Goal: Task Accomplishment & Management: Manage account settings

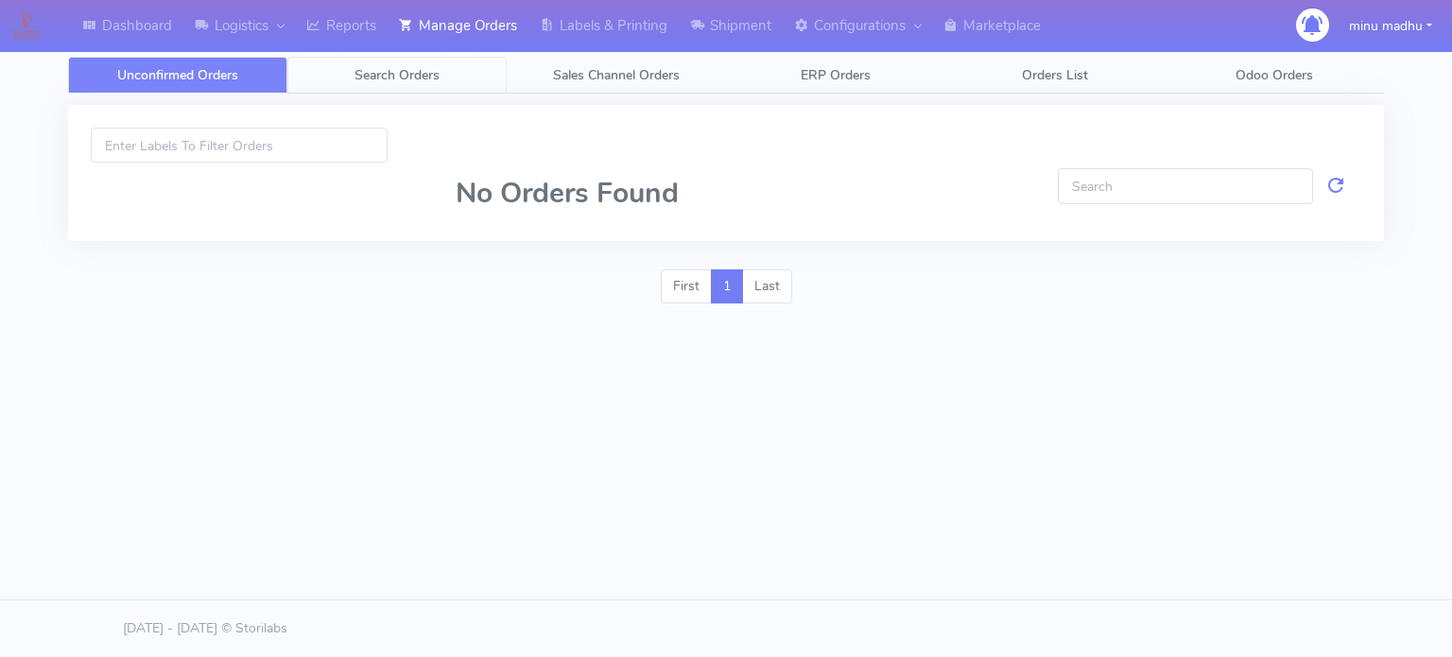
click at [375, 71] on span "Search Orders" at bounding box center [396, 75] width 85 height 18
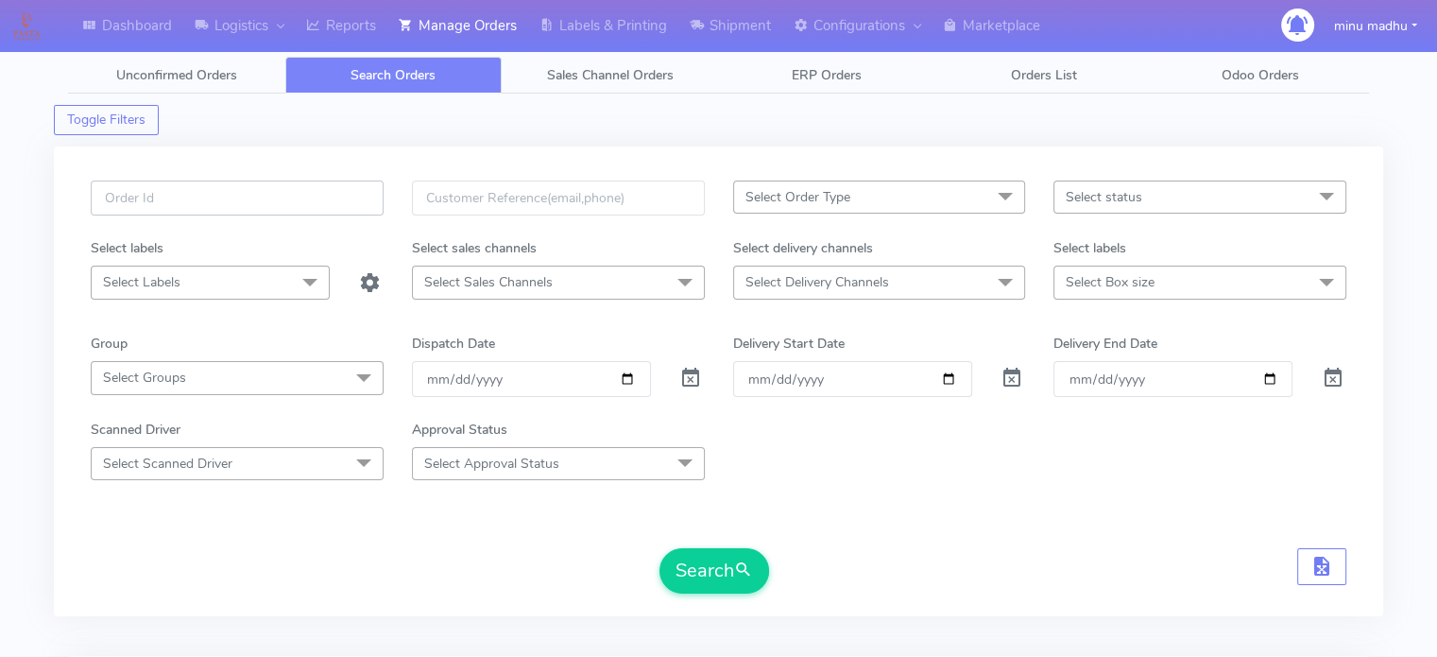
click at [263, 185] on input "text" at bounding box center [237, 197] width 293 height 35
paste input "#PETEST2919"
type input "#PETEST2919"
click at [690, 377] on span at bounding box center [690, 382] width 23 height 18
click at [713, 572] on button "Search" at bounding box center [715, 570] width 110 height 45
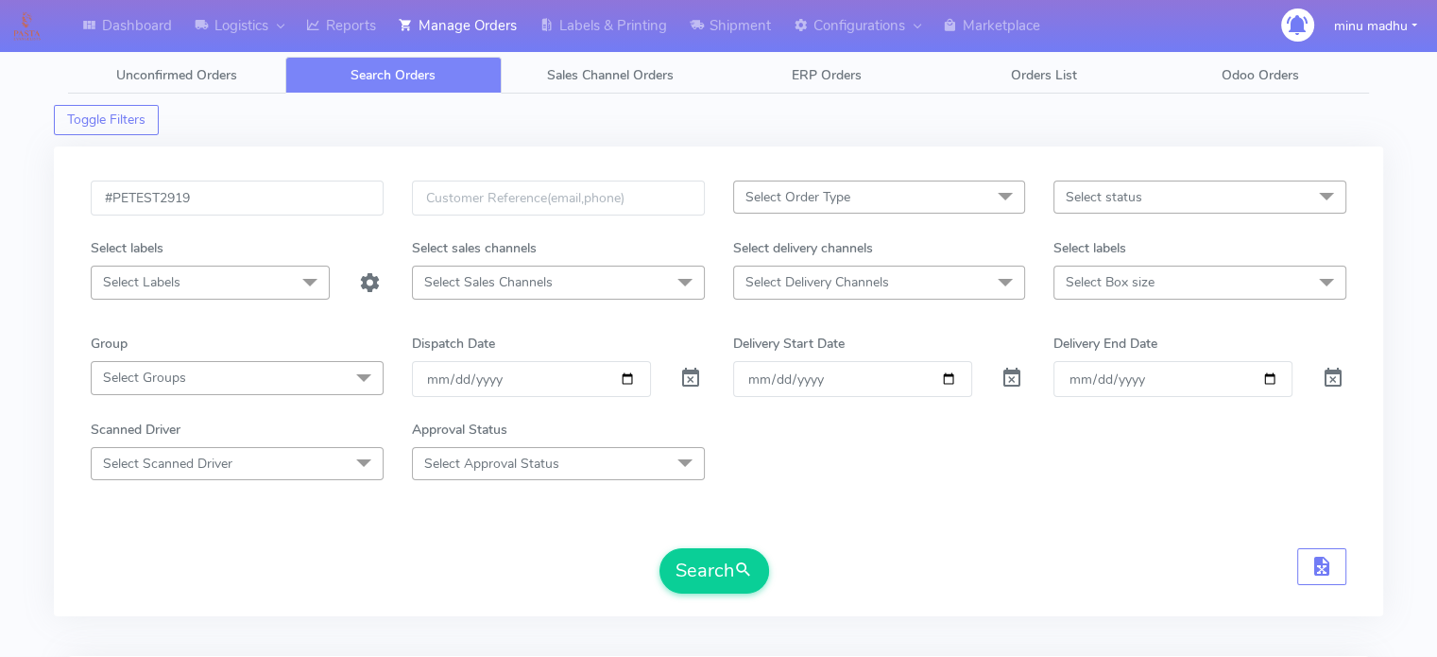
scroll to position [226, 0]
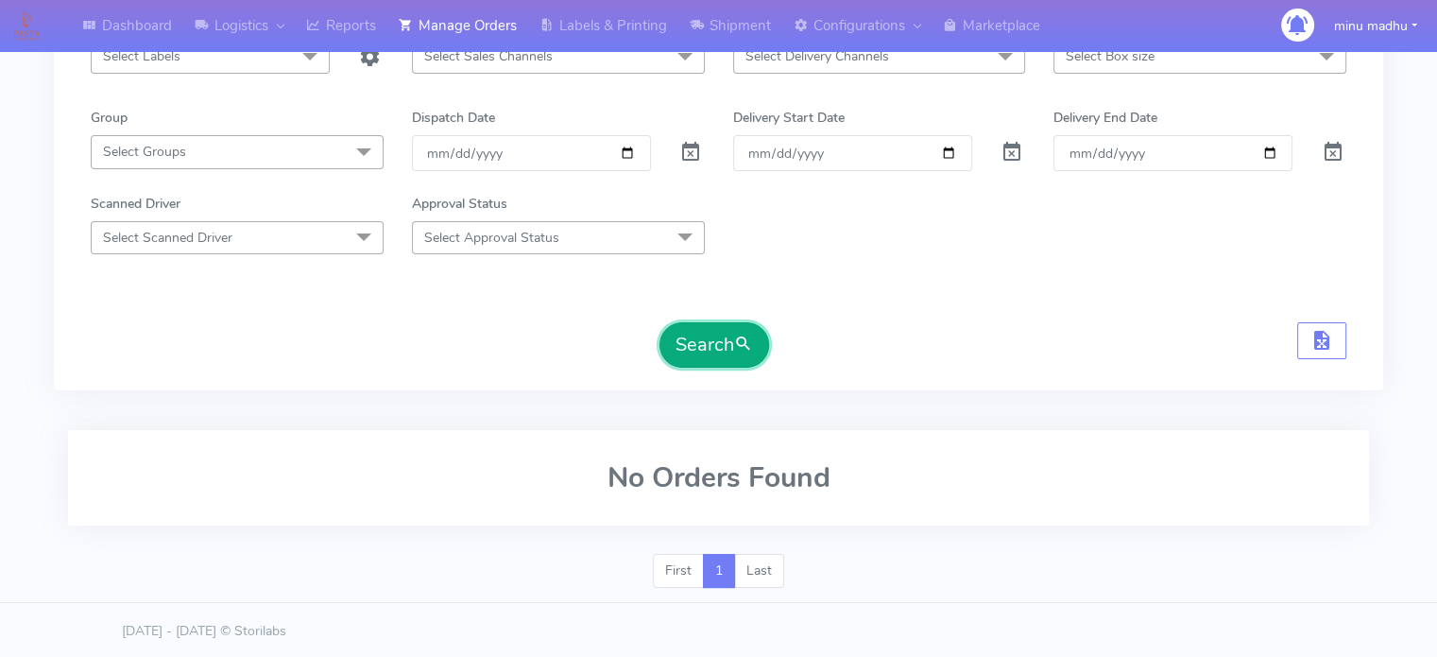
click at [705, 339] on button "Search" at bounding box center [715, 344] width 110 height 45
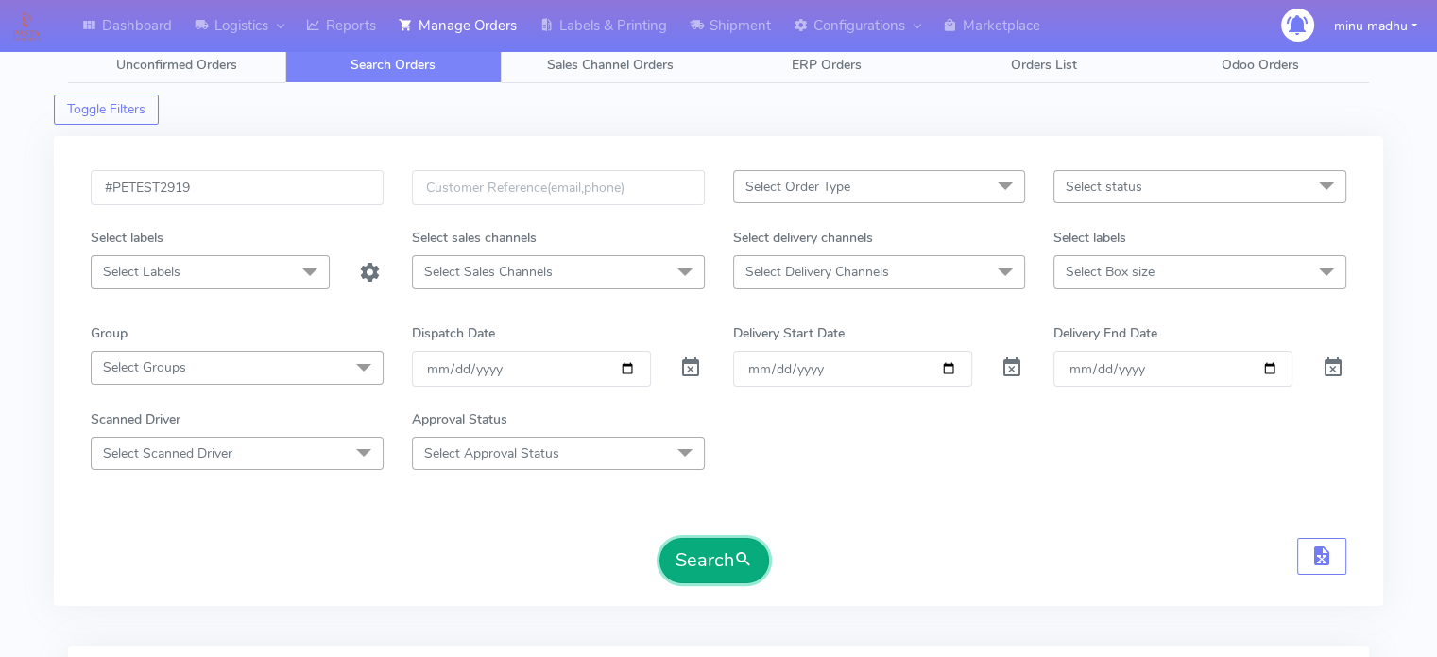
click at [707, 559] on button "Search" at bounding box center [715, 560] width 110 height 45
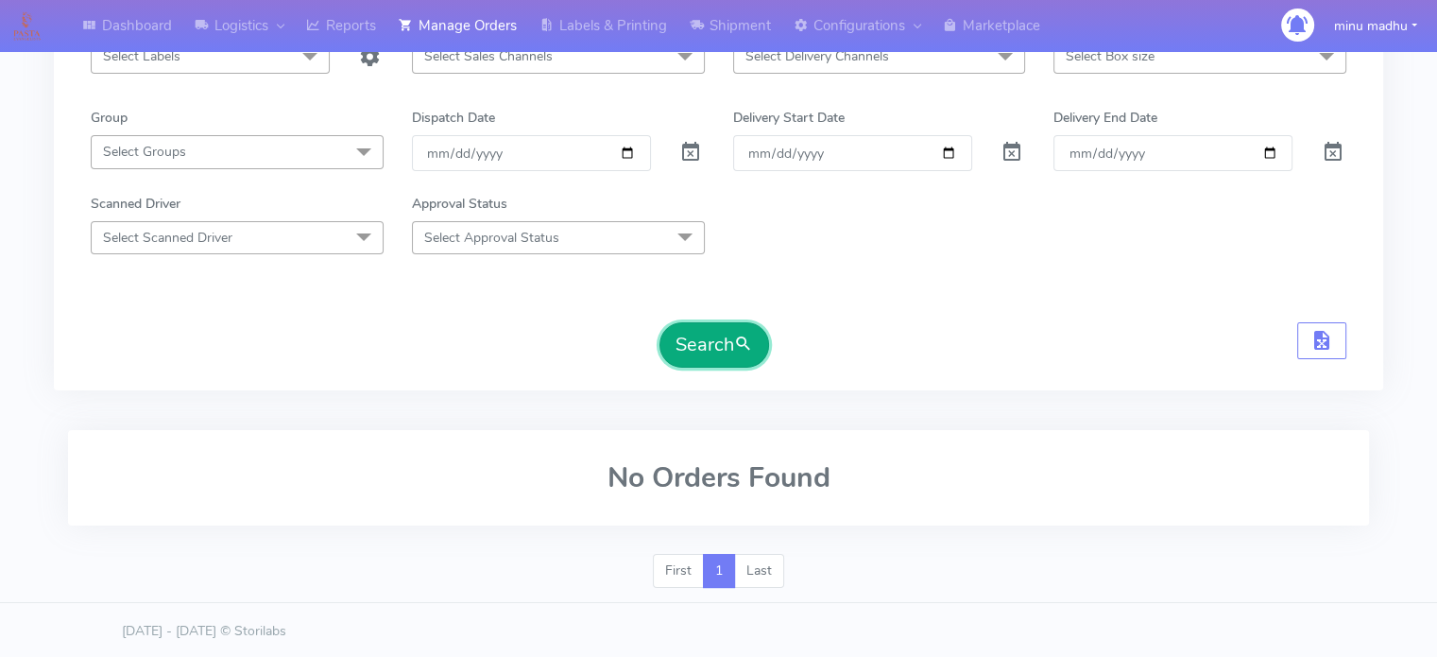
click at [687, 335] on button "Search" at bounding box center [715, 344] width 110 height 45
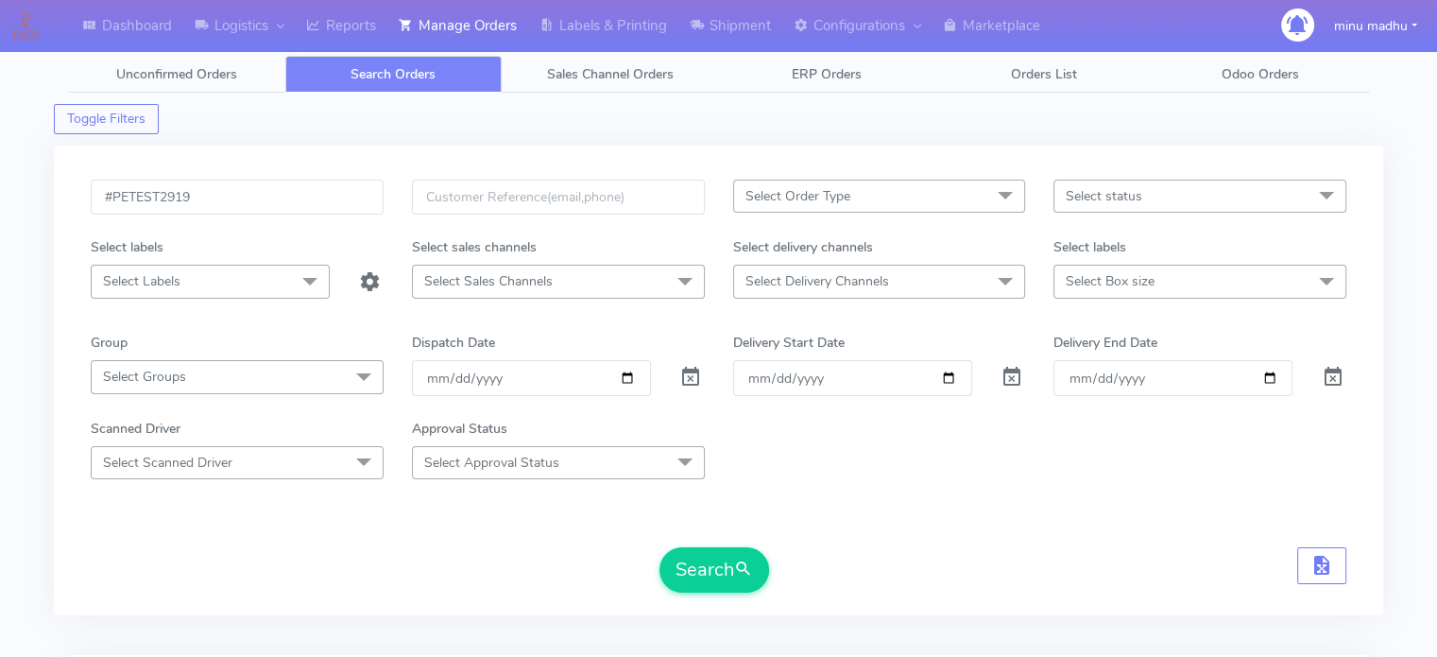
scroll to position [0, 0]
drag, startPoint x: 227, startPoint y: 192, endPoint x: 56, endPoint y: 207, distance: 171.7
click at [56, 207] on div "#PETEST2919 Select Order Type Select All MEALS ATAVI One Off Pasta Club Gift Ki…" at bounding box center [719, 381] width 1330 height 470
paste input "26"
click at [696, 566] on button "Search" at bounding box center [715, 570] width 110 height 45
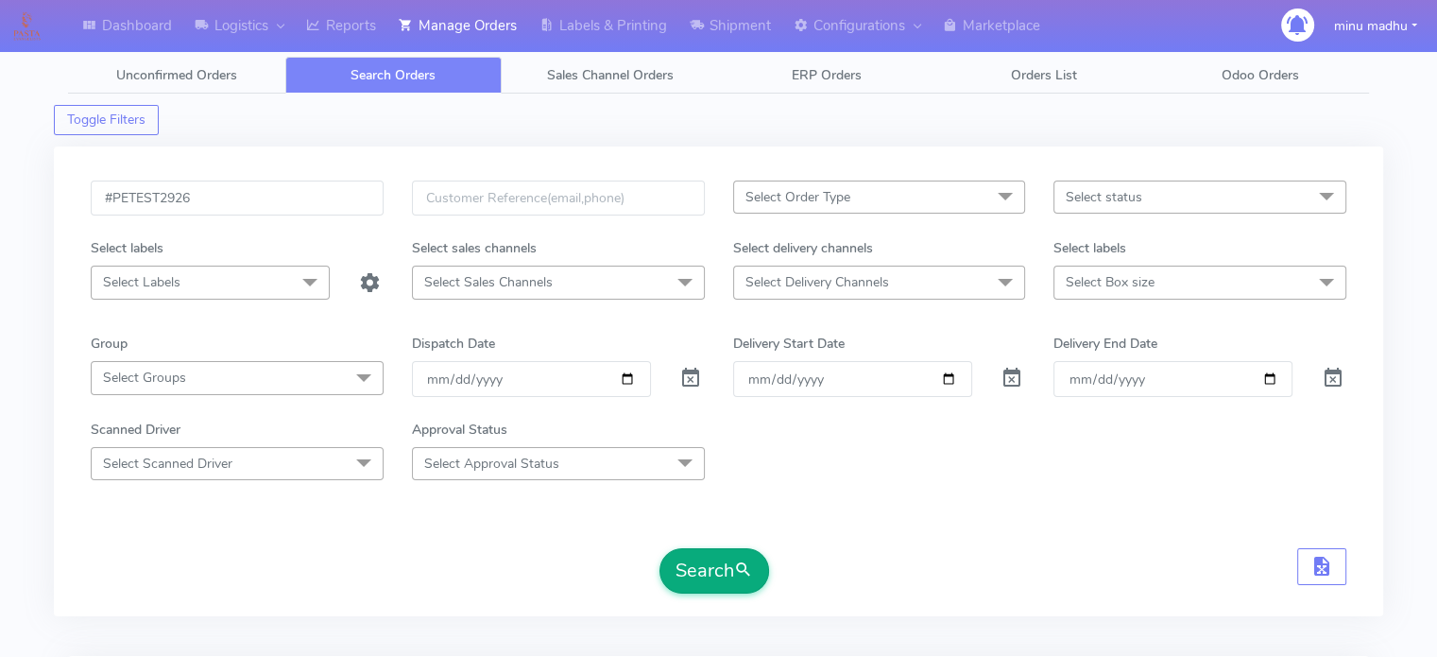
scroll to position [94, 0]
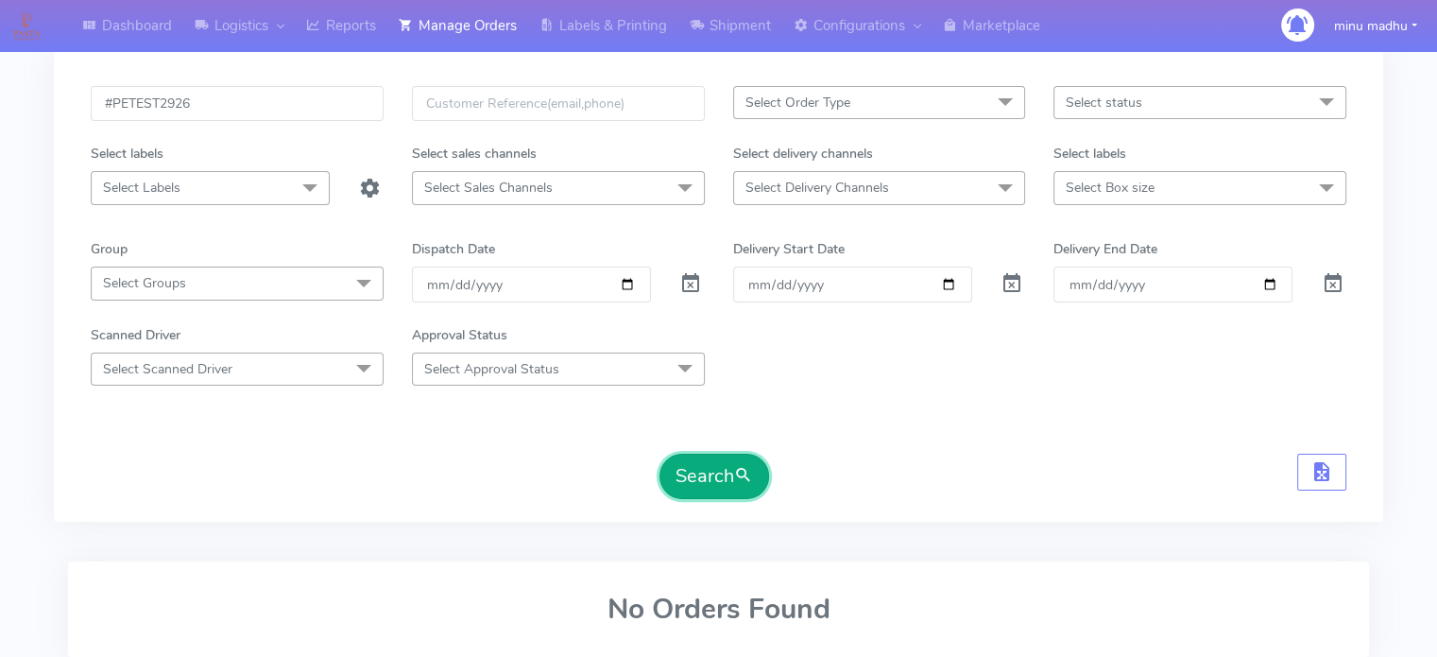
click at [699, 465] on button "Search" at bounding box center [715, 476] width 110 height 45
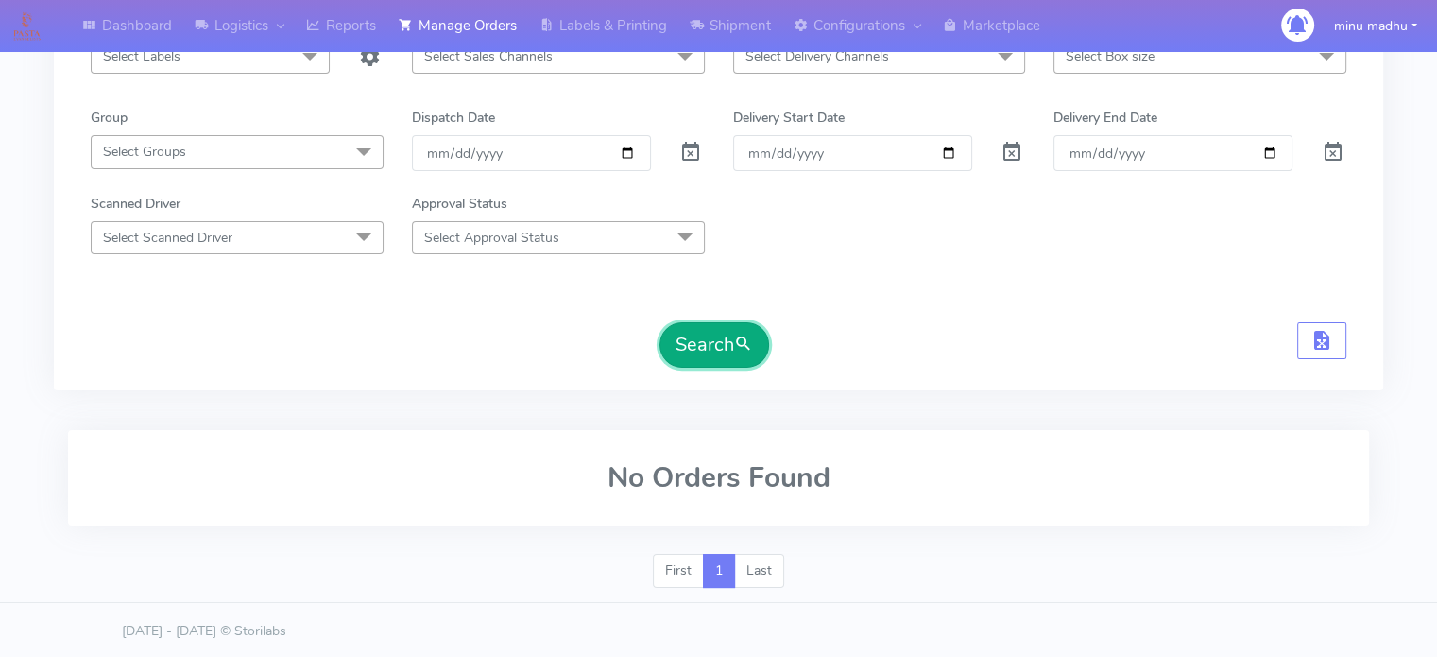
click at [680, 339] on button "Search" at bounding box center [715, 344] width 110 height 45
click at [693, 343] on button "Search" at bounding box center [715, 344] width 110 height 45
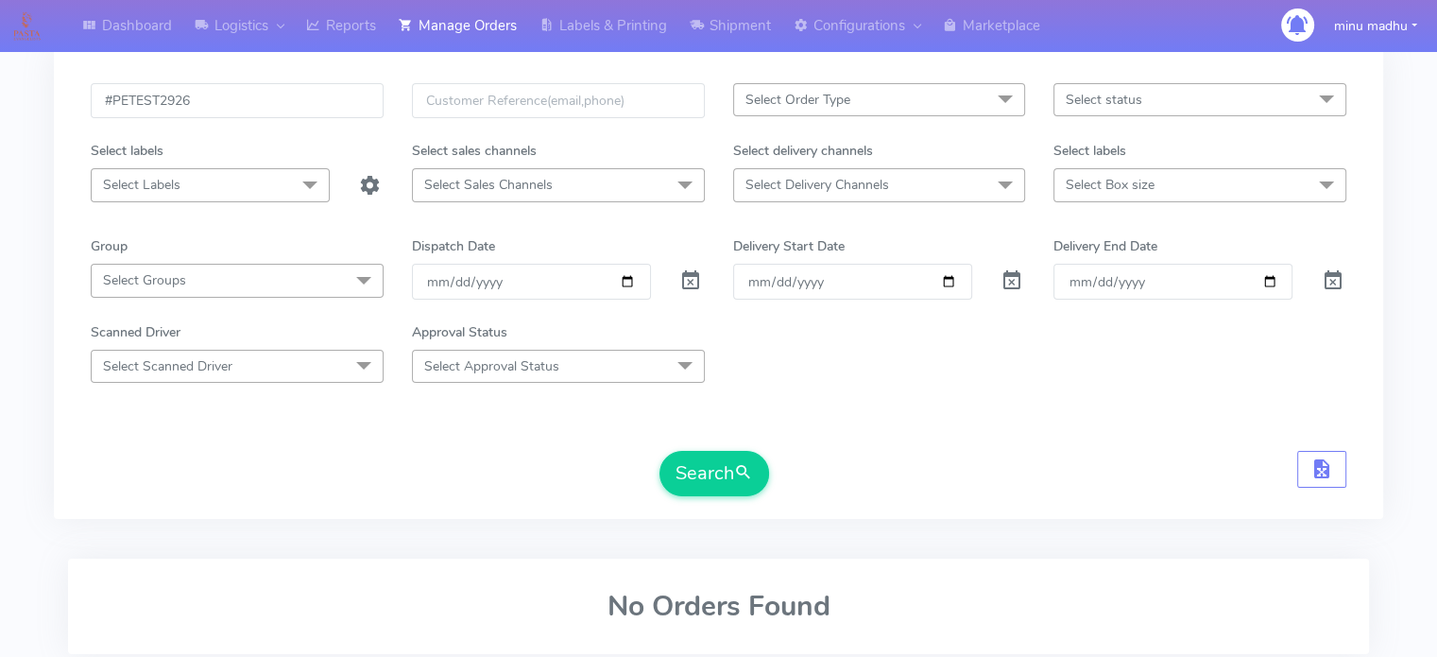
scroll to position [0, 0]
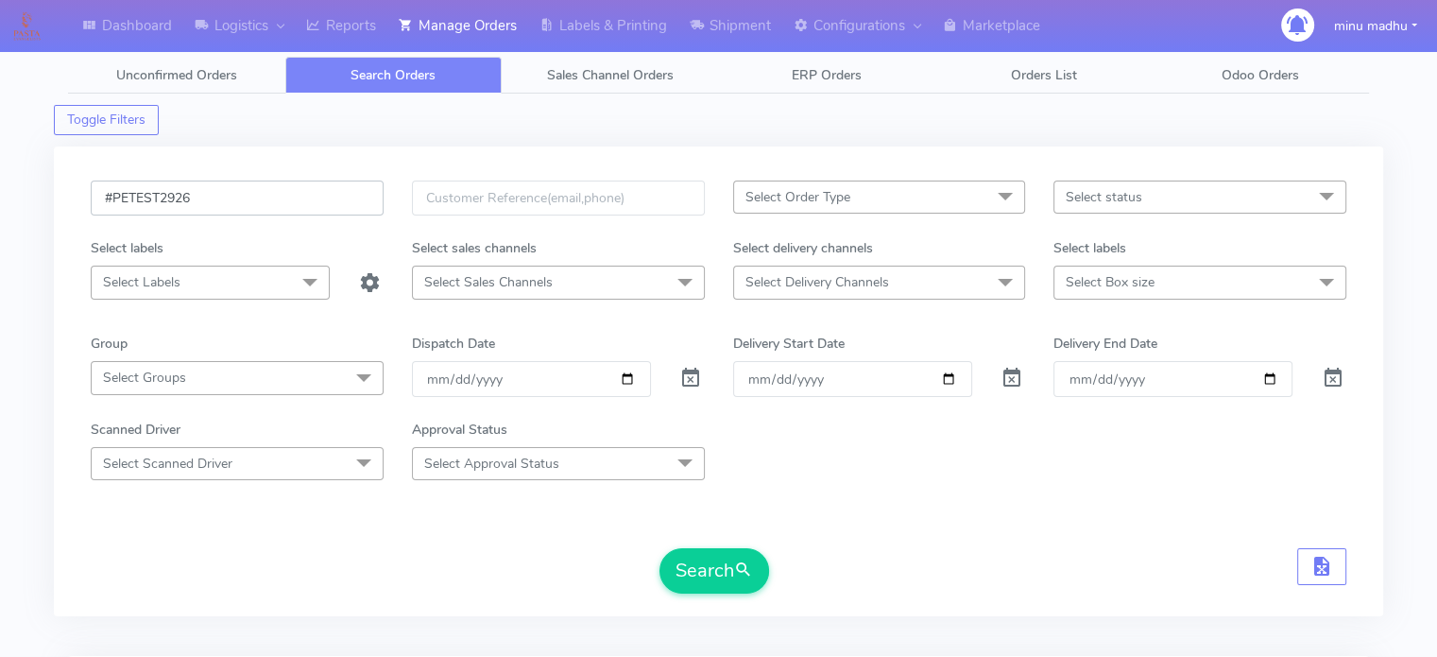
drag, startPoint x: 221, startPoint y: 196, endPoint x: 98, endPoint y: 188, distance: 123.1
click at [98, 188] on input "#PETEST2926" at bounding box center [237, 197] width 293 height 35
click at [692, 565] on button "Search" at bounding box center [715, 570] width 110 height 45
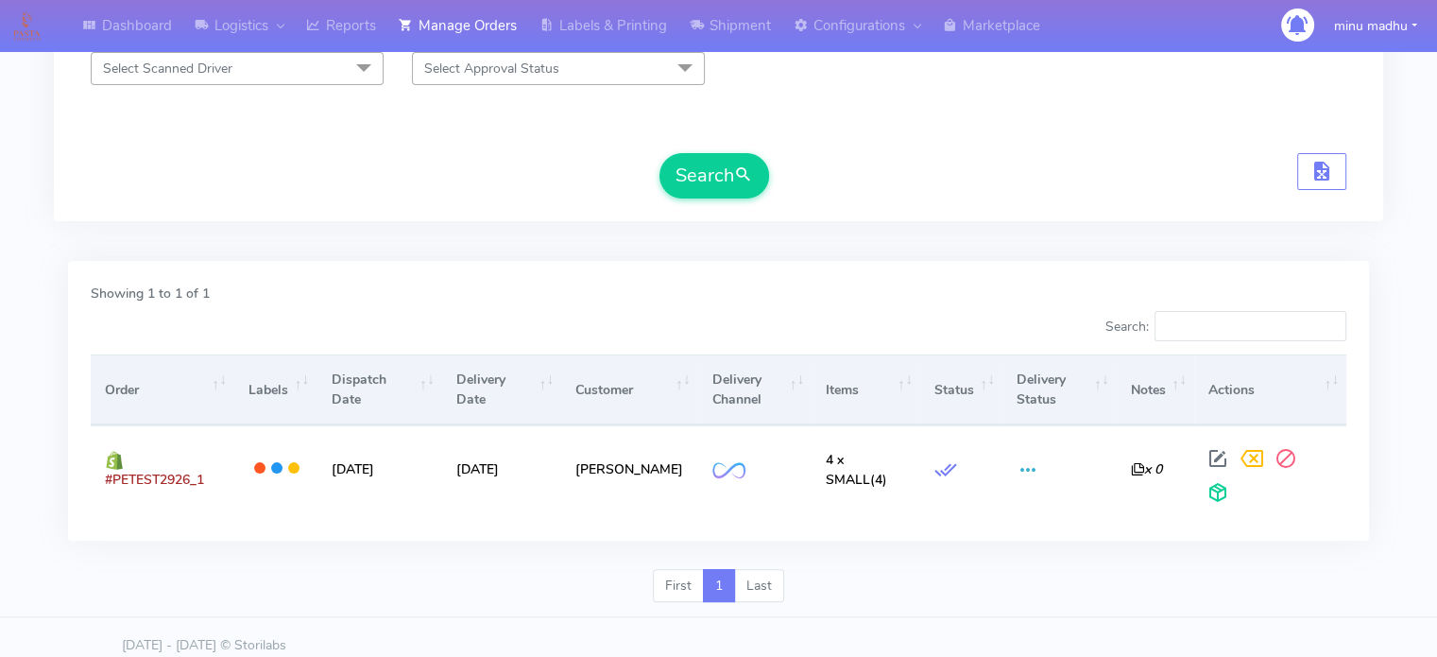
scroll to position [29, 0]
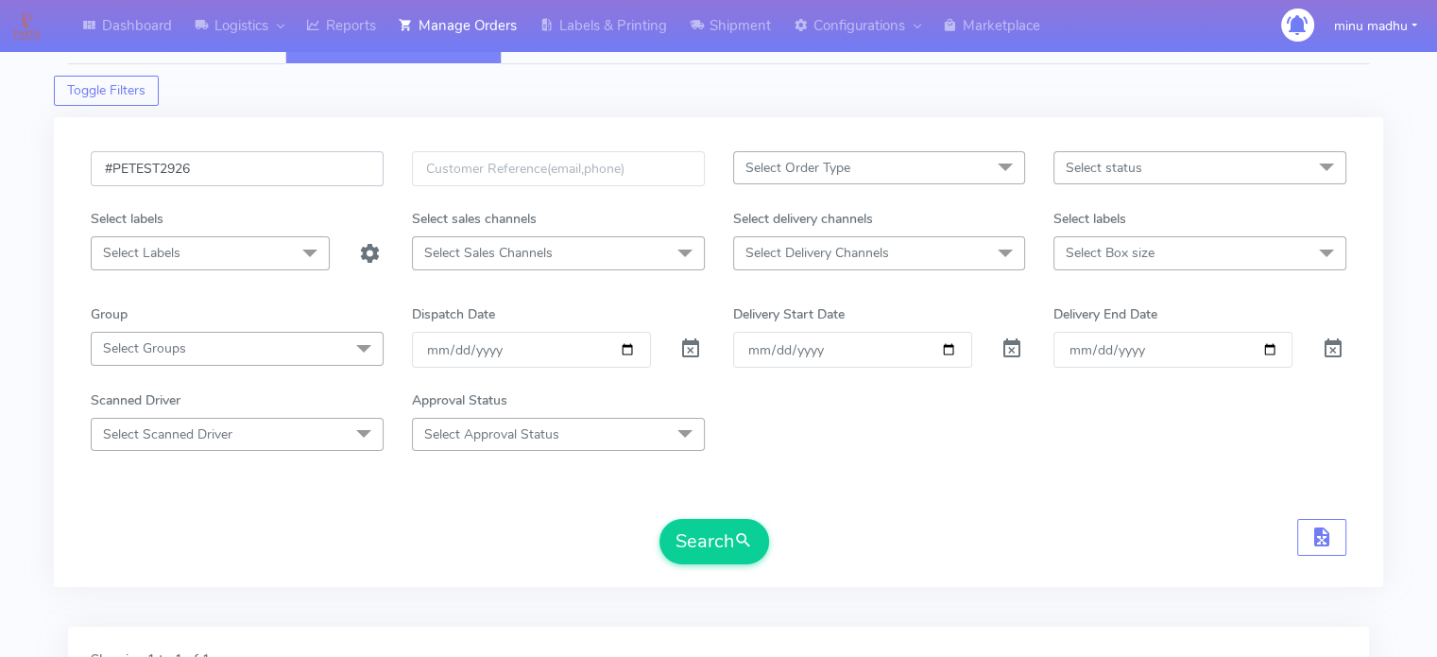
drag, startPoint x: 209, startPoint y: 165, endPoint x: 78, endPoint y: 168, distance: 130.4
click at [78, 168] on div "#PETEST2926" at bounding box center [237, 180] width 321 height 58
paste input "7"
type input "#PETEST2927"
click at [696, 536] on button "Search" at bounding box center [715, 541] width 110 height 45
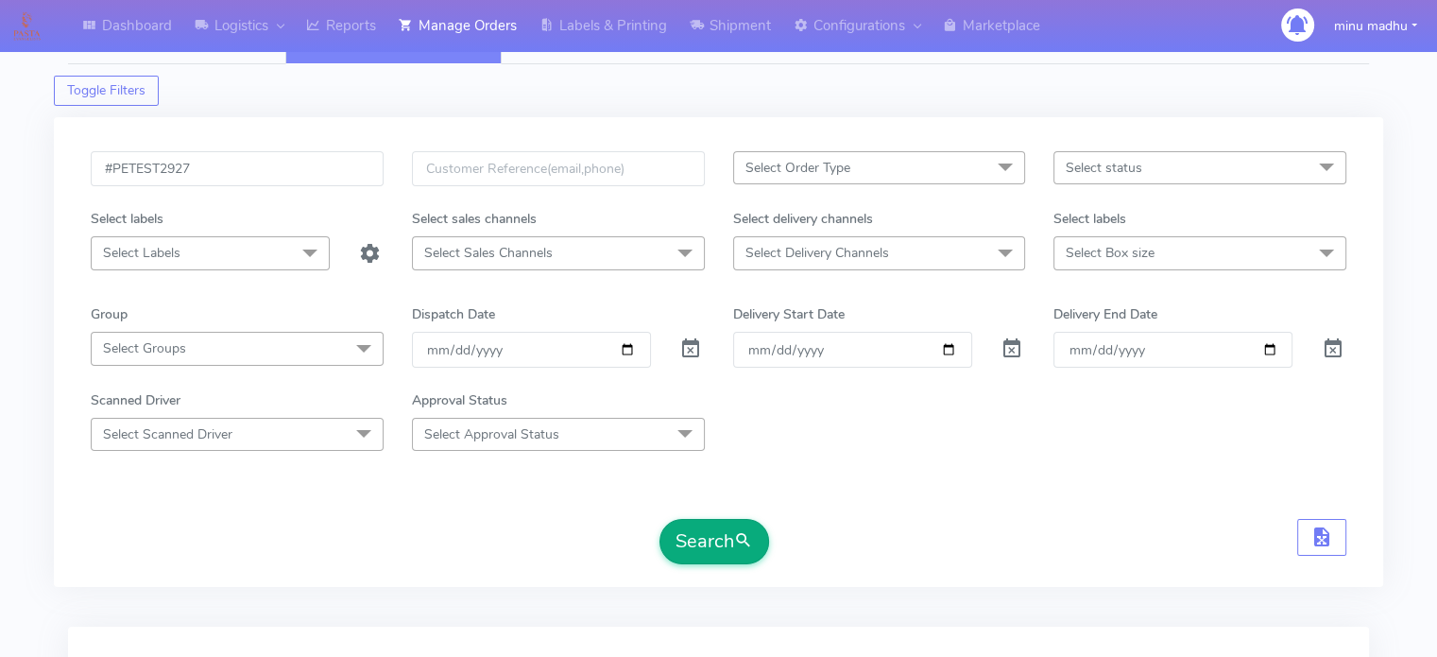
scroll to position [226, 0]
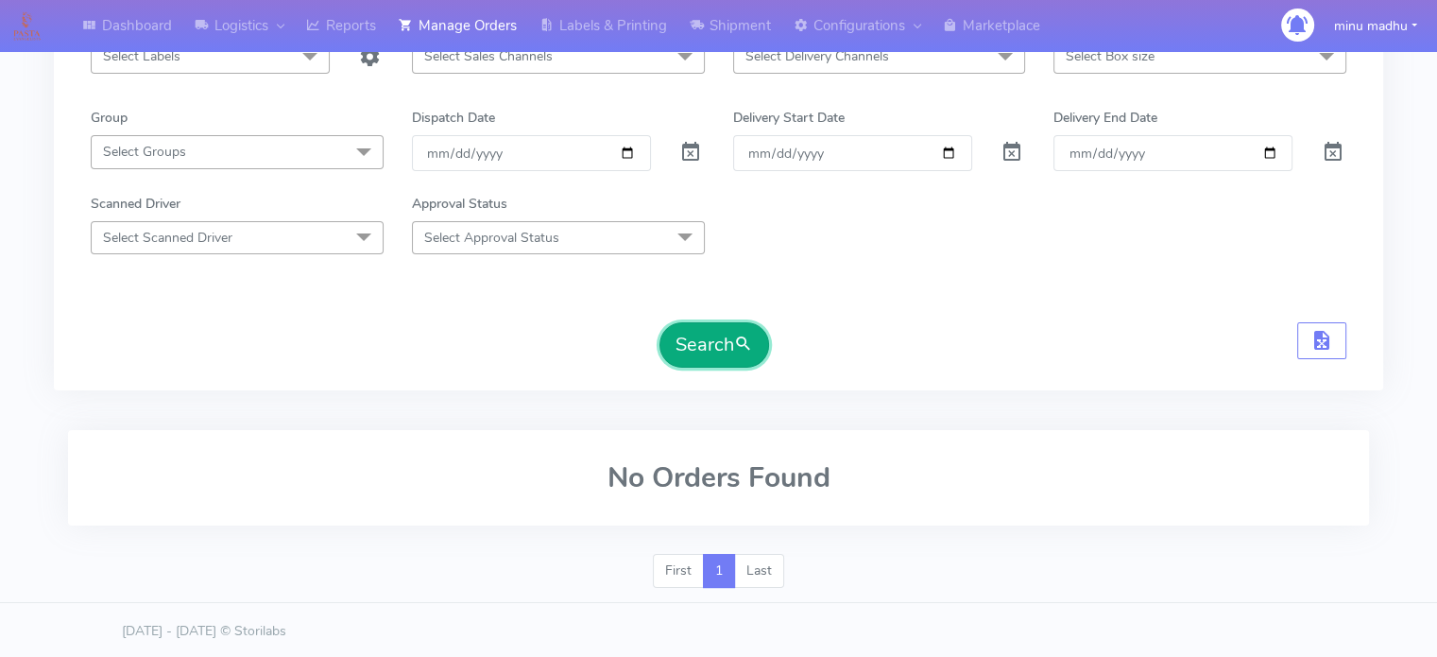
click at [704, 334] on button "Search" at bounding box center [715, 344] width 110 height 45
click at [731, 337] on button "Search" at bounding box center [715, 344] width 110 height 45
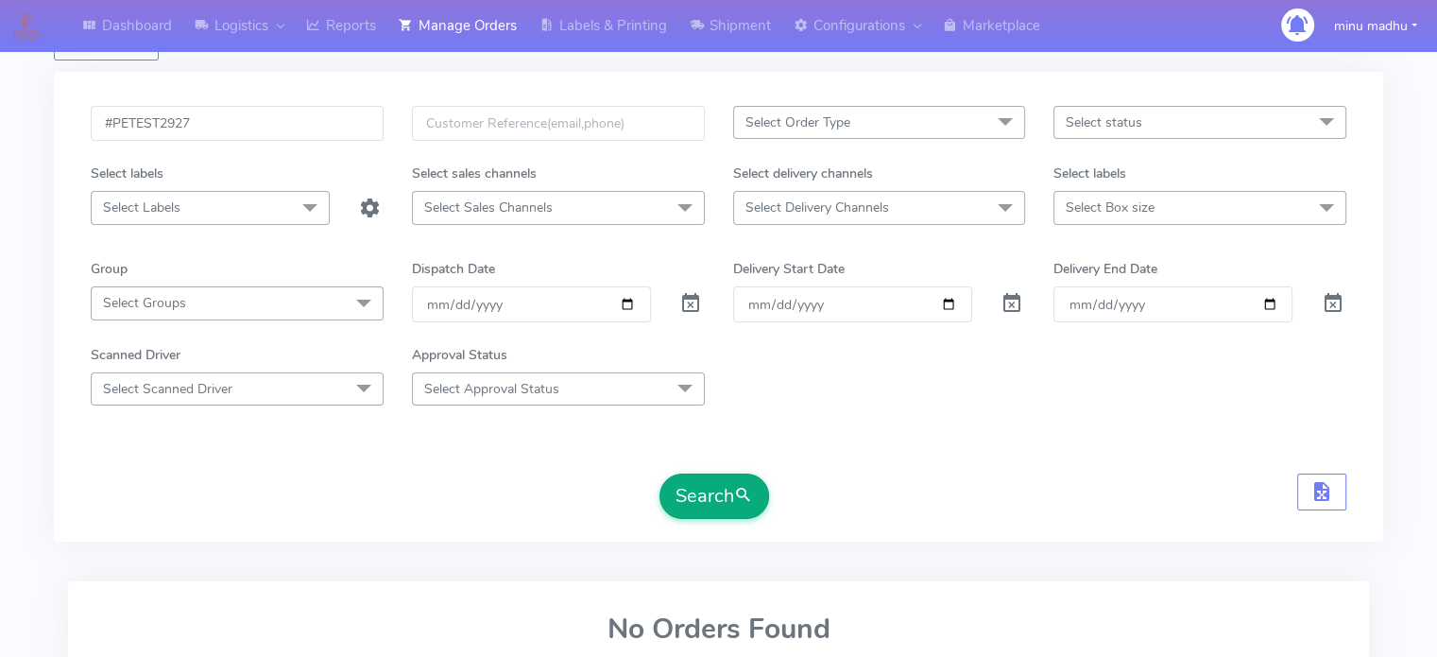
scroll to position [132, 0]
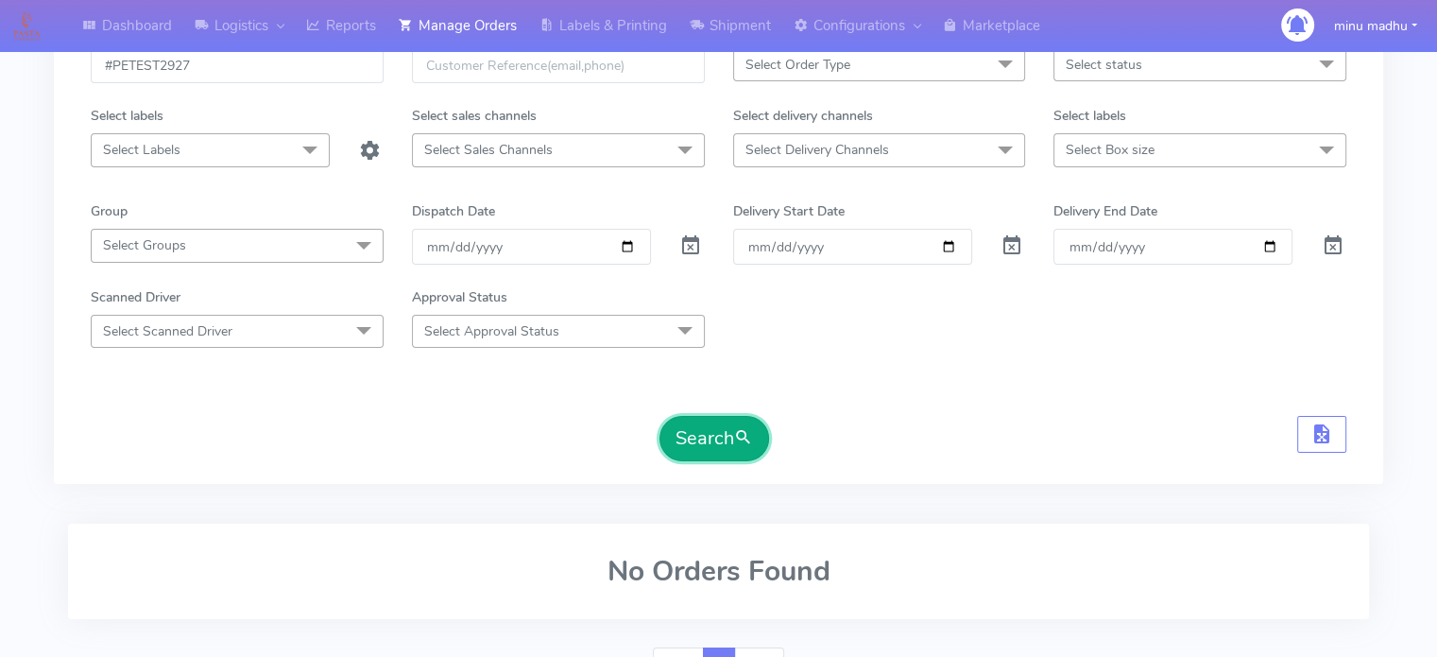
click at [695, 439] on button "Search" at bounding box center [715, 438] width 110 height 45
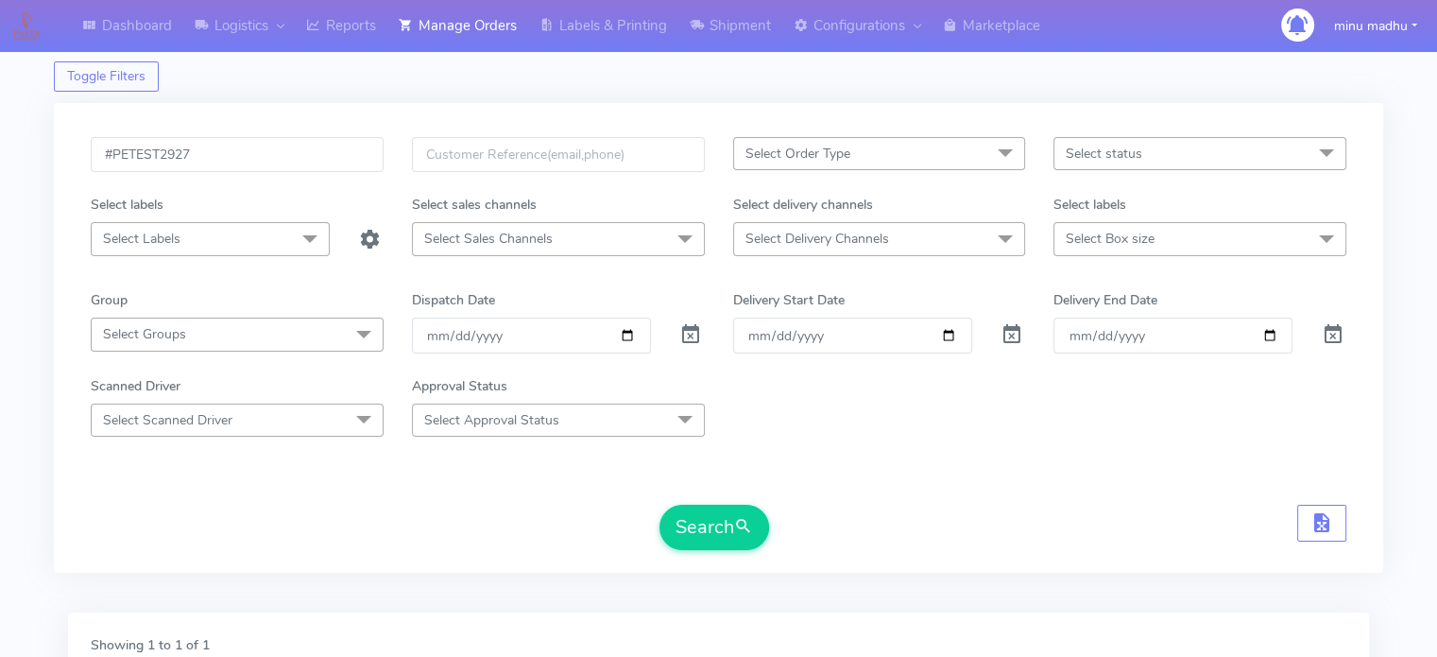
scroll to position [42, 0]
drag, startPoint x: 218, startPoint y: 158, endPoint x: 87, endPoint y: 161, distance: 131.4
click at [87, 161] on div "#PETEST2927" at bounding box center [237, 168] width 321 height 58
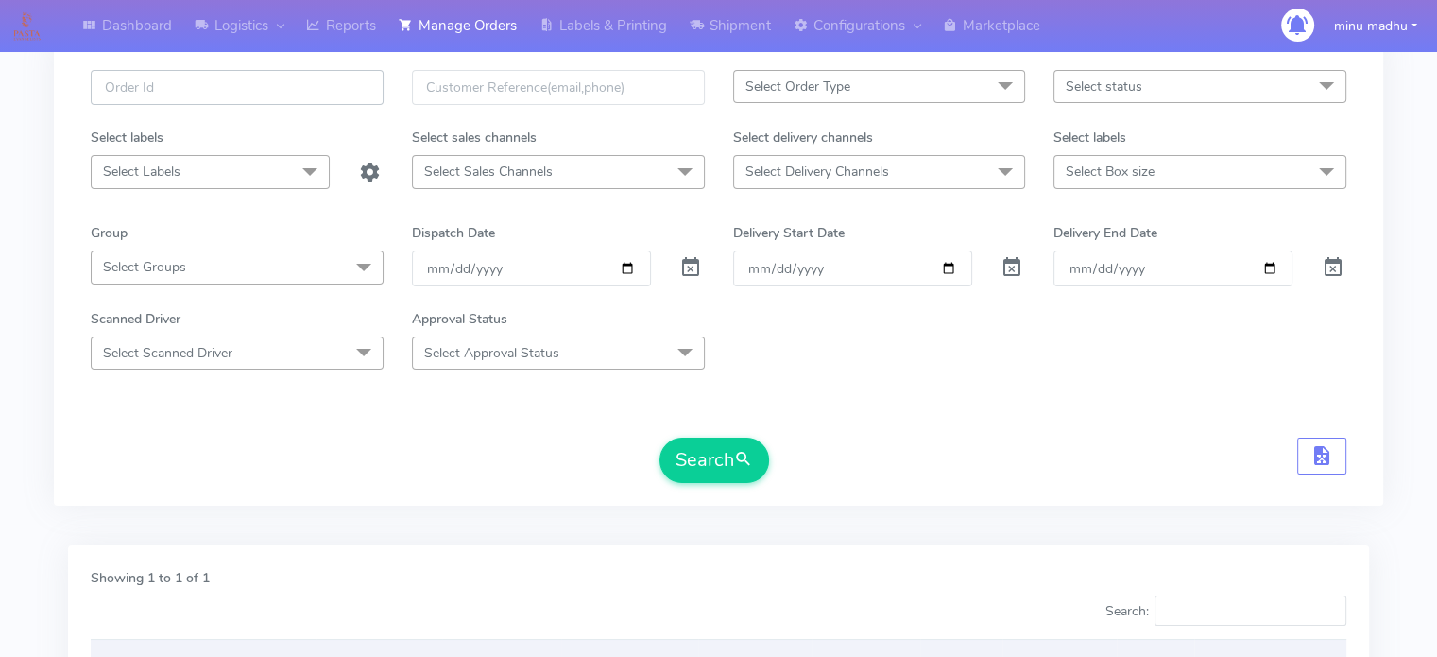
scroll to position [85, 0]
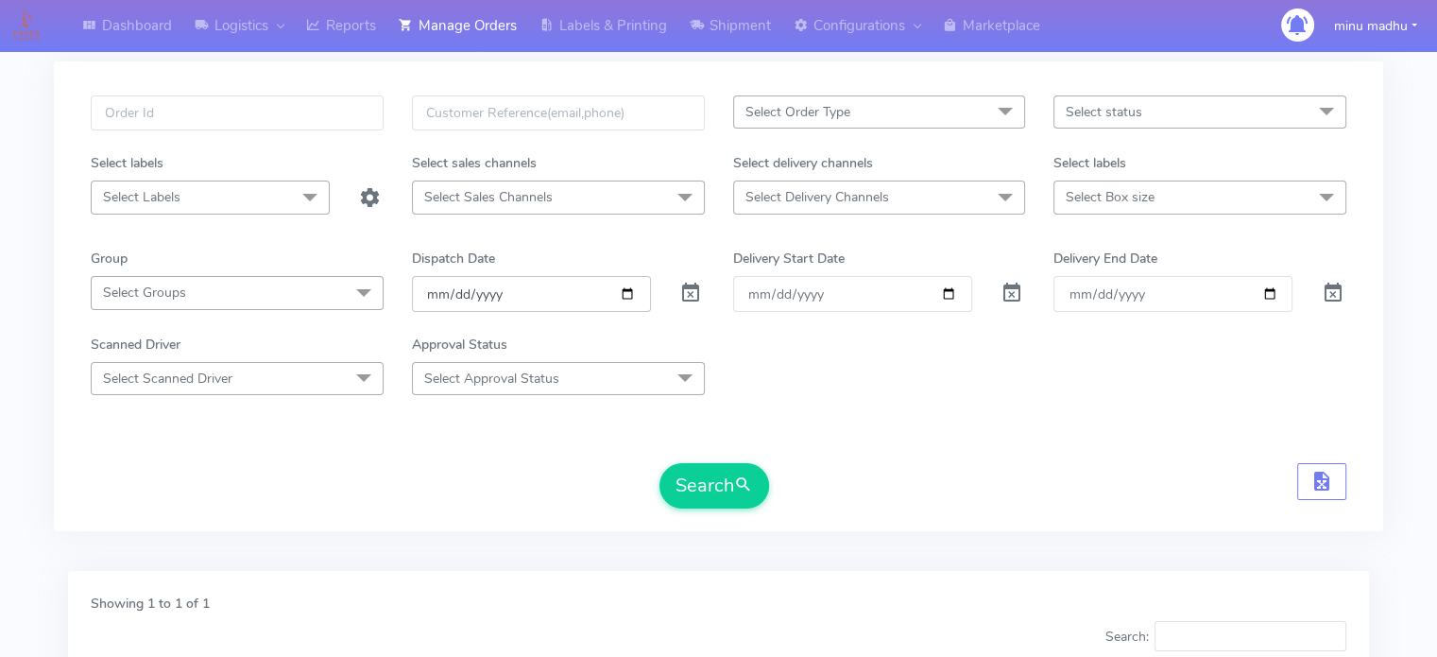
click at [571, 295] on input "date" at bounding box center [531, 293] width 239 height 35
click at [625, 294] on input "date" at bounding box center [531, 293] width 239 height 35
type input "[DATE]"
click at [679, 484] on button "Search" at bounding box center [715, 485] width 110 height 45
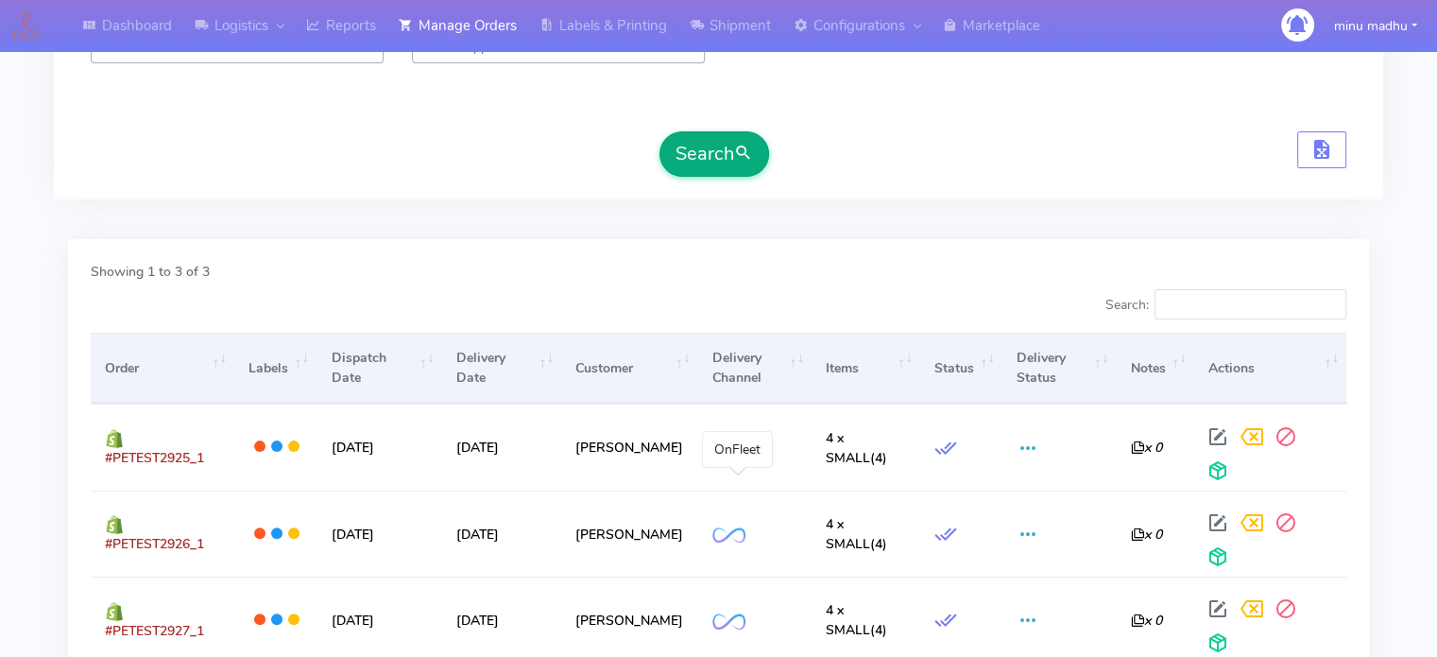
scroll to position [539, 0]
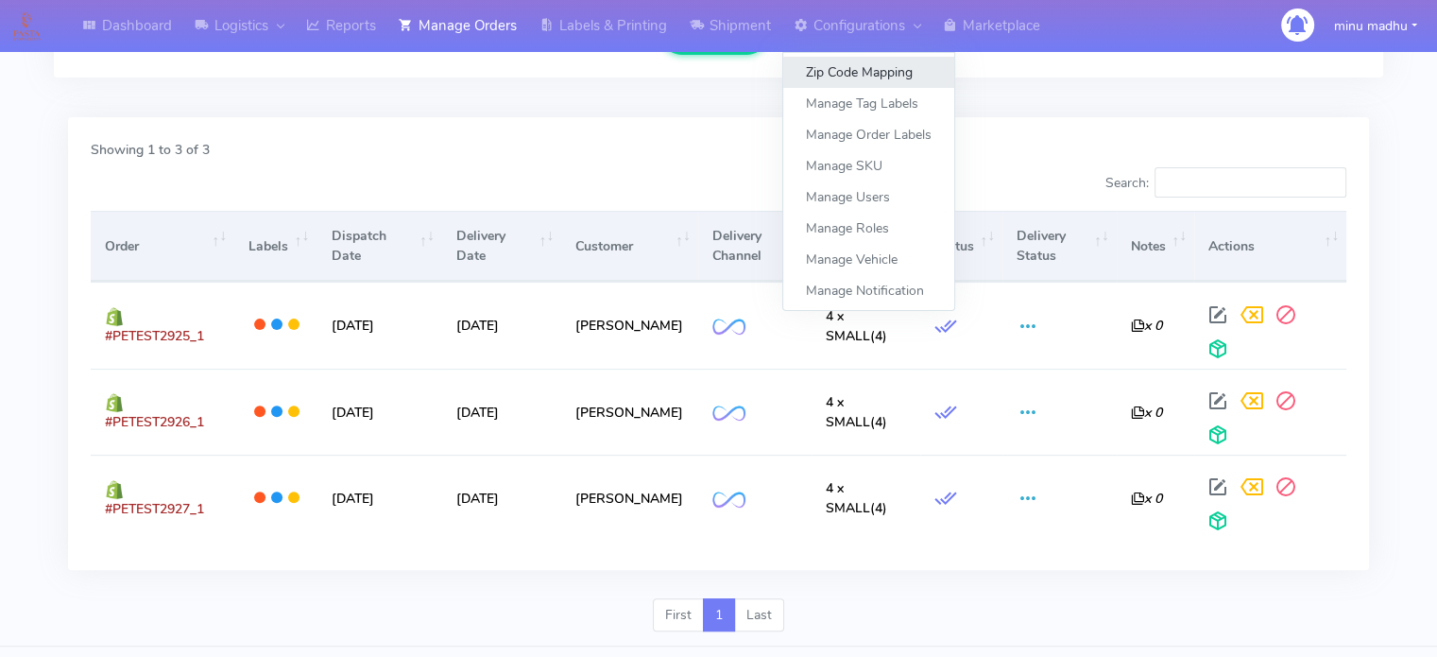
click at [846, 71] on link "Zip Code Mapping" at bounding box center [868, 72] width 171 height 31
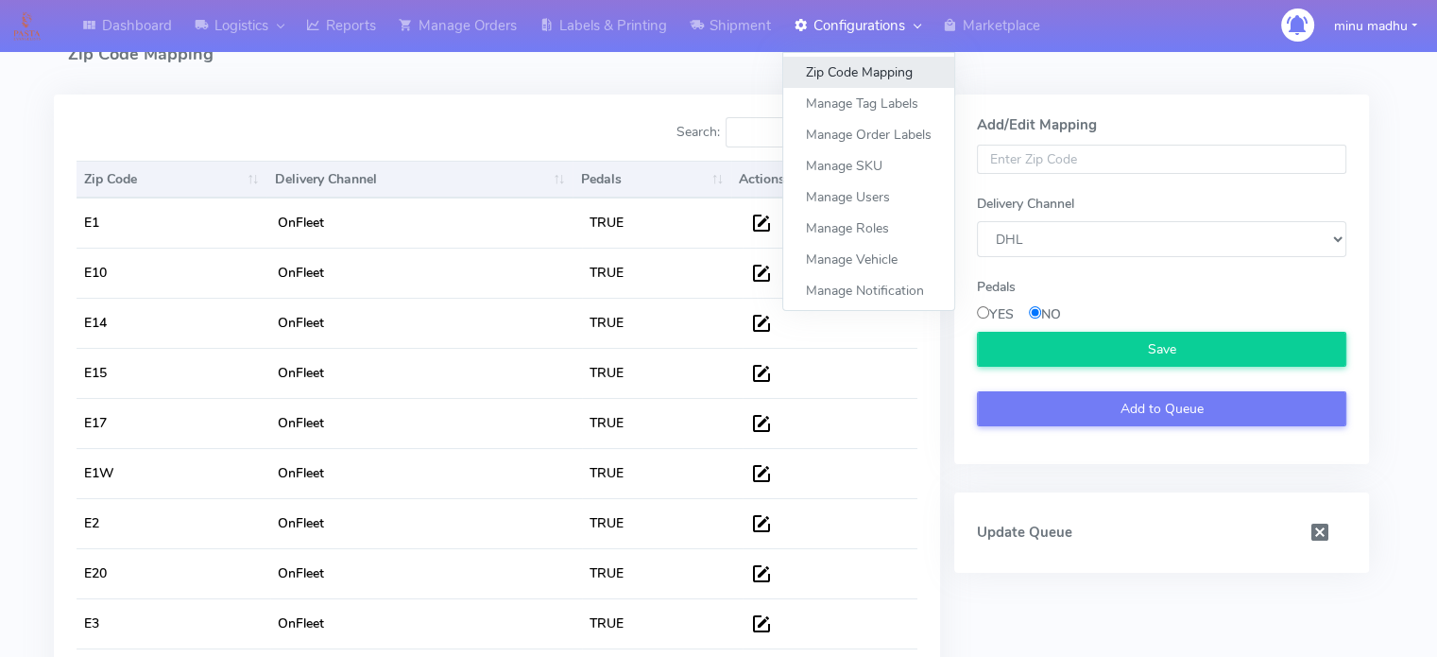
select select
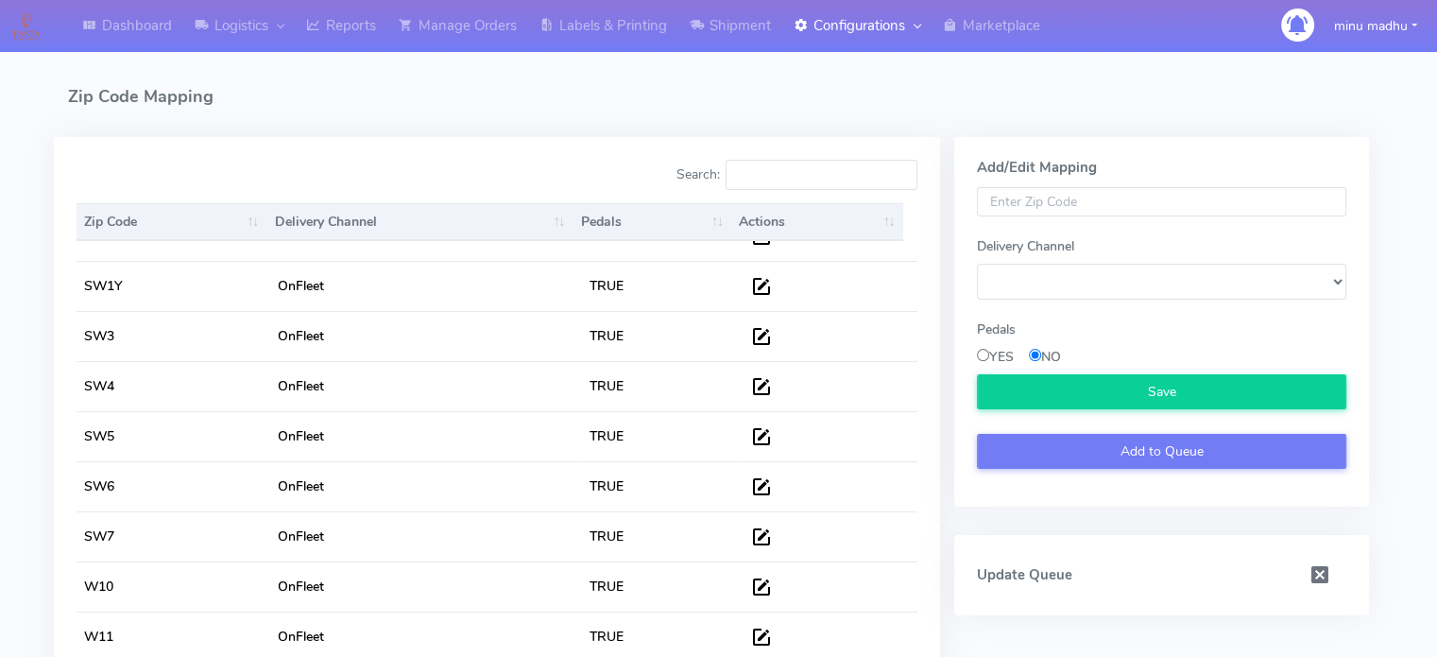
scroll to position [5284, 0]
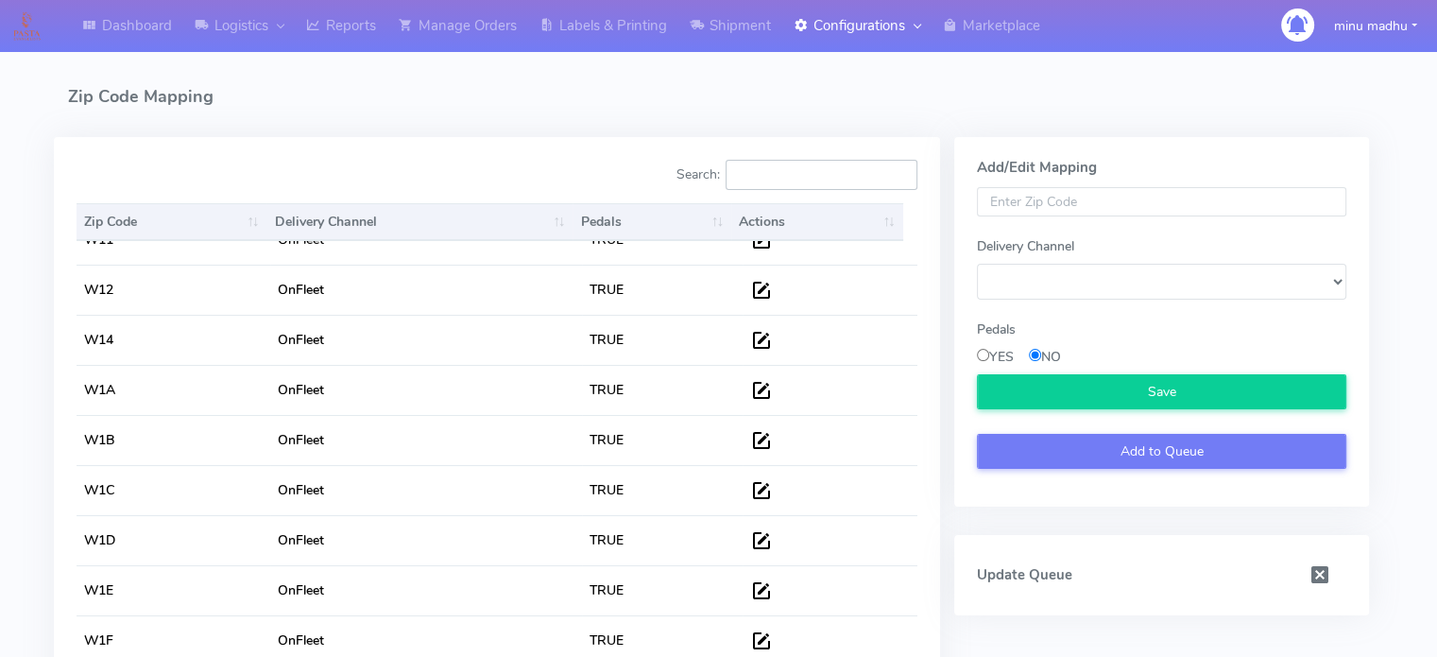
click at [782, 169] on input "Search:" at bounding box center [822, 175] width 192 height 30
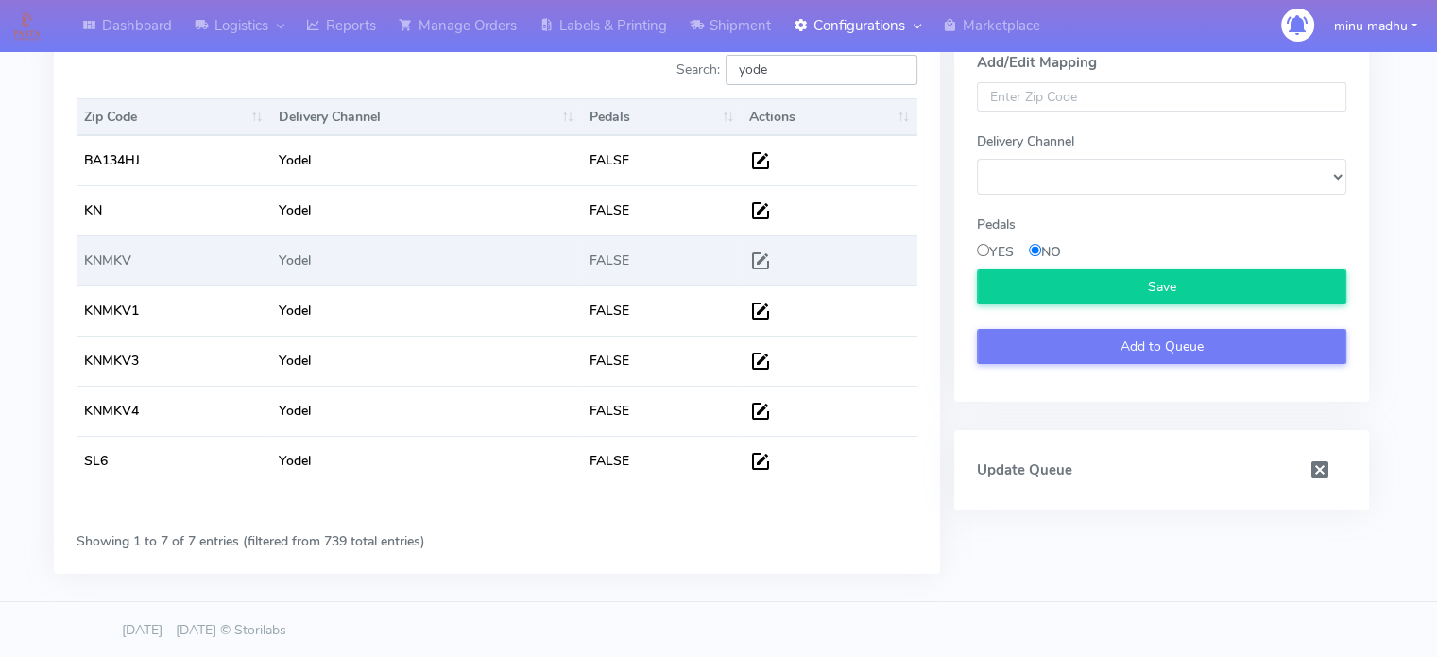
scroll to position [96, 0]
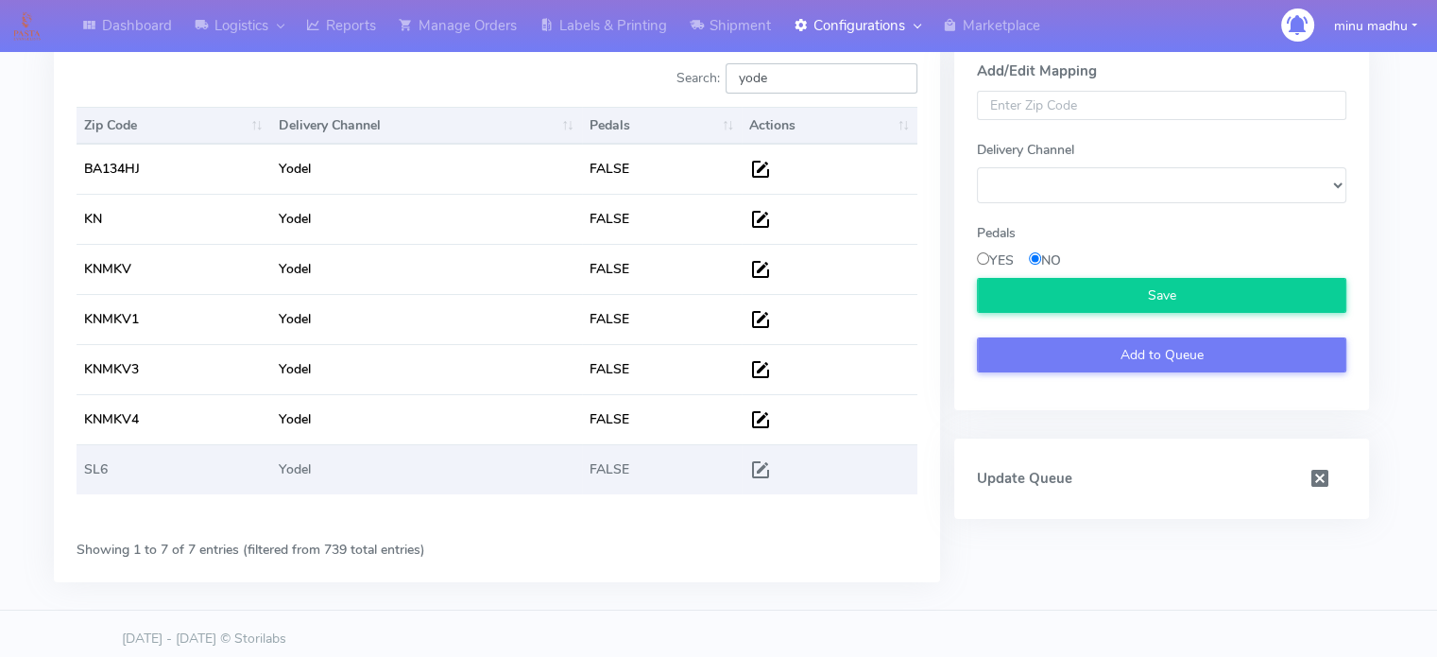
type input "yode"
drag, startPoint x: 112, startPoint y: 473, endPoint x: 82, endPoint y: 470, distance: 29.5
click at [82, 470] on td "SL6" at bounding box center [174, 469] width 195 height 50
drag, startPoint x: 109, startPoint y: 465, endPoint x: 84, endPoint y: 468, distance: 24.7
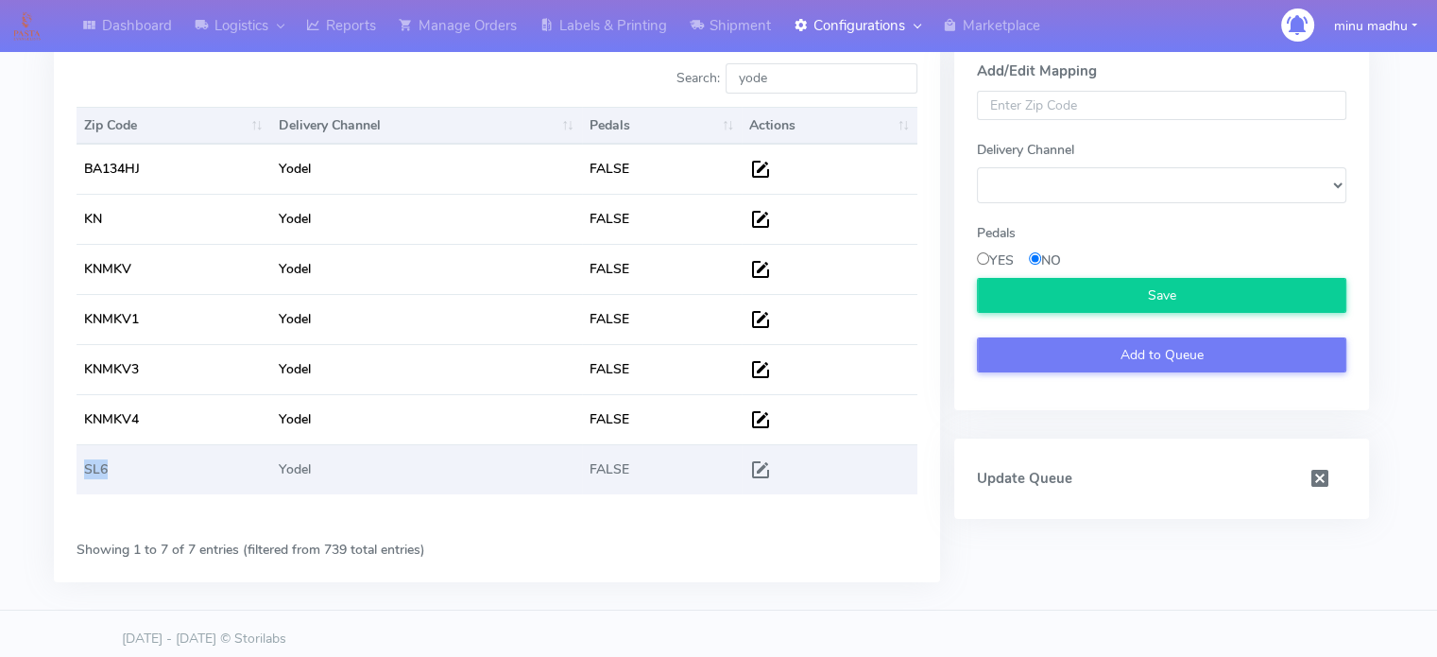
click at [84, 468] on td "SL6" at bounding box center [174, 469] width 195 height 50
copy td "SL6"
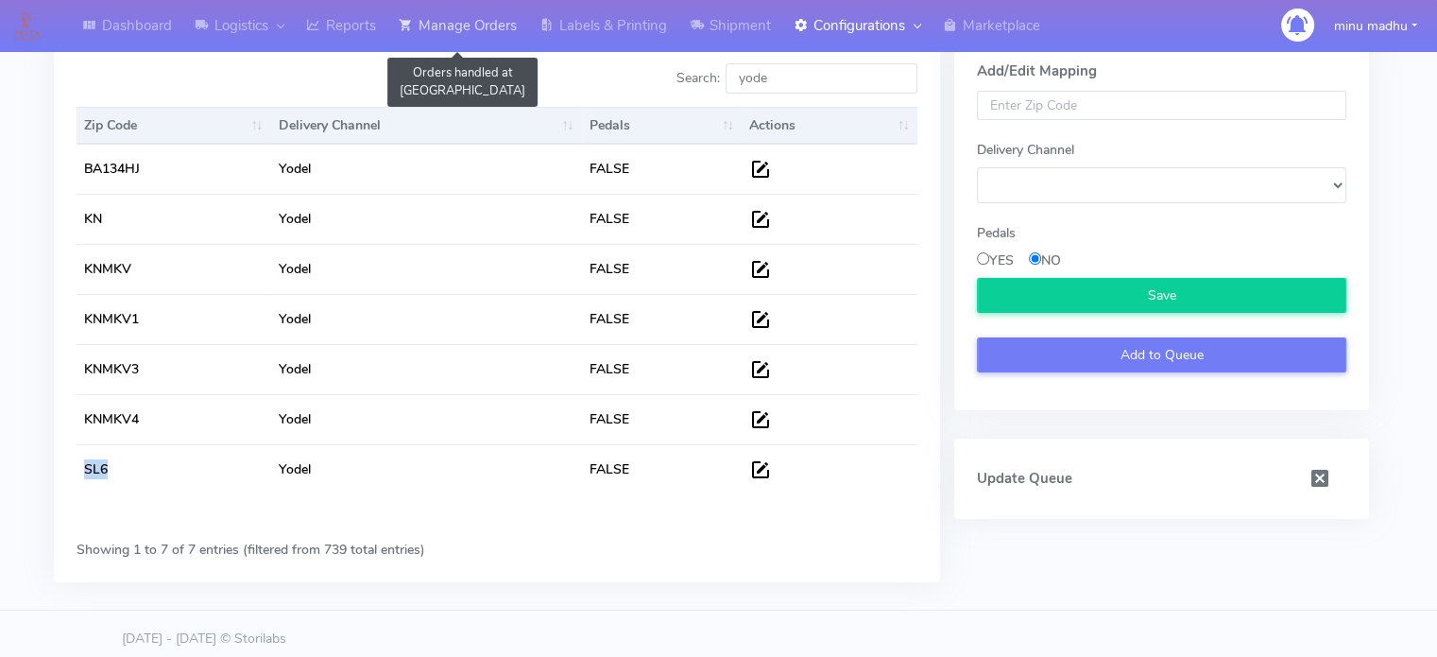
click at [473, 24] on link "Manage Orders" at bounding box center [457, 26] width 141 height 52
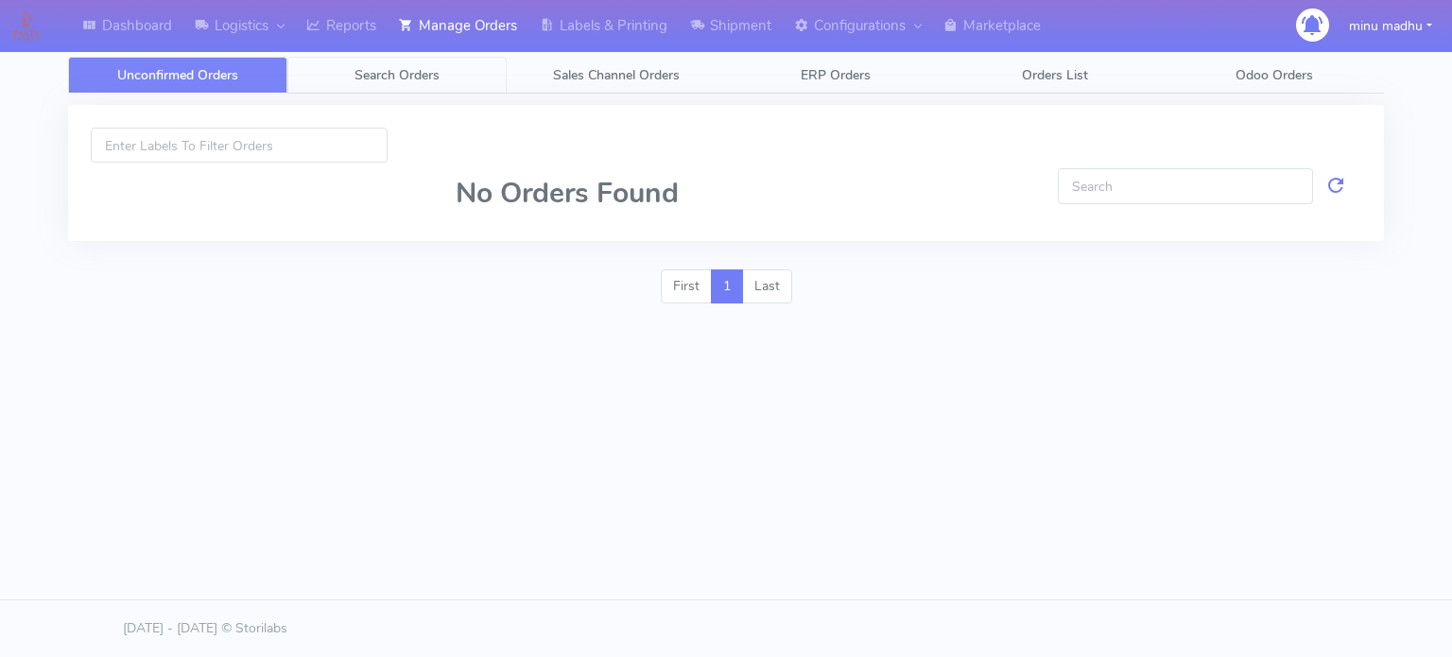
click at [393, 78] on span "Search Orders" at bounding box center [396, 75] width 85 height 18
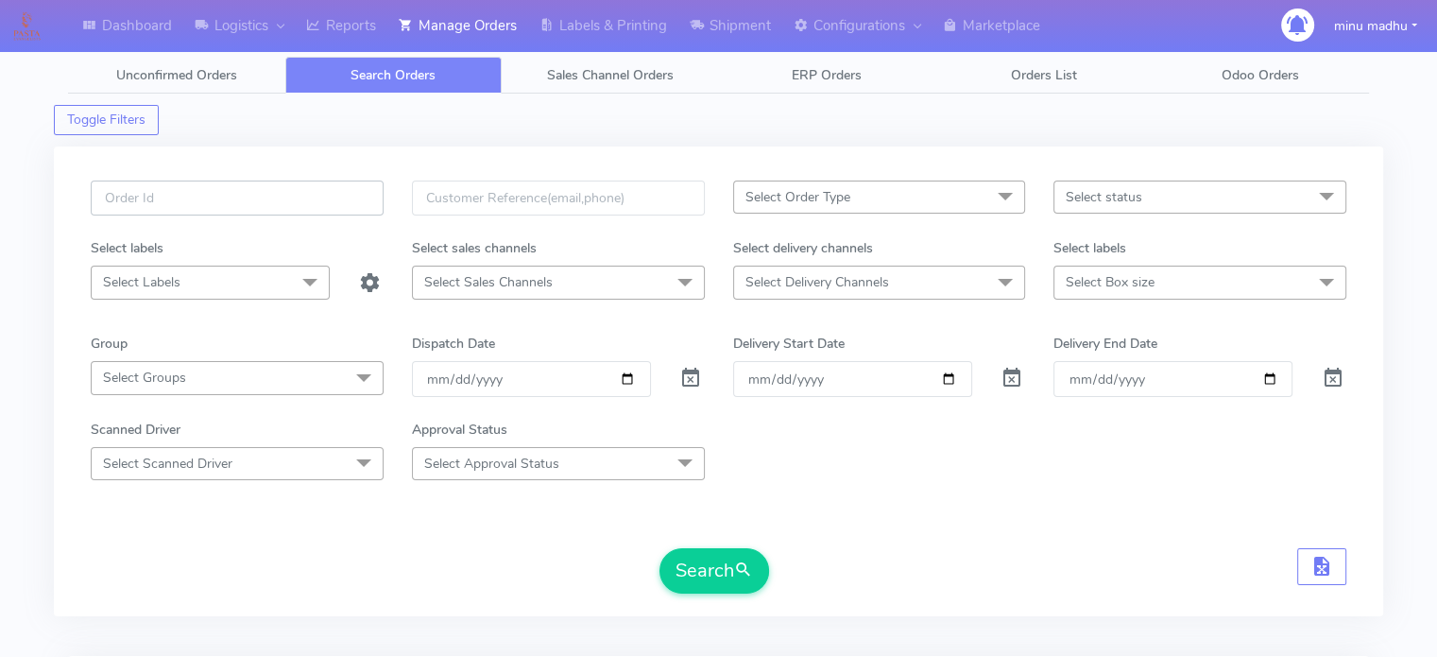
click at [270, 199] on input "text" at bounding box center [237, 197] width 293 height 35
paste input "SL6"
type input "S"
click at [174, 204] on input "text" at bounding box center [237, 197] width 293 height 35
paste input "#PETEST2928"
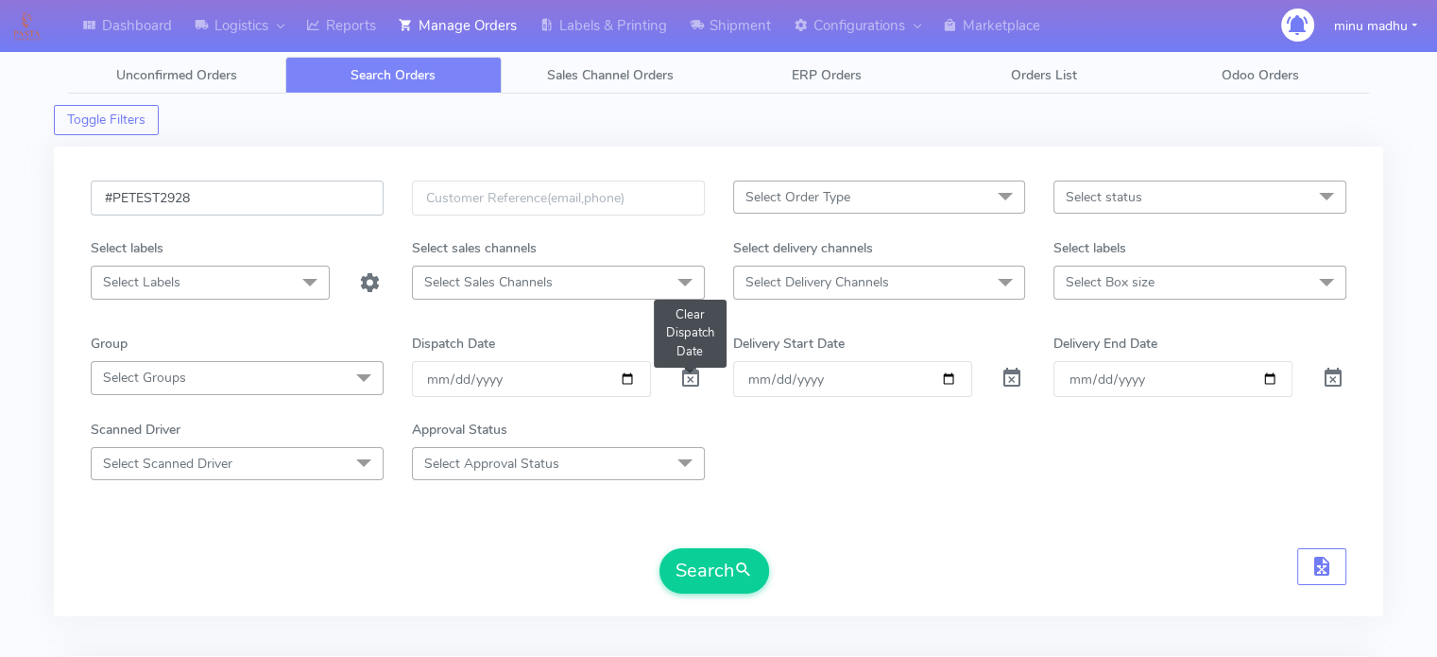
type input "#PETEST2928"
click at [688, 373] on span at bounding box center [690, 382] width 23 height 18
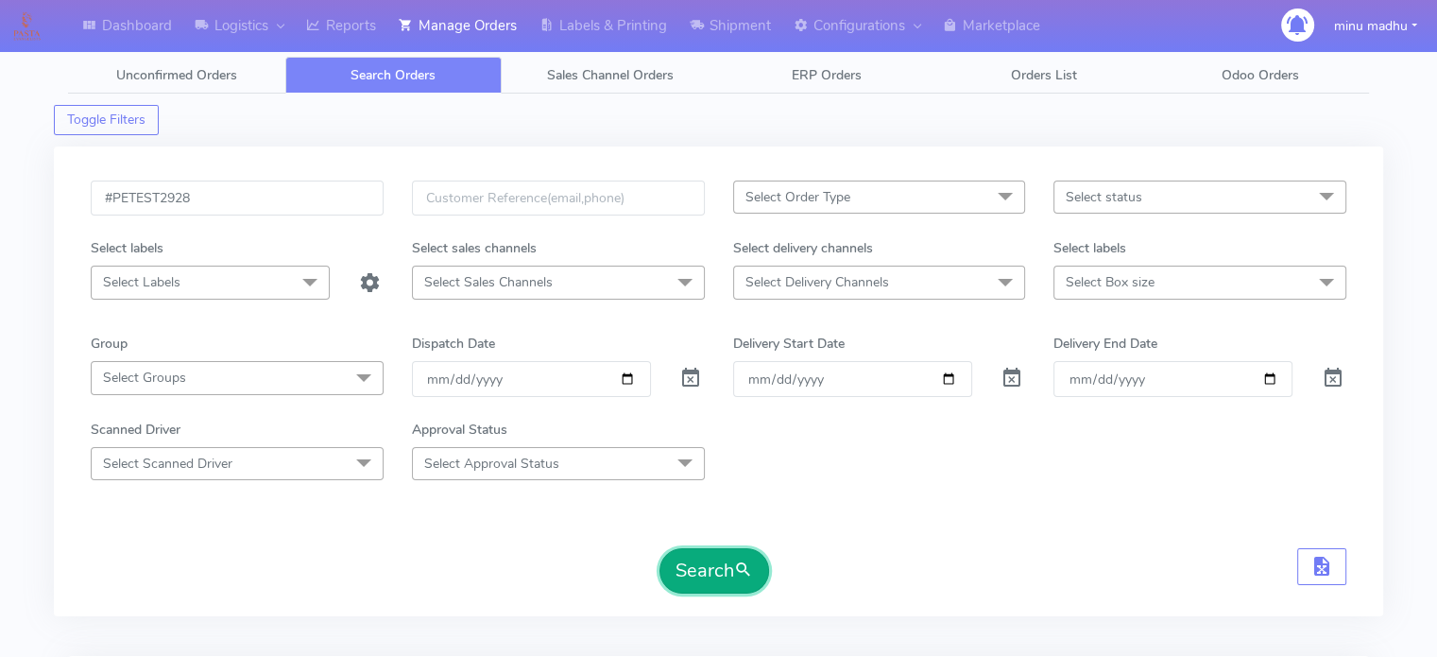
click at [699, 576] on button "Search" at bounding box center [715, 570] width 110 height 45
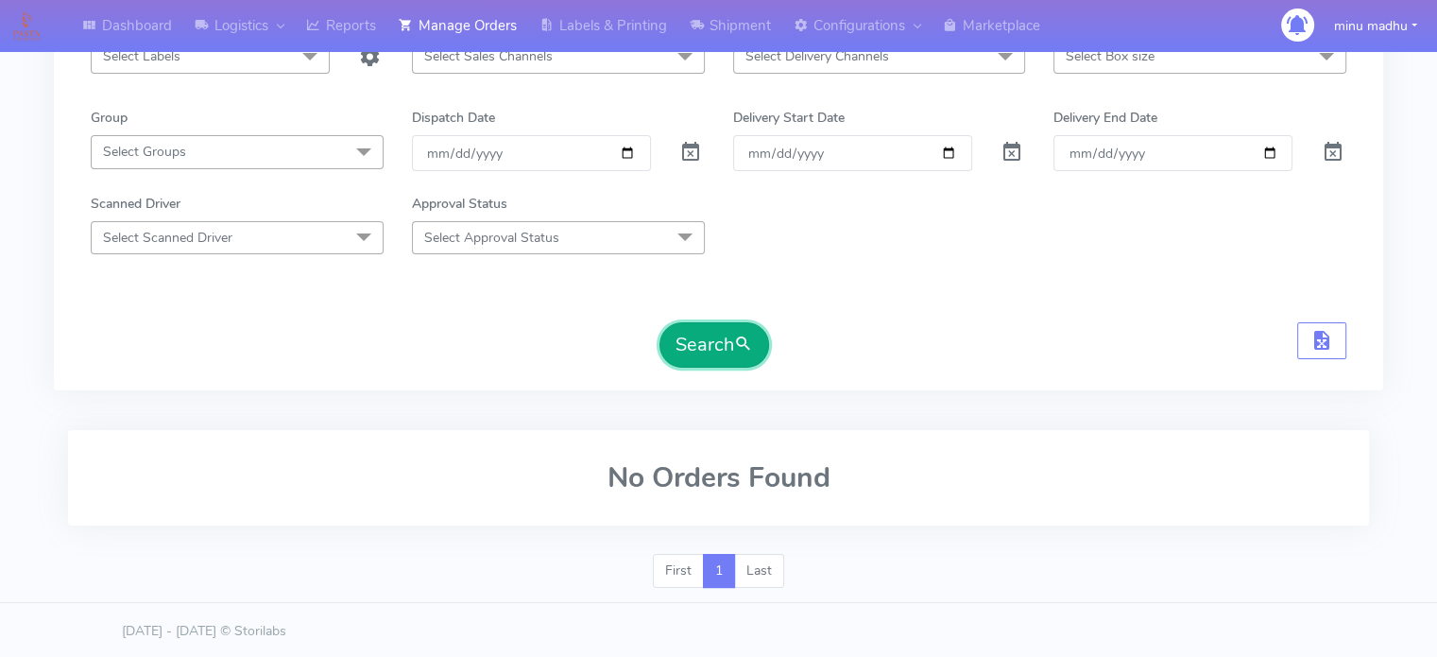
click at [693, 336] on button "Search" at bounding box center [715, 344] width 110 height 45
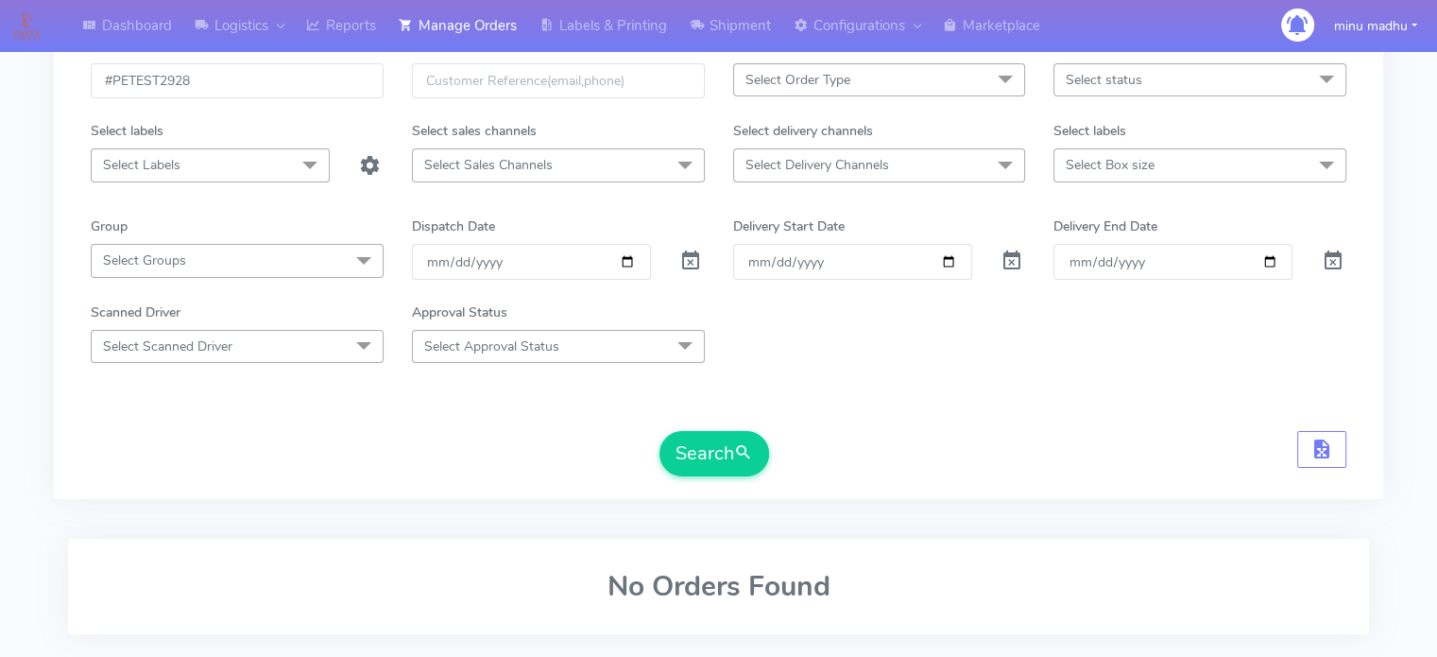
scroll to position [109, 0]
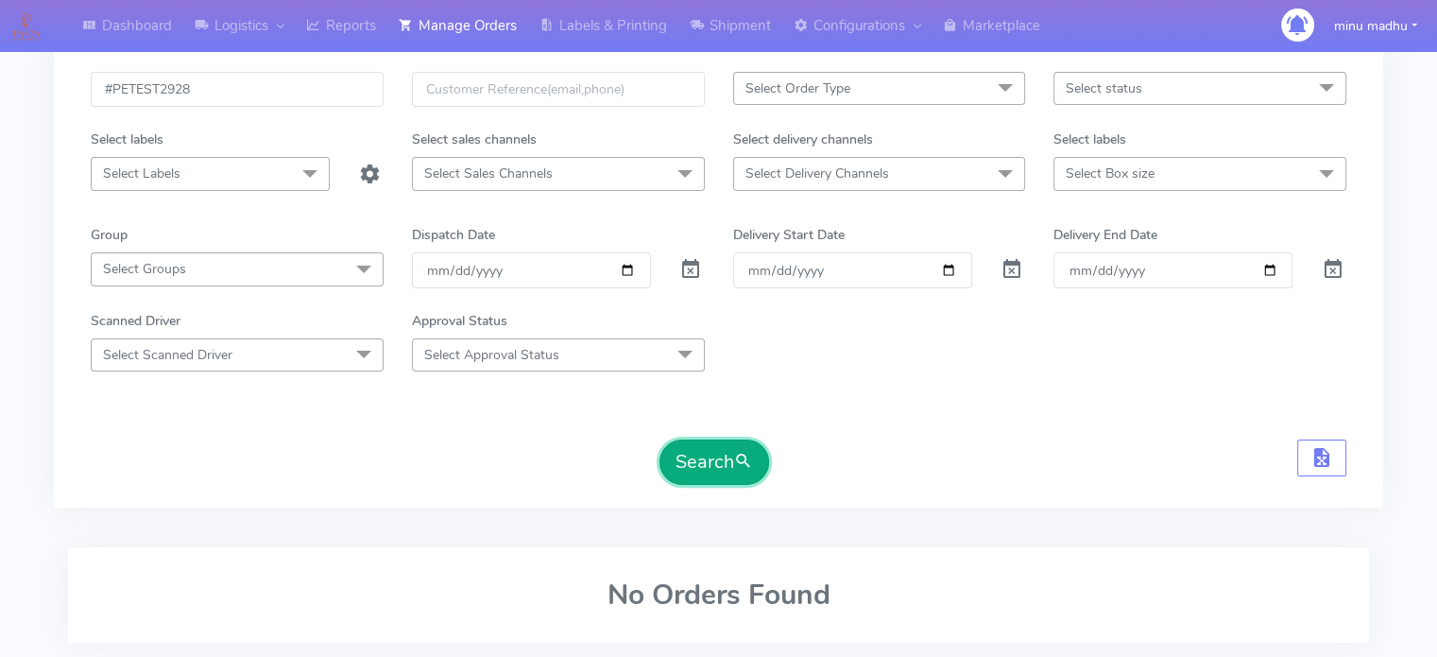
click at [701, 453] on button "Search" at bounding box center [715, 461] width 110 height 45
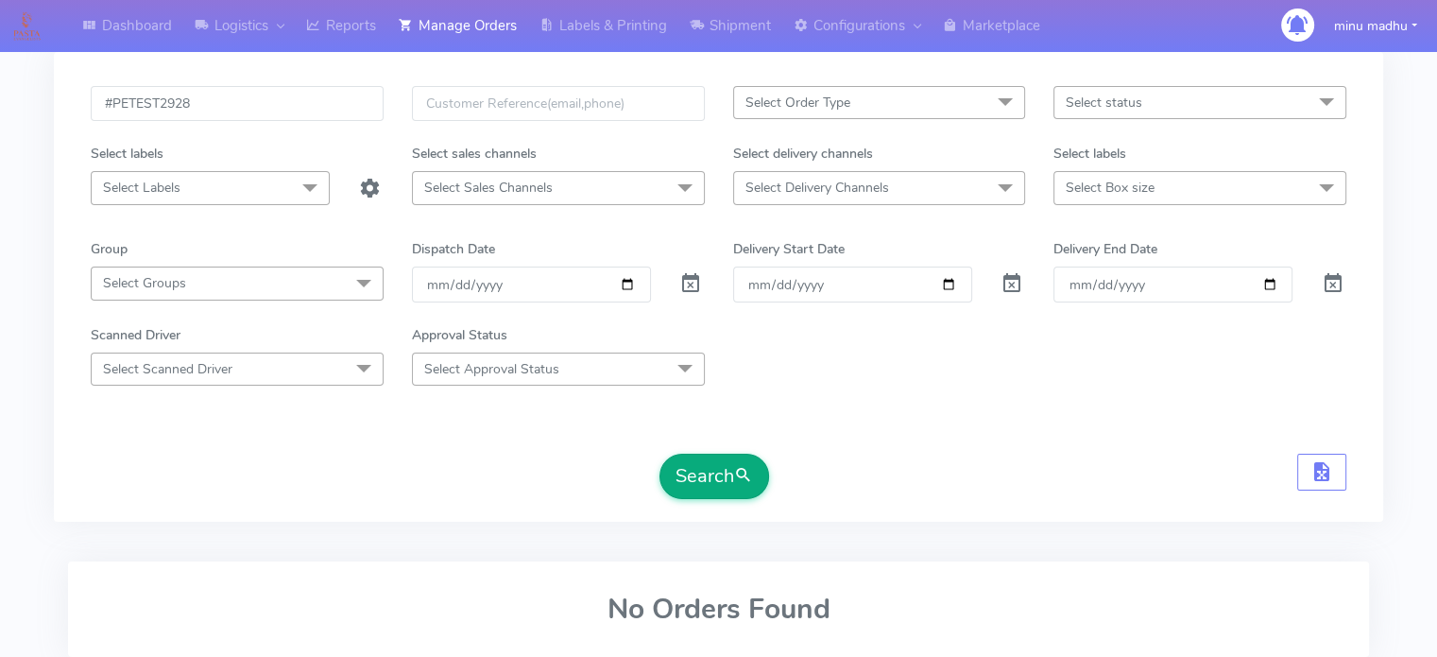
scroll to position [94, 0]
click at [703, 463] on button "Search" at bounding box center [715, 477] width 110 height 45
click at [714, 478] on button "Search" at bounding box center [715, 477] width 110 height 45
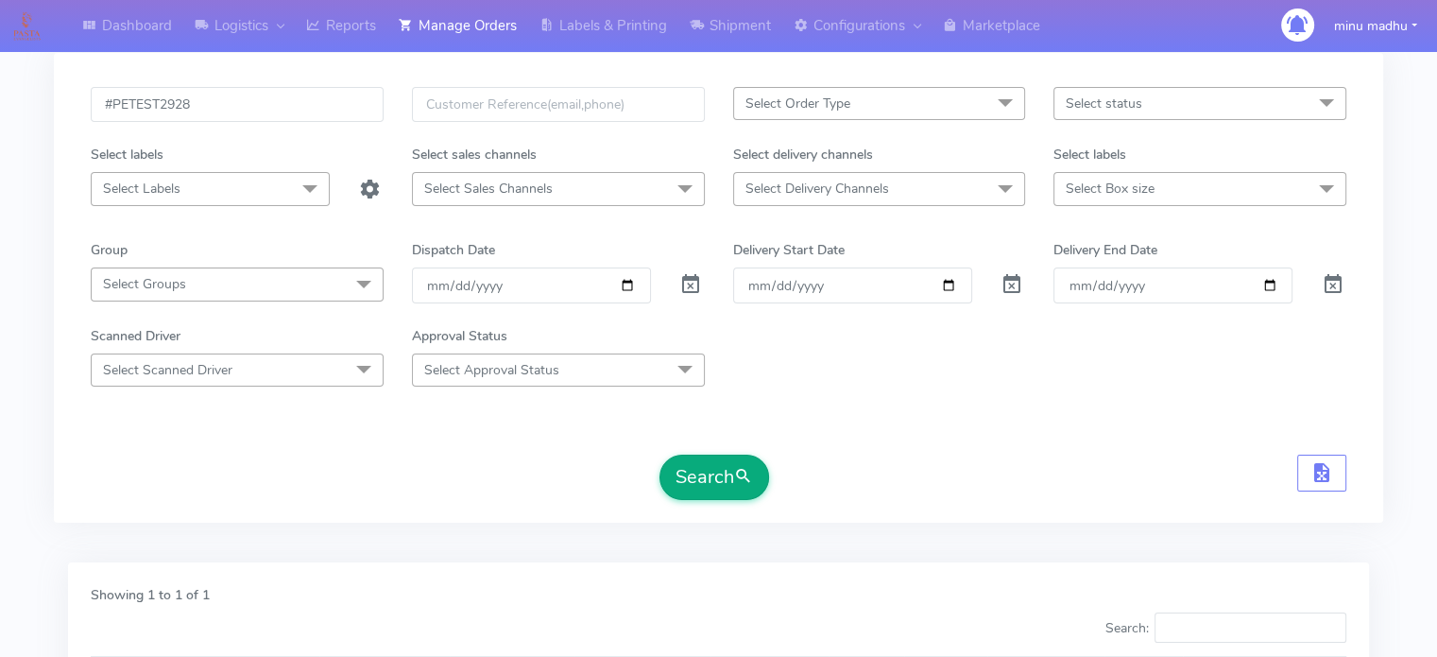
scroll to position [353, 0]
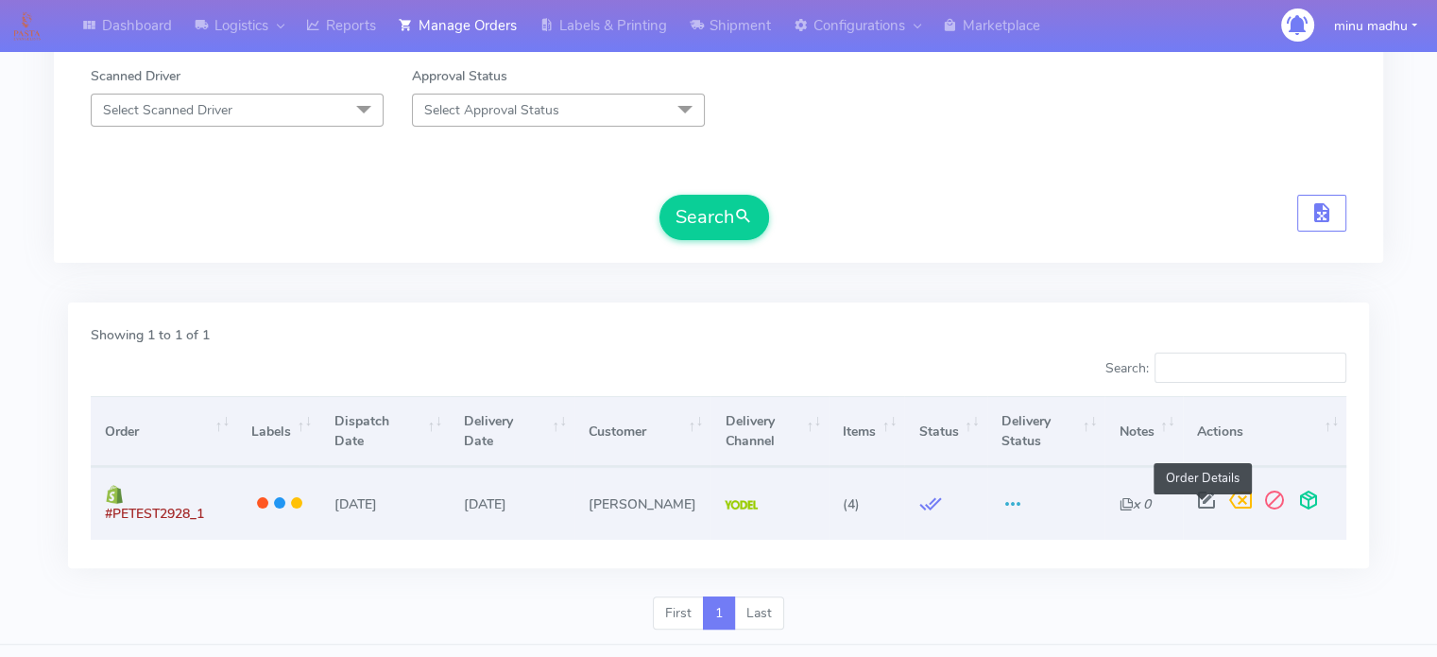
click at [1200, 506] on span at bounding box center [1207, 504] width 34 height 18
select select "5"
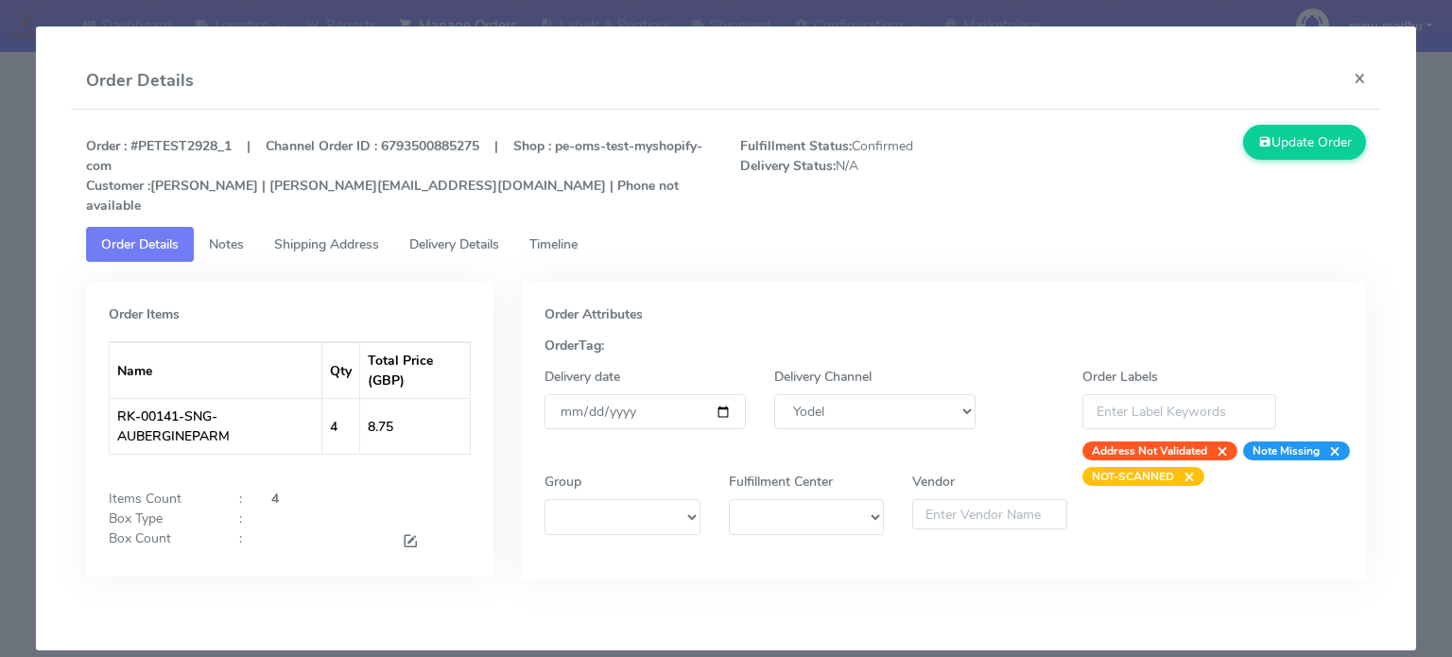
click at [323, 235] on span "Shipping Address" at bounding box center [326, 244] width 105 height 18
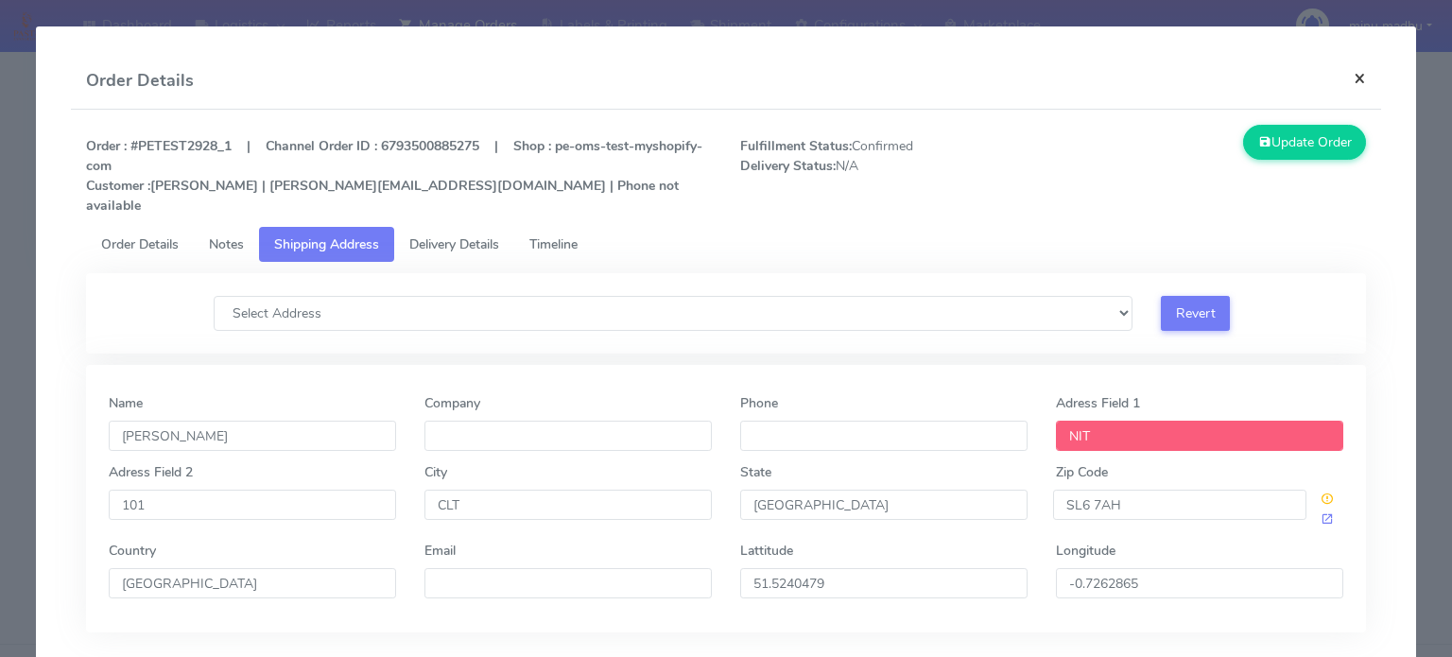
click at [1347, 78] on button "×" at bounding box center [1359, 78] width 43 height 50
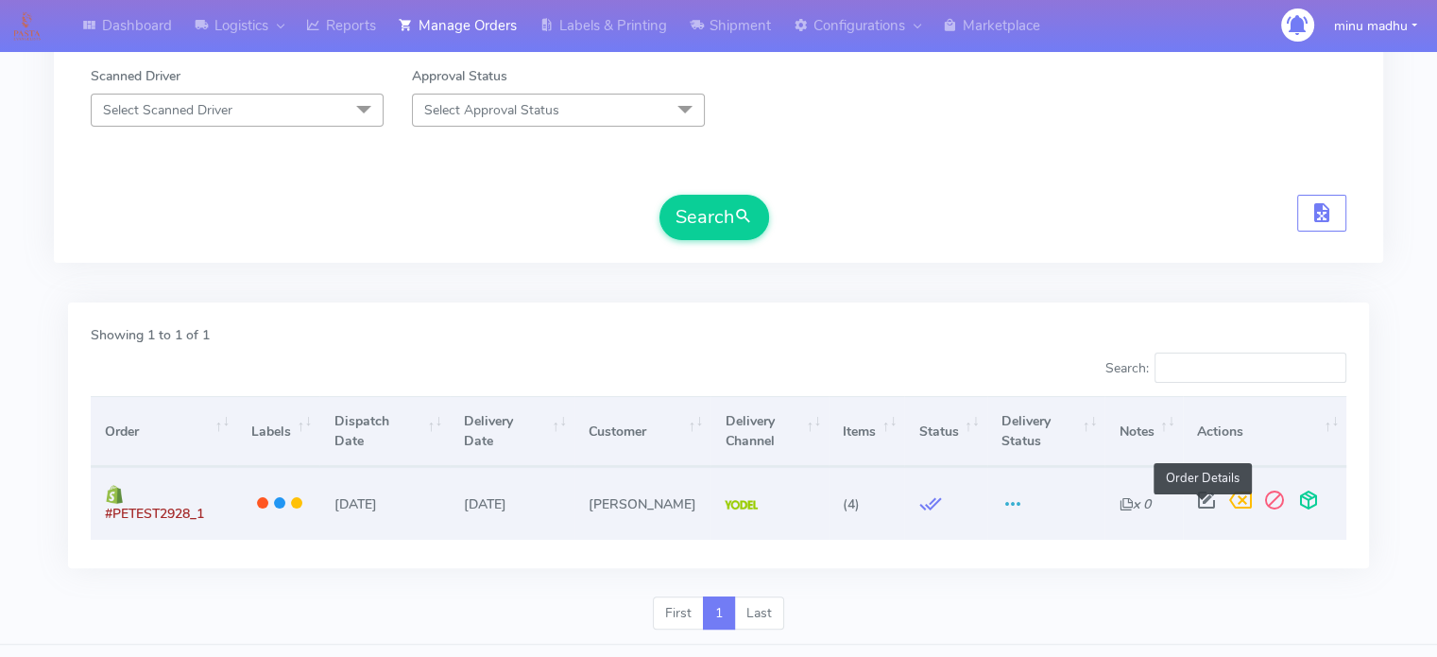
click at [1198, 510] on span at bounding box center [1207, 504] width 34 height 18
select select "5"
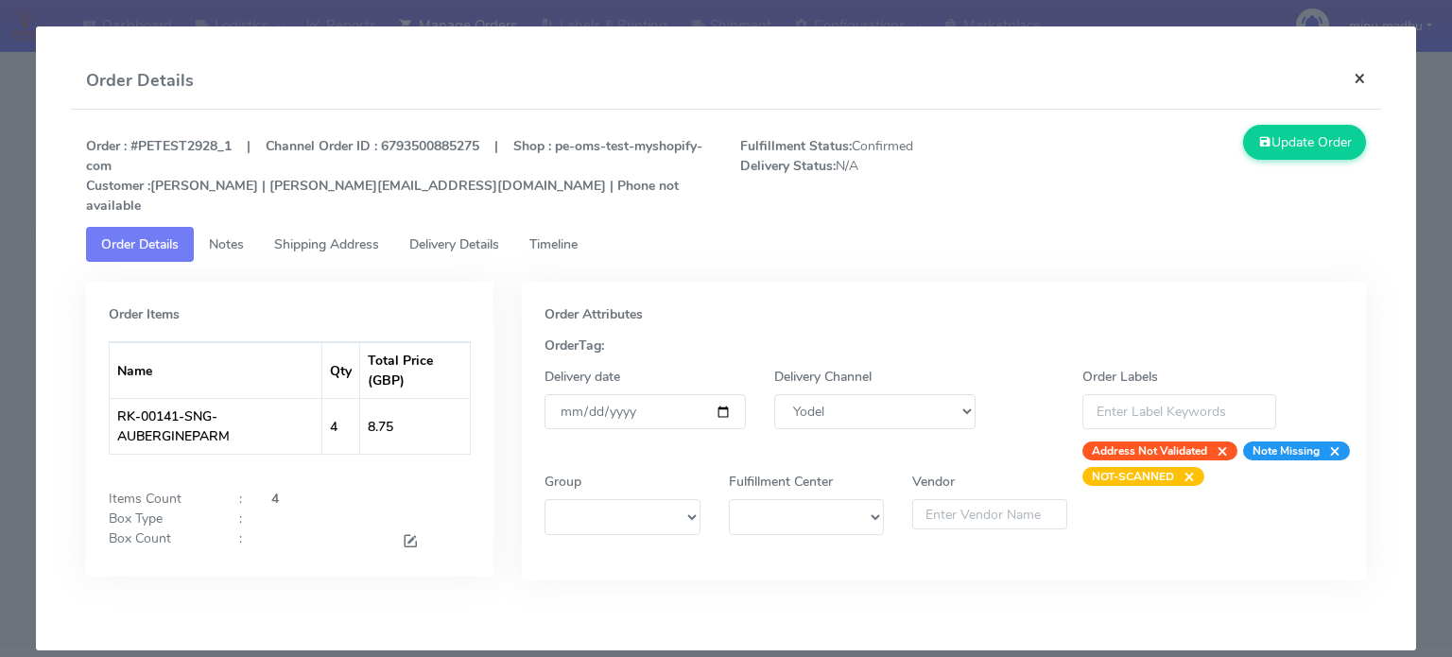
click at [1359, 81] on button "×" at bounding box center [1359, 78] width 43 height 50
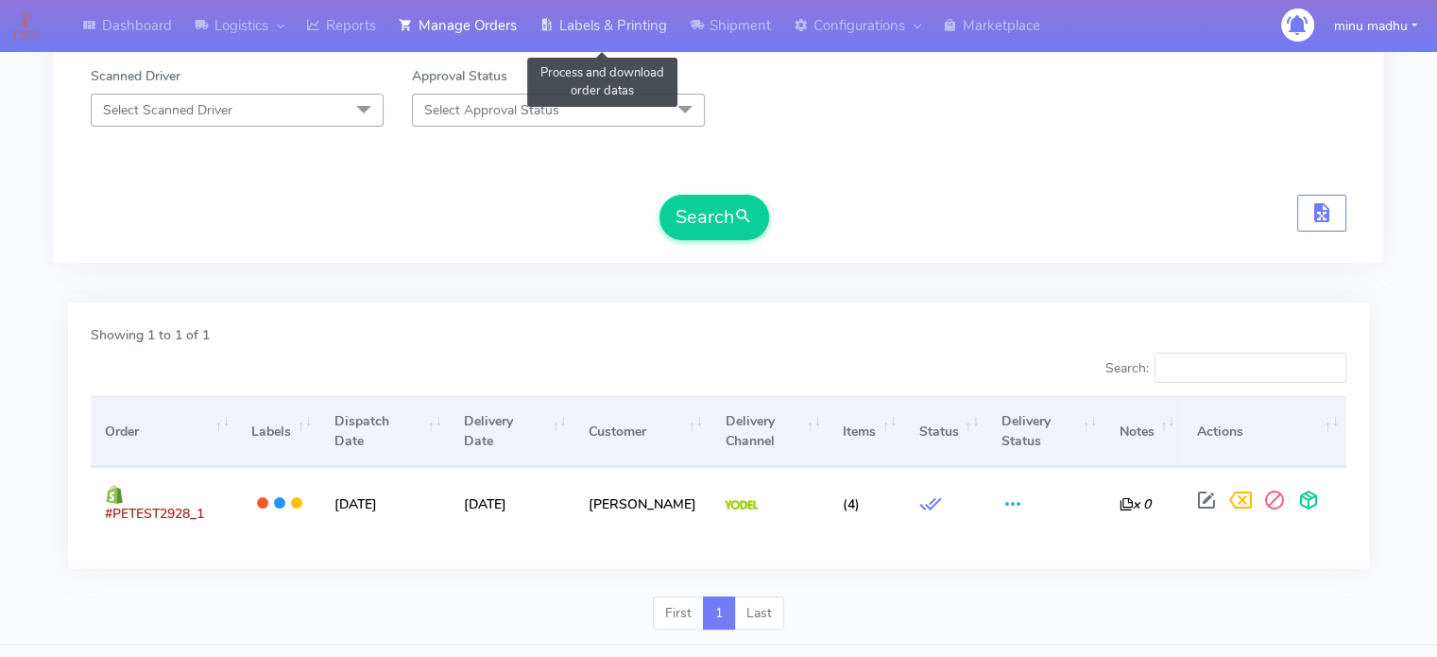
click at [610, 24] on link "Labels & Printing" at bounding box center [603, 26] width 150 height 52
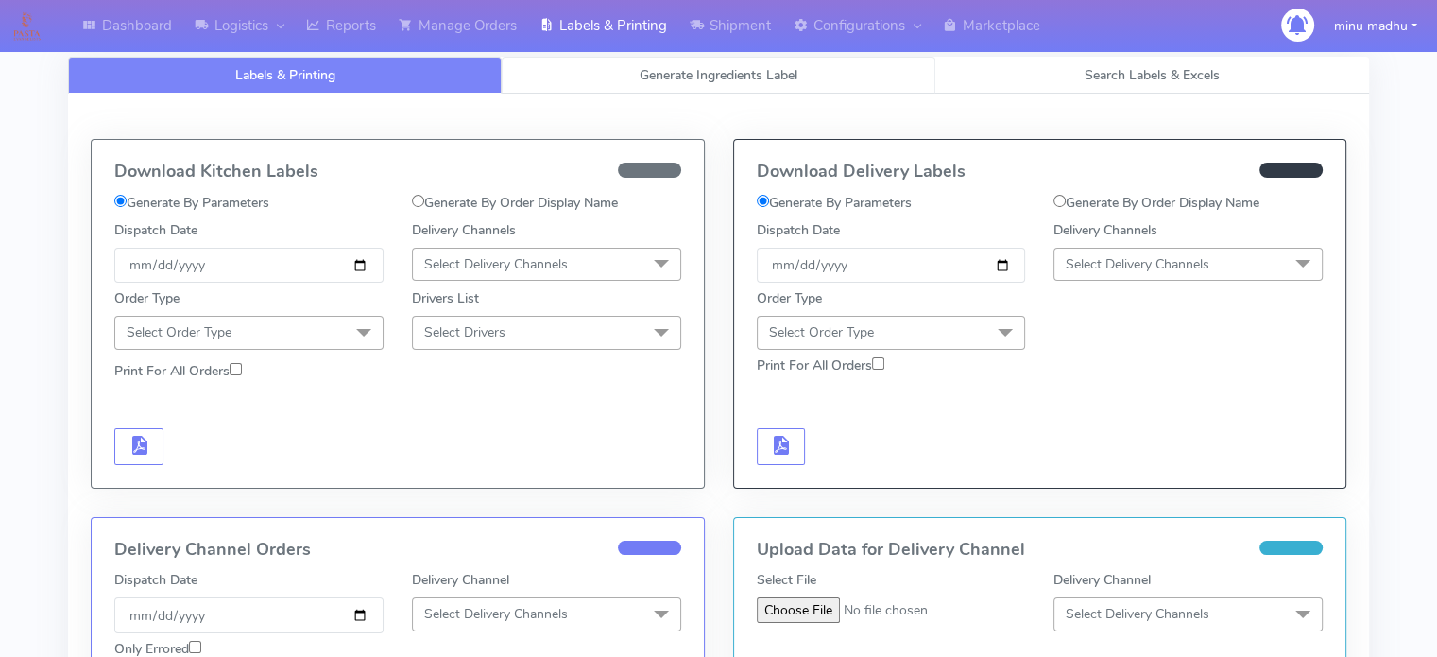
click at [728, 71] on span "Generate Ingredients Label" at bounding box center [719, 75] width 158 height 18
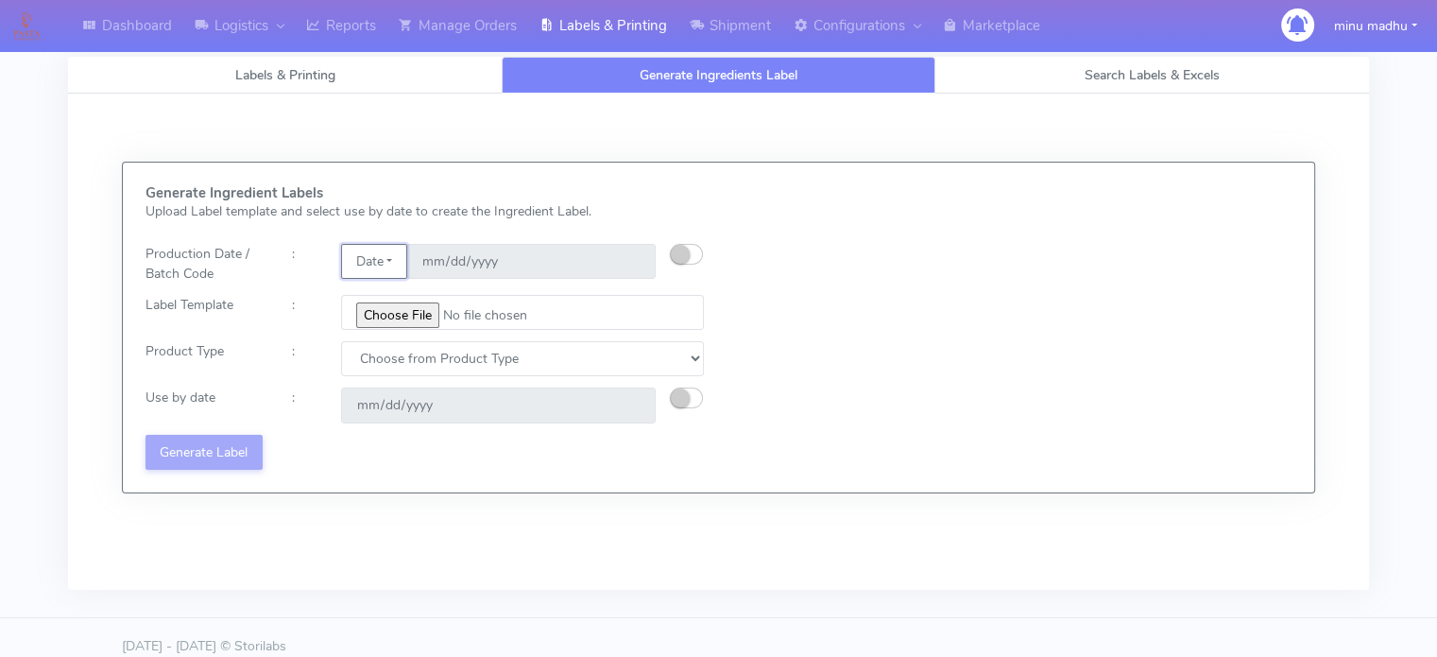
click at [396, 253] on button "Date" at bounding box center [373, 261] width 65 height 35
click at [516, 366] on select "Choose from Product Type ECOM ERETAIL CIRCULAR CIRC_DESERTS LASAGNE" at bounding box center [522, 358] width 363 height 35
click at [896, 385] on div "Generate Ingredient Labels Upload Label template and select use by date to crea…" at bounding box center [718, 327] width 1175 height 284
click at [1126, 68] on span "Search Labels & Excels" at bounding box center [1152, 75] width 135 height 18
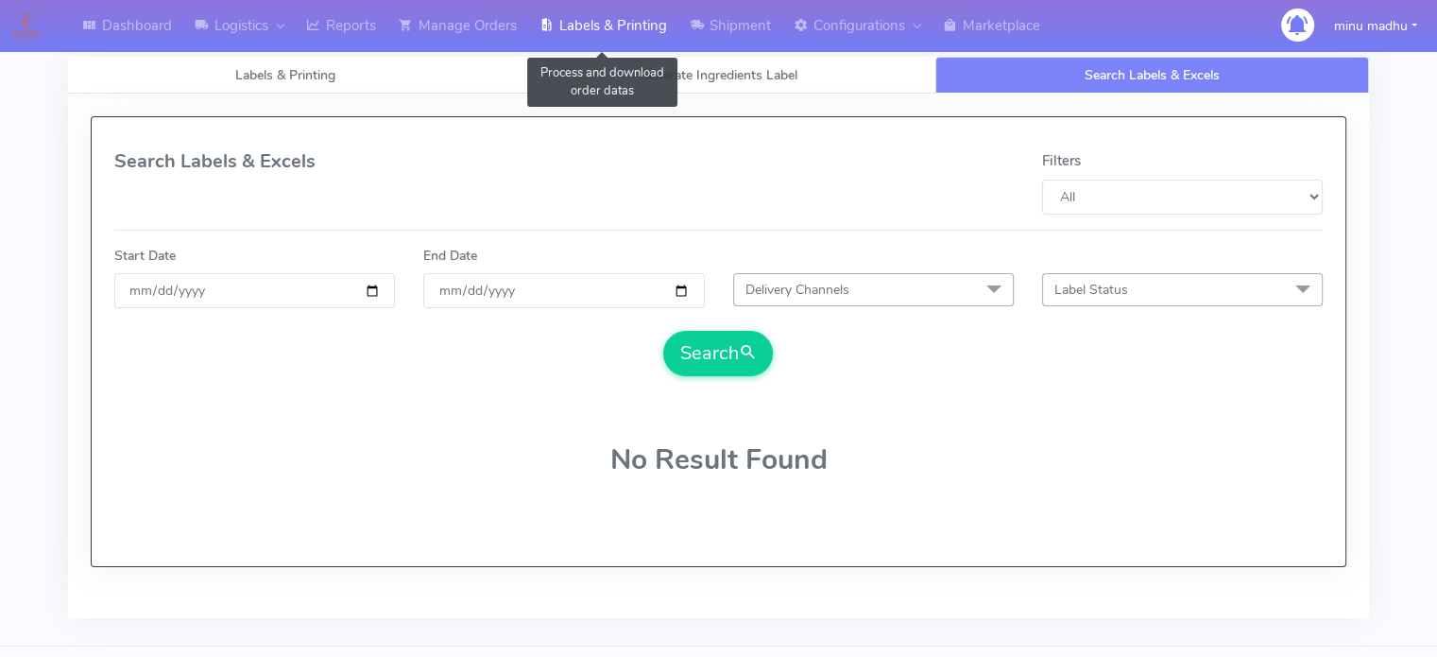
click at [608, 23] on link "Labels & Printing" at bounding box center [603, 26] width 150 height 52
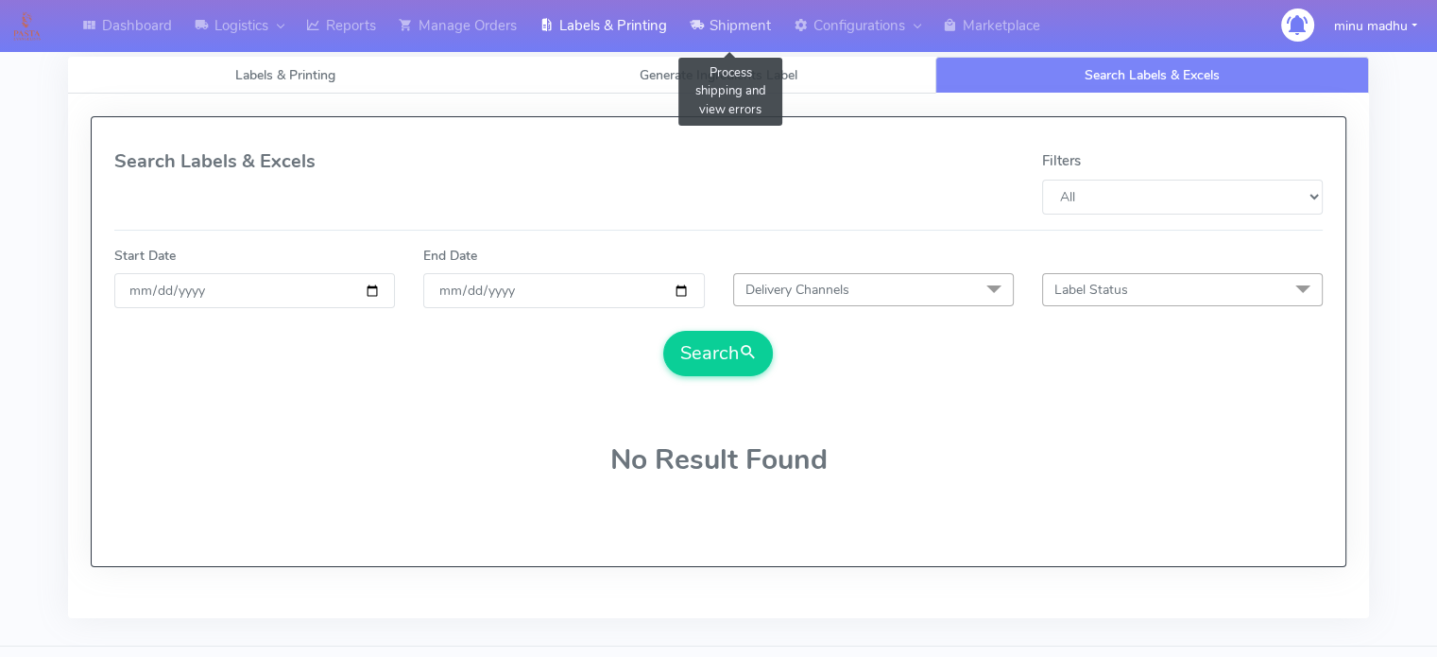
click at [734, 22] on link "Shipment" at bounding box center [731, 26] width 104 height 52
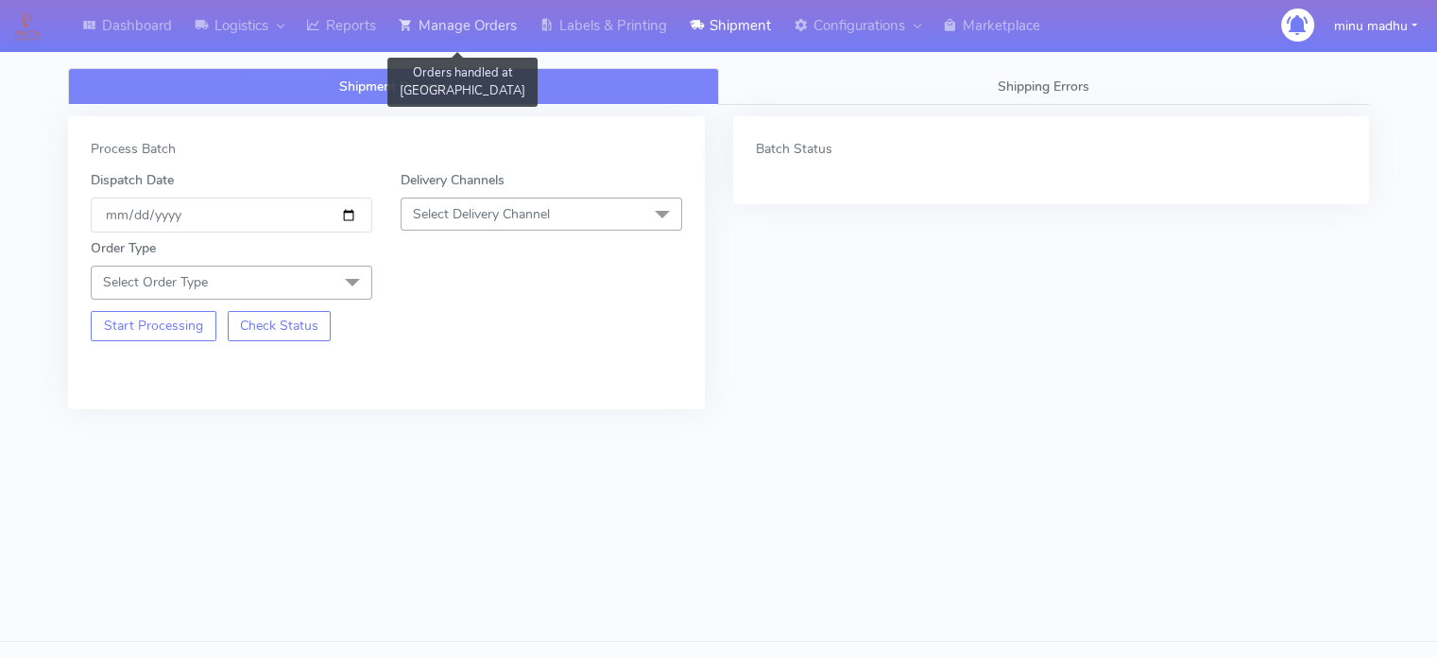
click at [473, 26] on link "Manage Orders" at bounding box center [457, 26] width 141 height 52
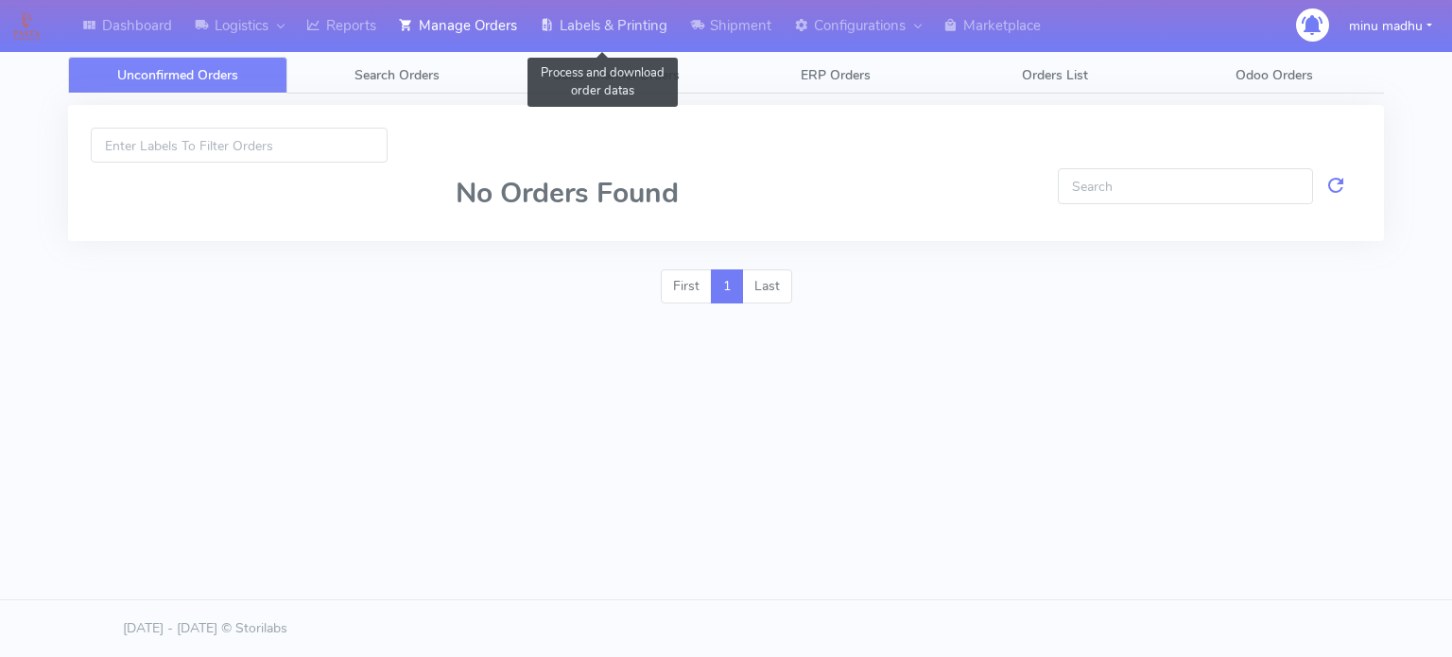
click at [604, 22] on link "Labels & Printing" at bounding box center [603, 26] width 150 height 52
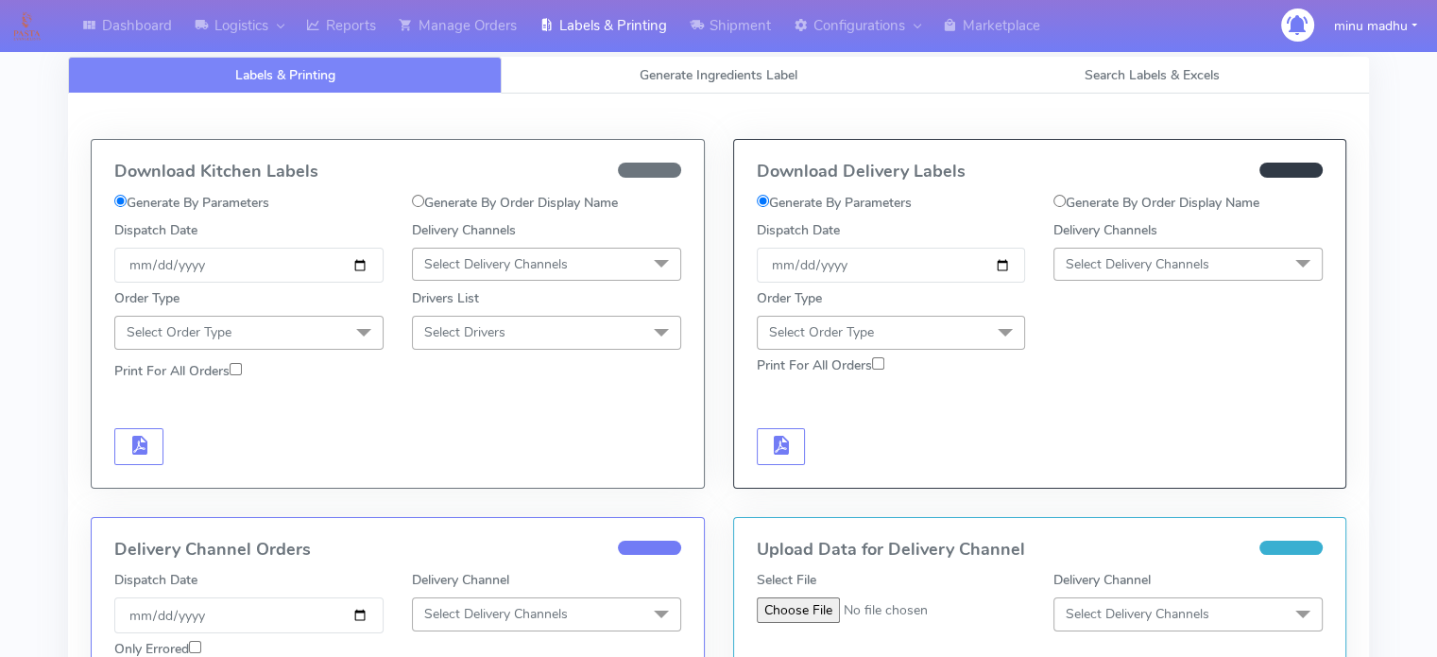
scroll to position [19, 0]
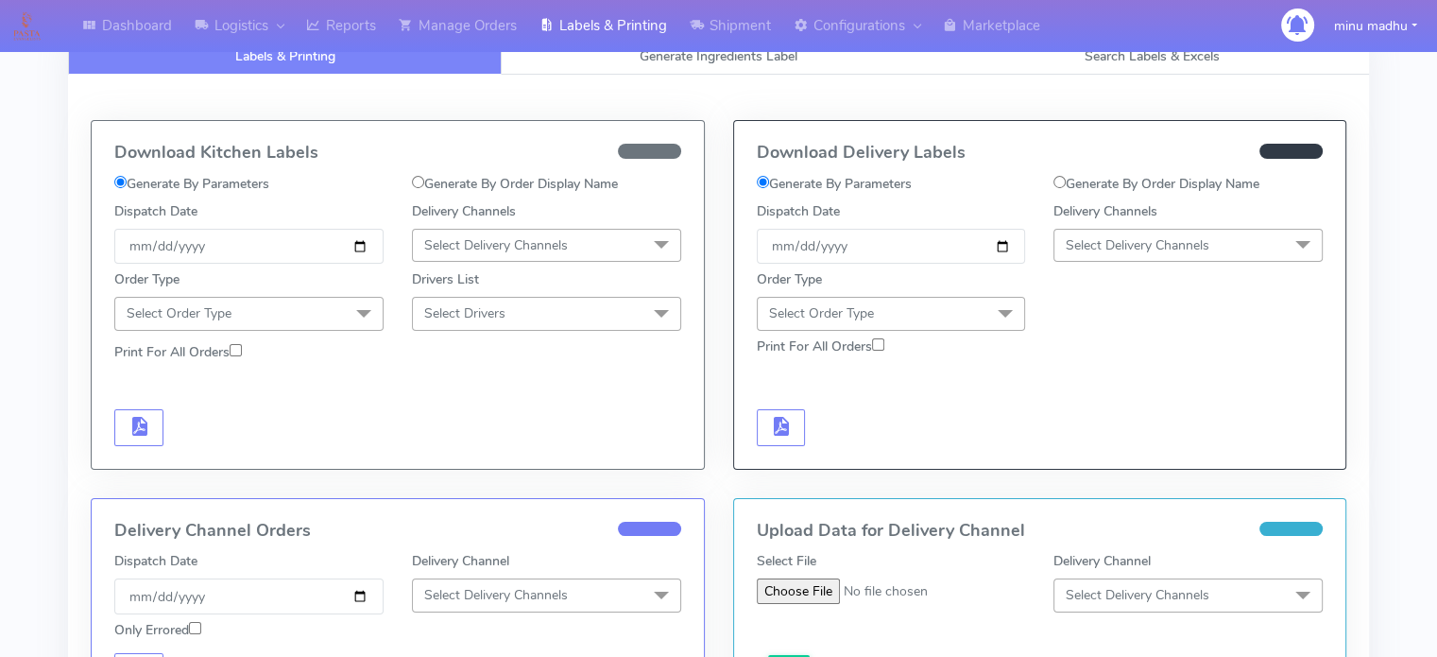
click at [420, 179] on input "Generate By Order Display Name" at bounding box center [418, 182] width 12 height 12
radio input "true"
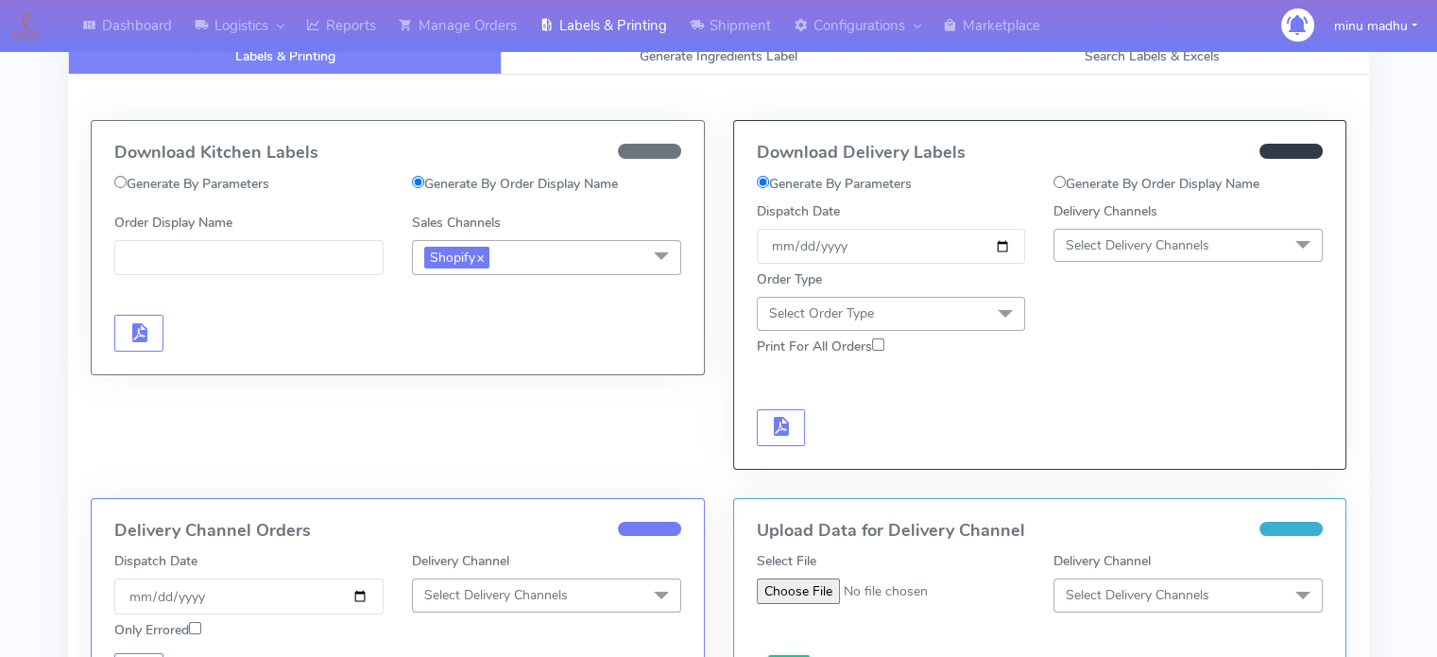
scroll to position [0, 0]
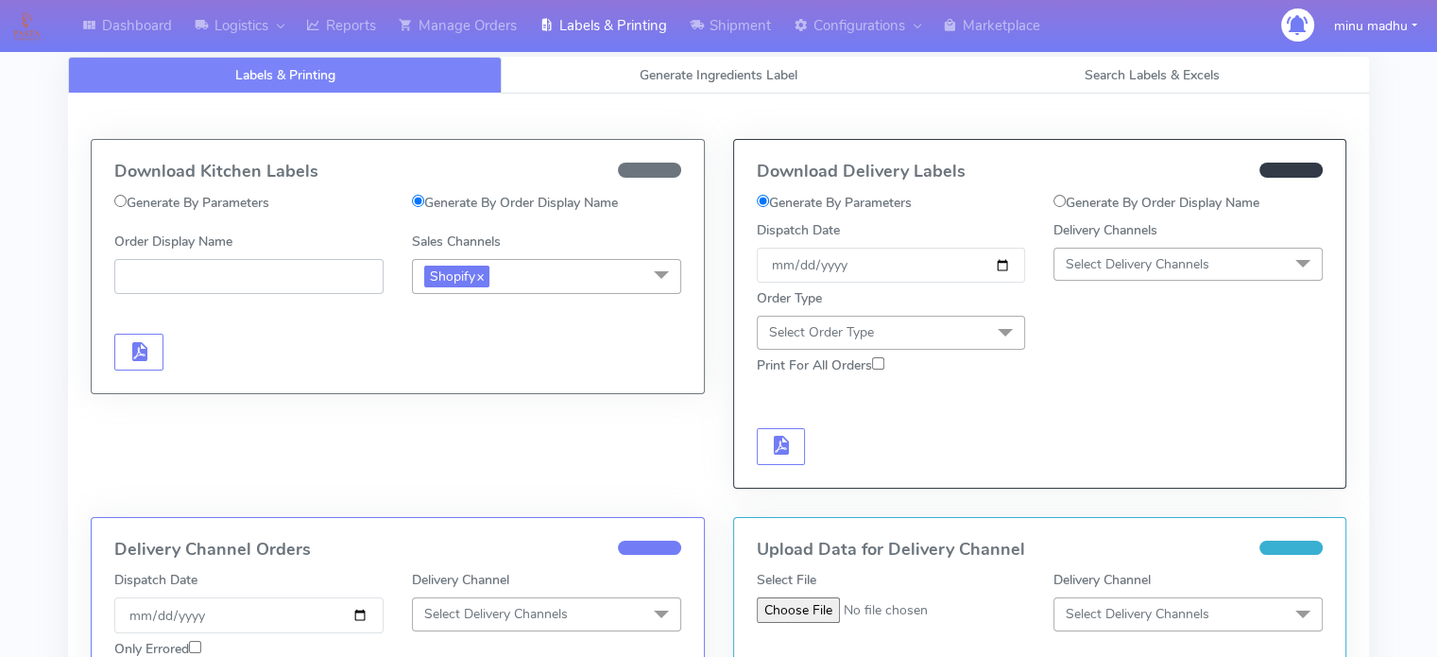
click at [204, 272] on input "Order Display Name" at bounding box center [248, 276] width 269 height 35
paste input "#2494ATAVI"
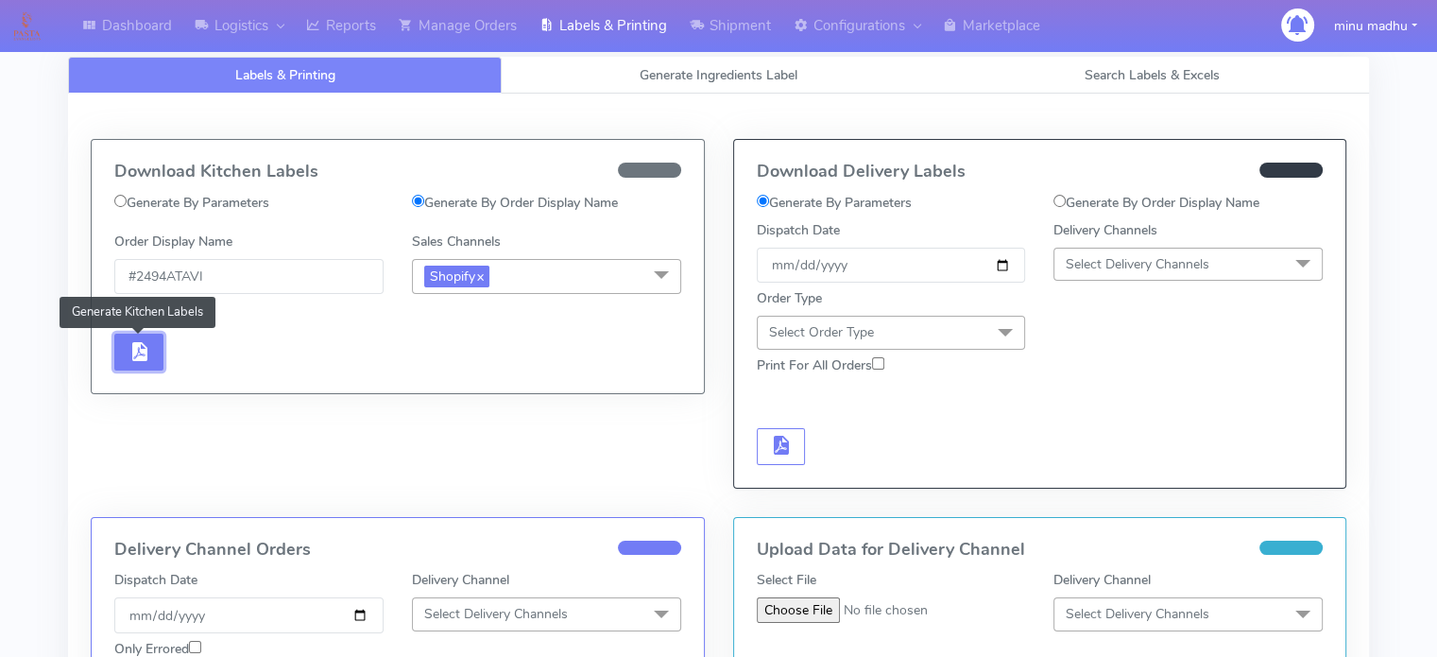
click at [130, 357] on span "button" at bounding box center [139, 356] width 23 height 18
click at [238, 275] on input "#2494ATAVI" at bounding box center [248, 276] width 269 height 35
type input "#2494ATAVI_1"
click at [132, 353] on span "button" at bounding box center [139, 356] width 23 height 18
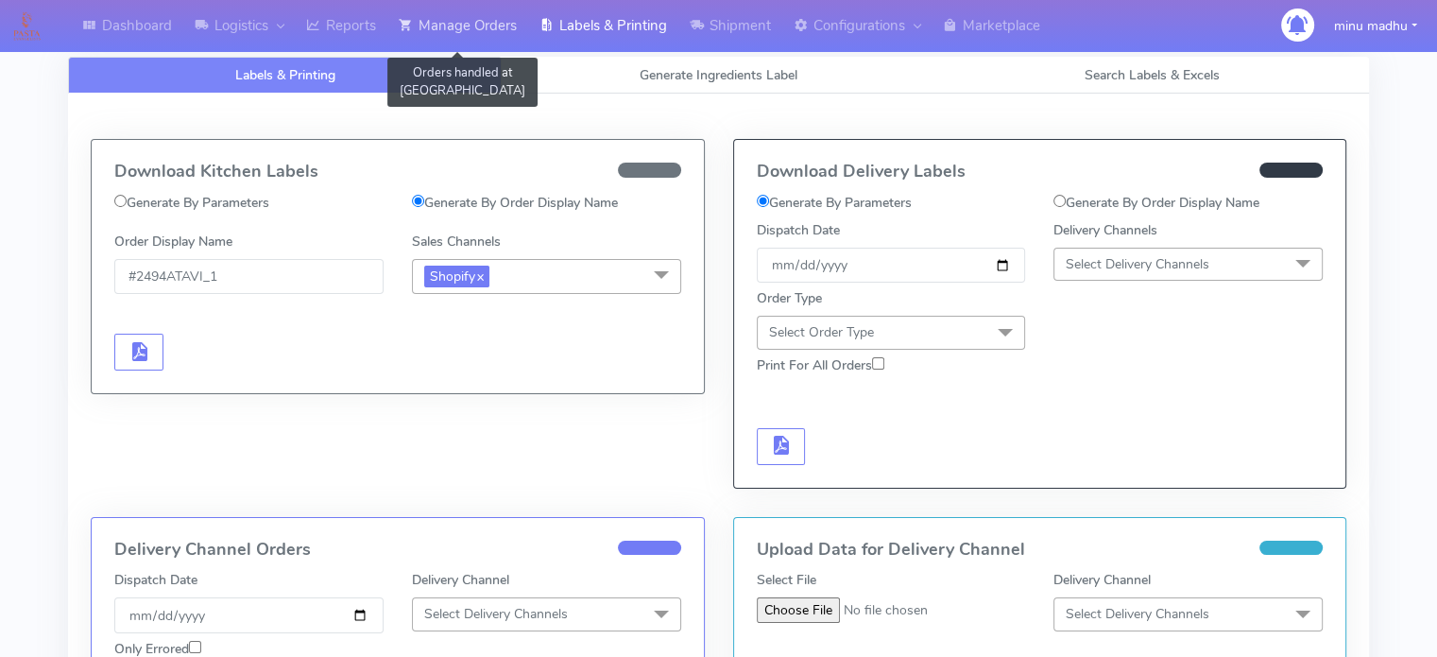
click at [469, 26] on link "Manage Orders" at bounding box center [457, 26] width 141 height 52
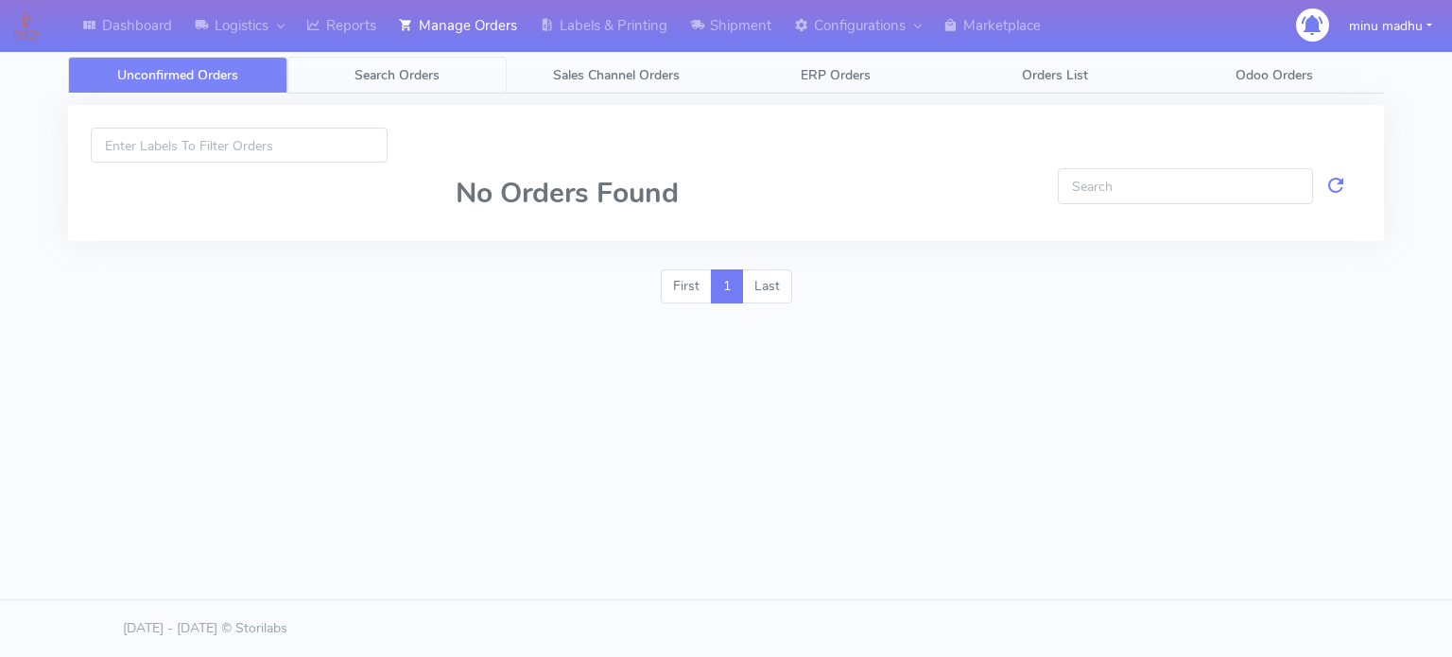
click at [414, 75] on span "Search Orders" at bounding box center [396, 75] width 85 height 18
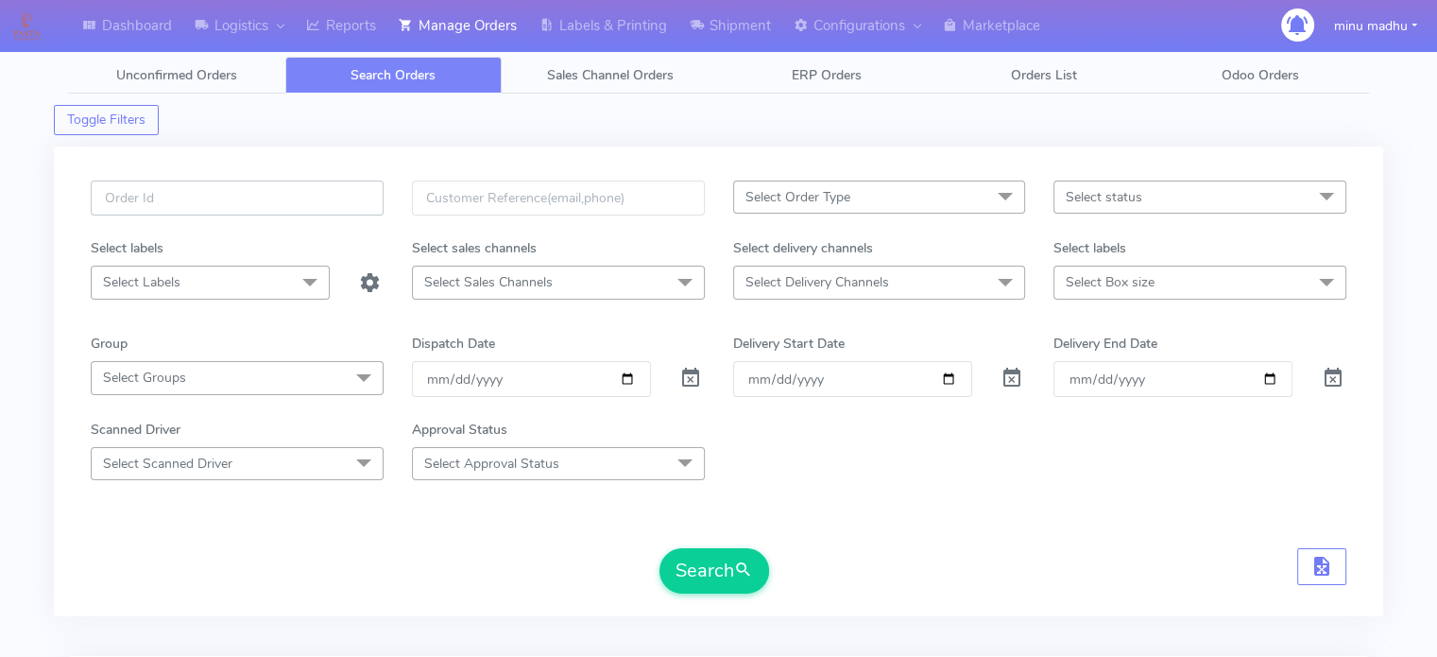
click at [267, 199] on input "text" at bounding box center [237, 197] width 293 height 35
paste input "#PETEST2928"
type input "#PETEST2928"
click at [690, 381] on span at bounding box center [690, 382] width 23 height 18
click at [711, 577] on button "Search" at bounding box center [715, 570] width 110 height 45
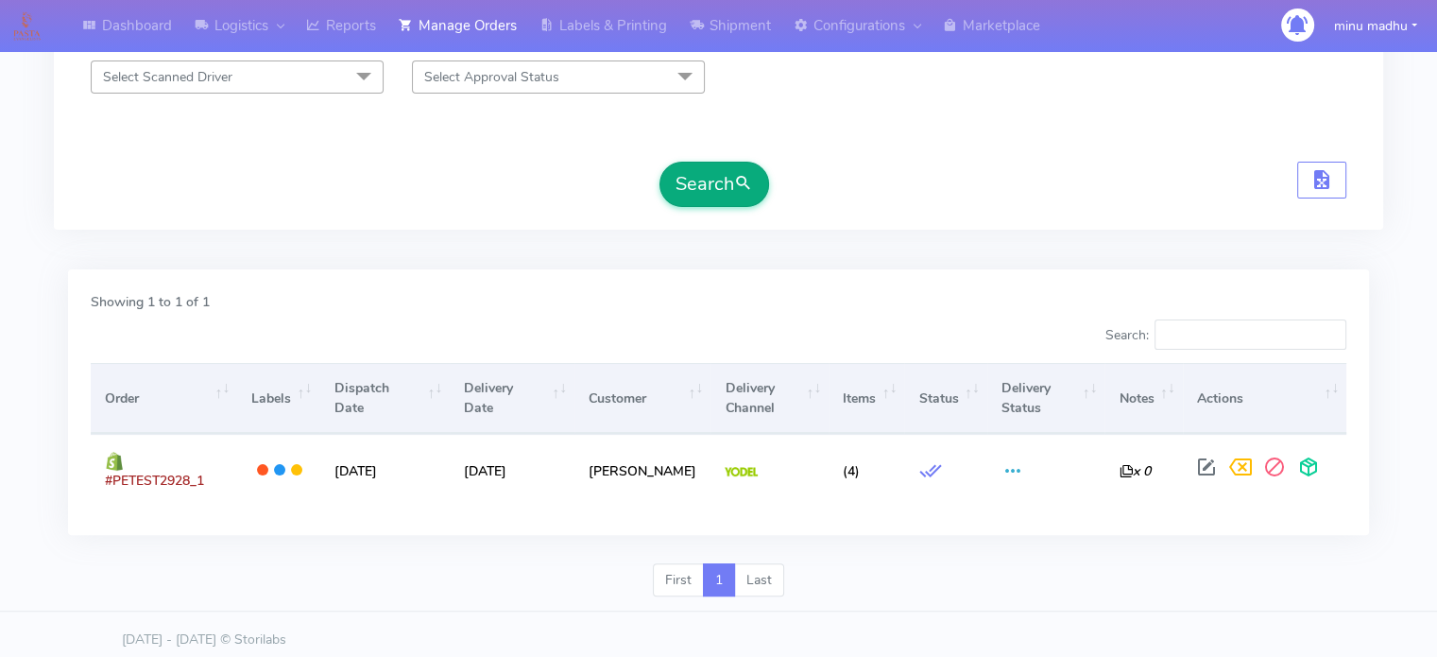
scroll to position [386, 0]
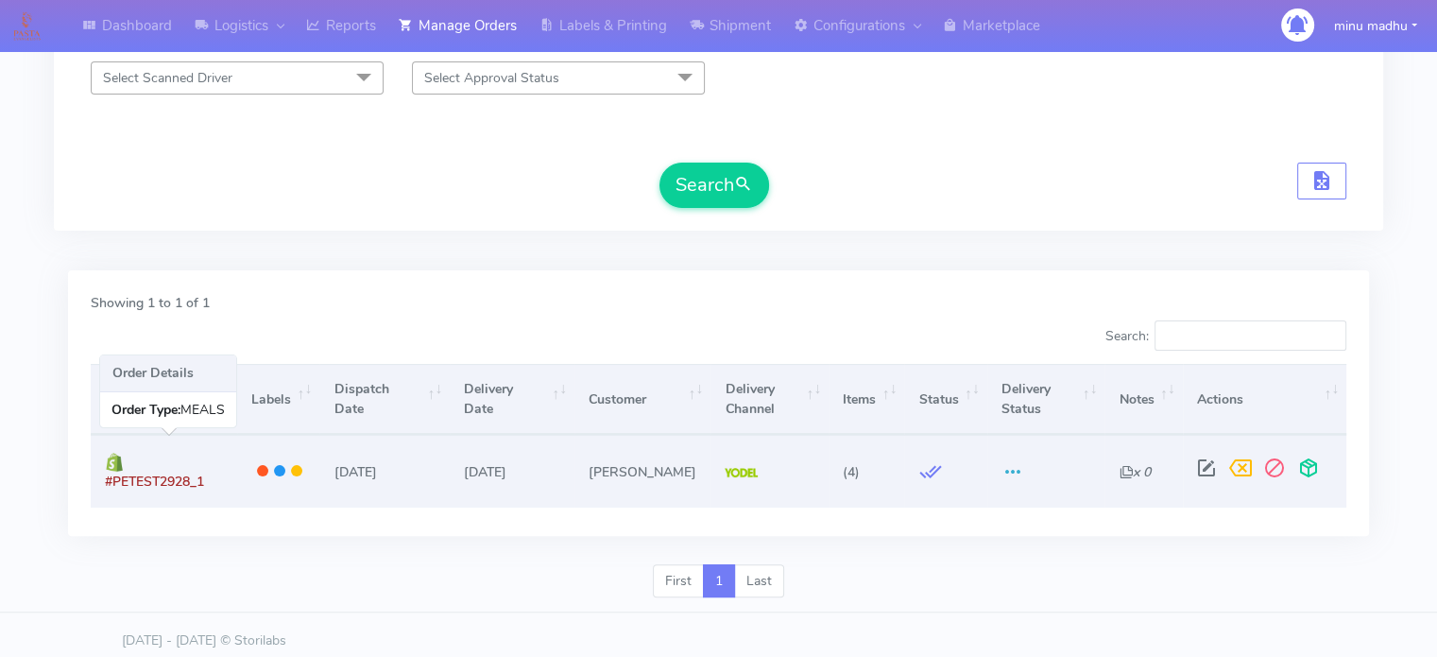
drag, startPoint x: 232, startPoint y: 471, endPoint x: 125, endPoint y: 464, distance: 107.0
click at [125, 464] on td "#PETEST2928_1" at bounding box center [164, 471] width 146 height 72
copy span "#PETEST2928_1"
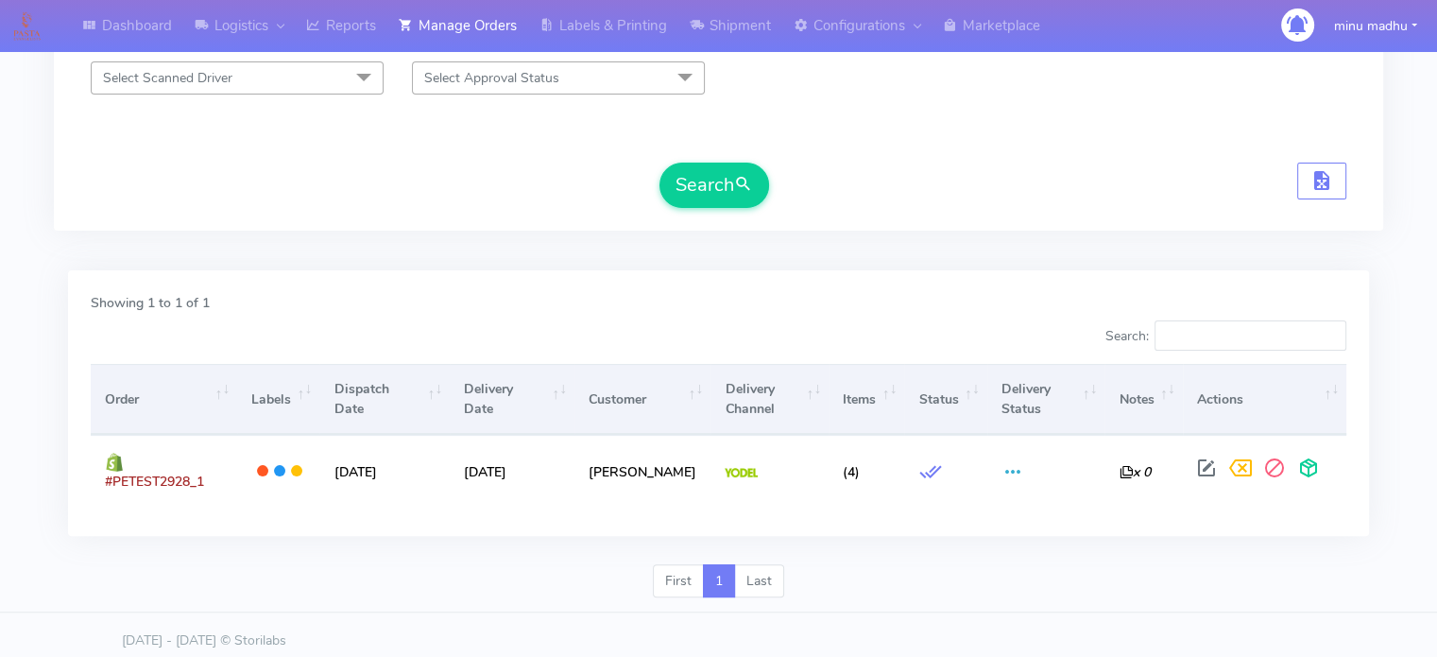
scroll to position [304, 0]
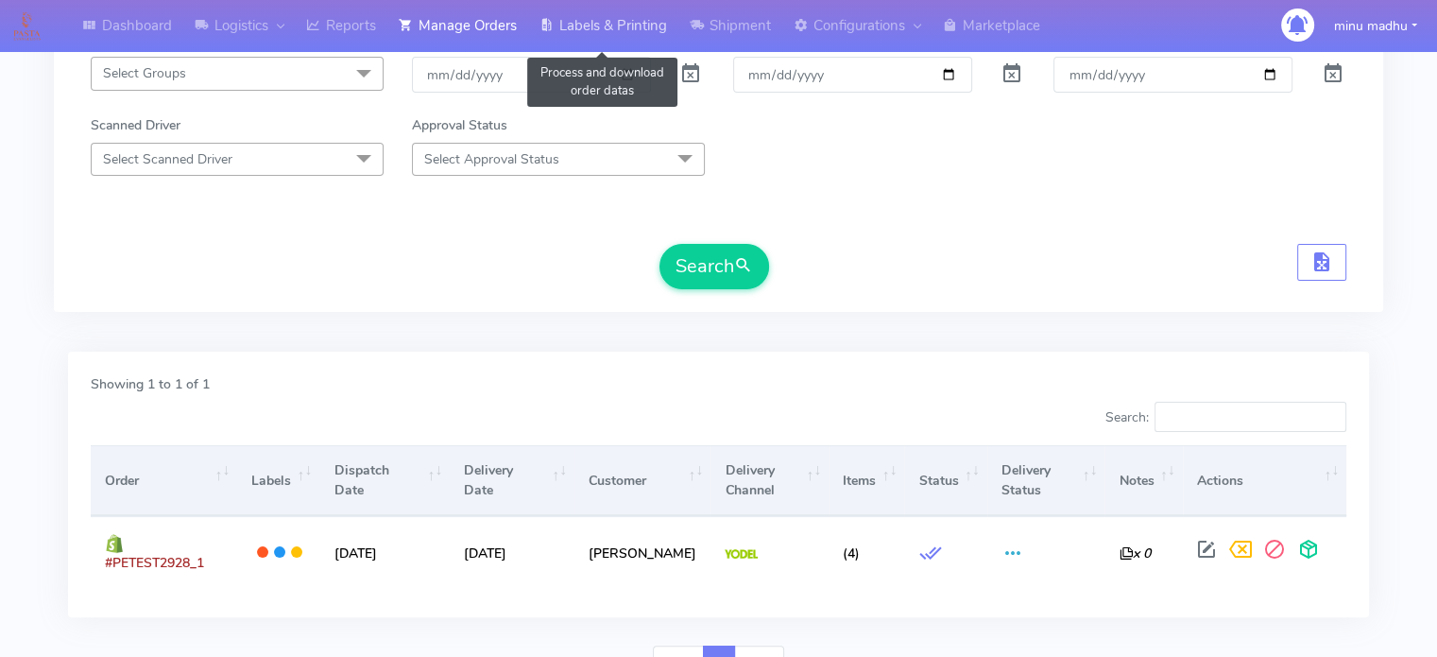
click at [583, 26] on link "Labels & Printing" at bounding box center [603, 26] width 150 height 52
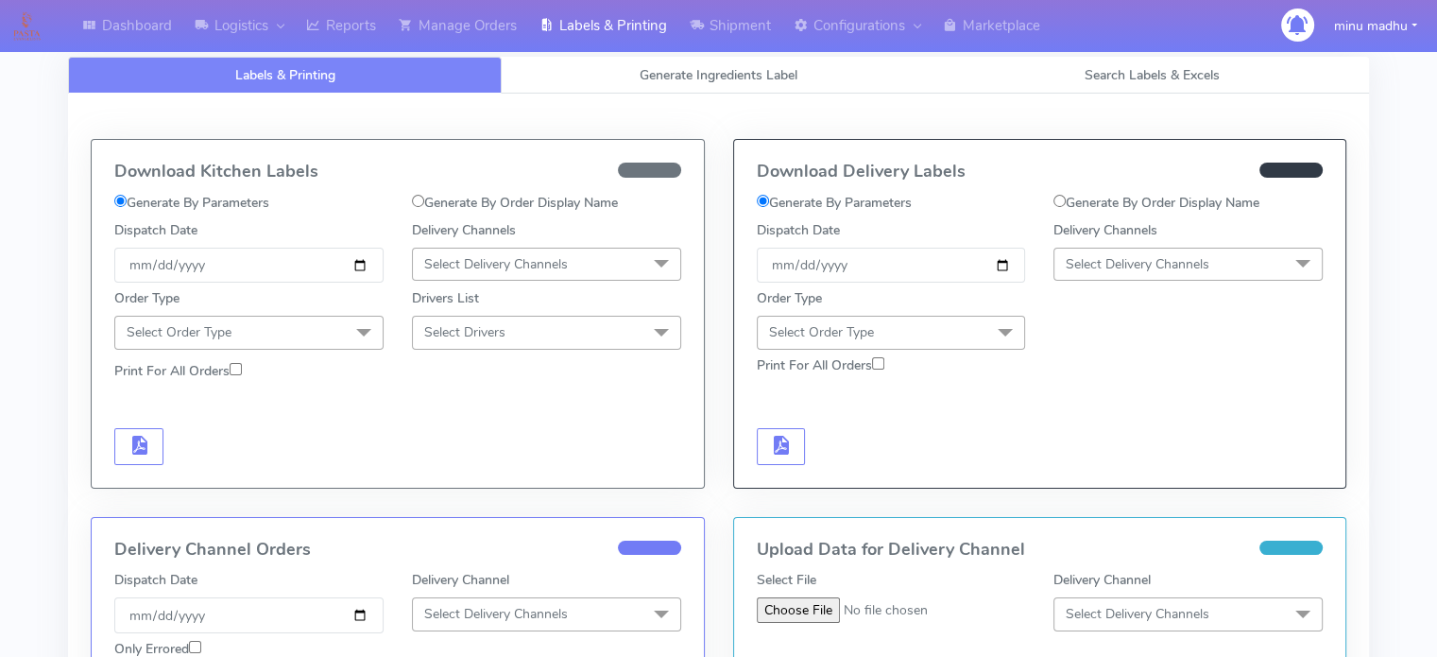
click at [418, 206] on label "Generate By Order Display Name" at bounding box center [515, 203] width 206 height 20
click at [418, 206] on input "Generate By Order Display Name" at bounding box center [418, 201] width 12 height 12
radio input "true"
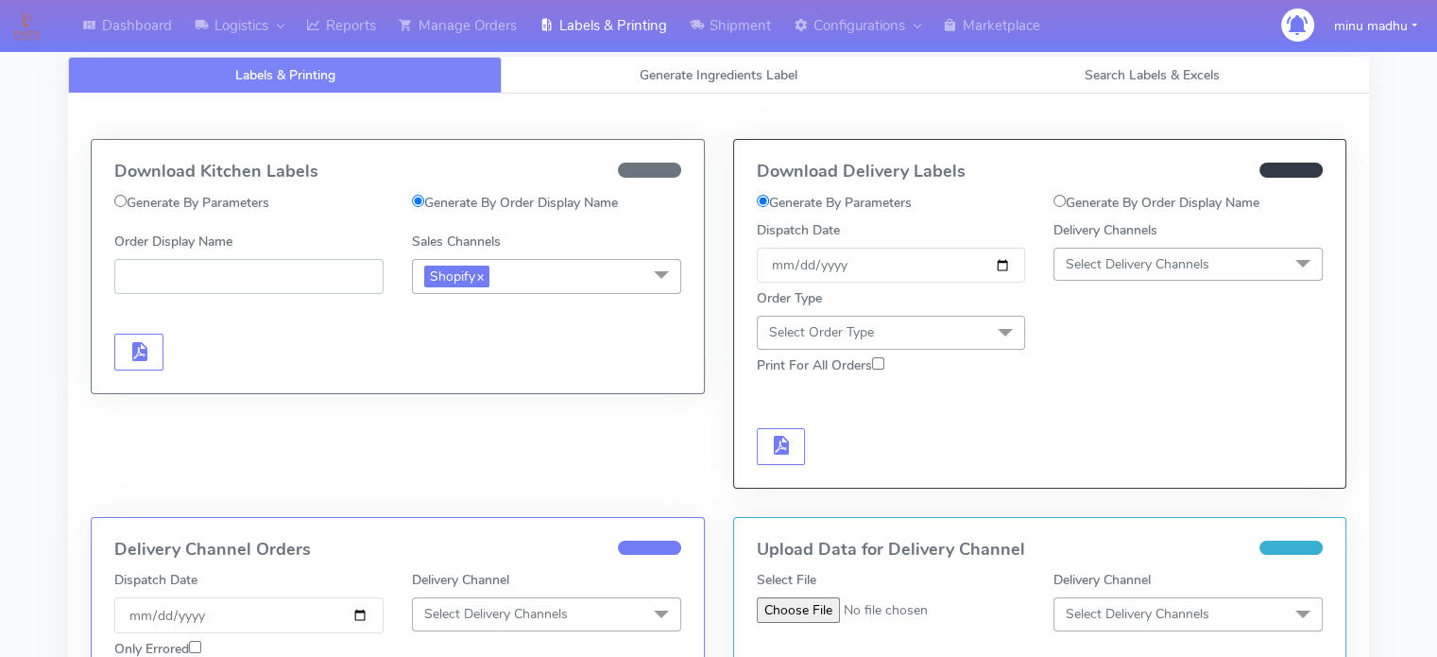
click at [254, 281] on input "Order Display Name" at bounding box center [248, 276] width 269 height 35
paste input "#PETEST2928_1"
type input "#PETEST2928_1"
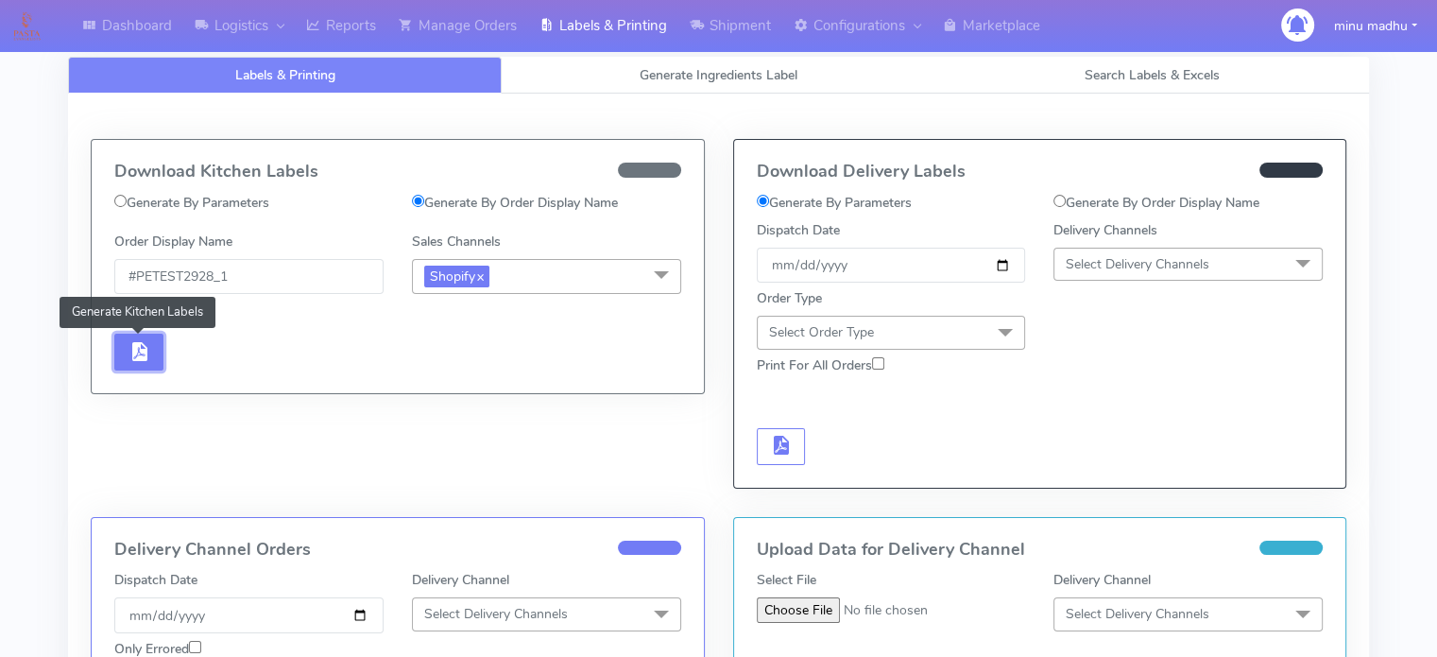
click at [129, 352] on span "button" at bounding box center [139, 356] width 23 height 18
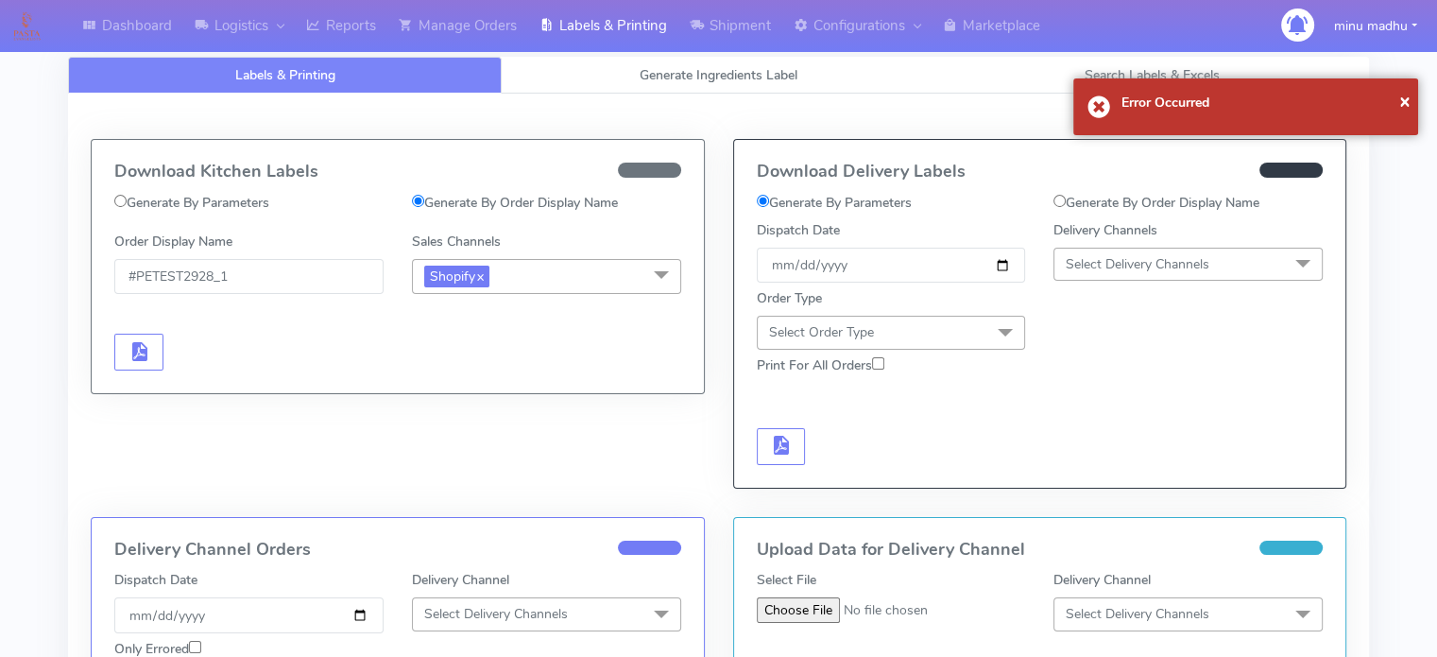
click at [605, 281] on span "Shopify x" at bounding box center [546, 276] width 269 height 35
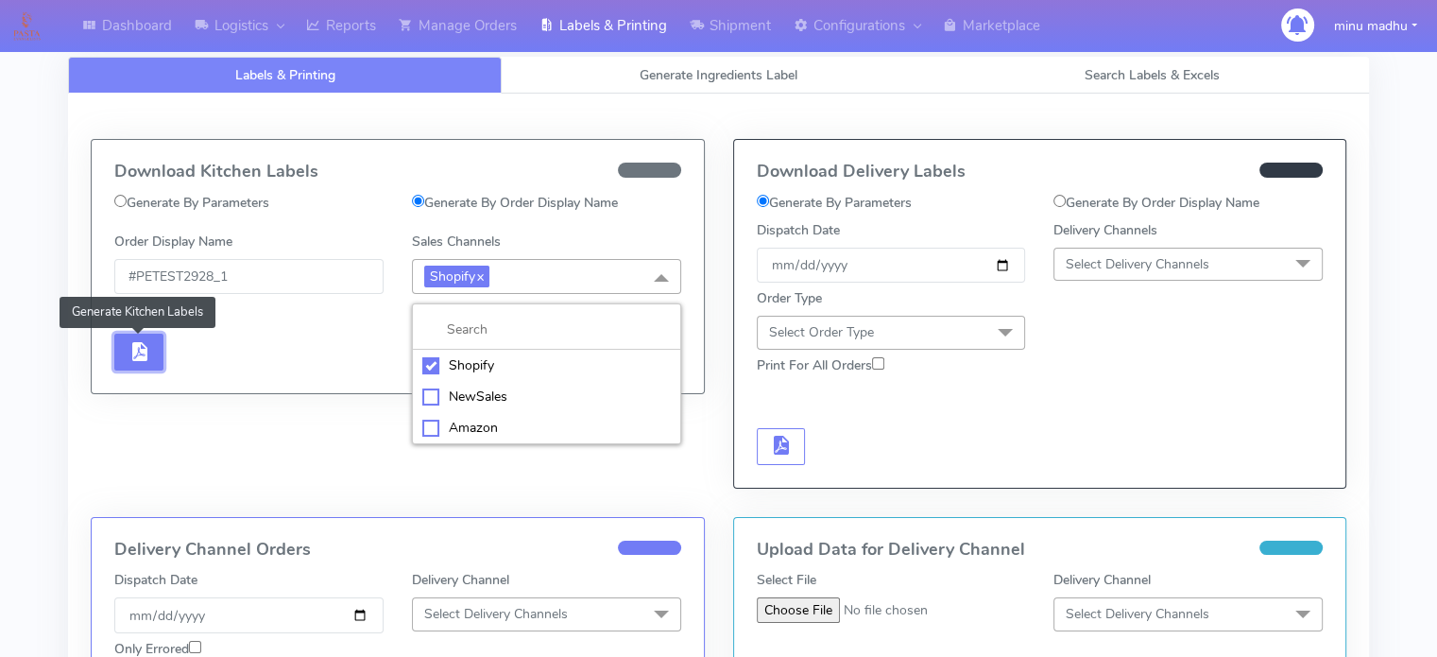
click at [124, 359] on button "button" at bounding box center [138, 352] width 49 height 37
click at [140, 352] on span "button" at bounding box center [139, 356] width 23 height 18
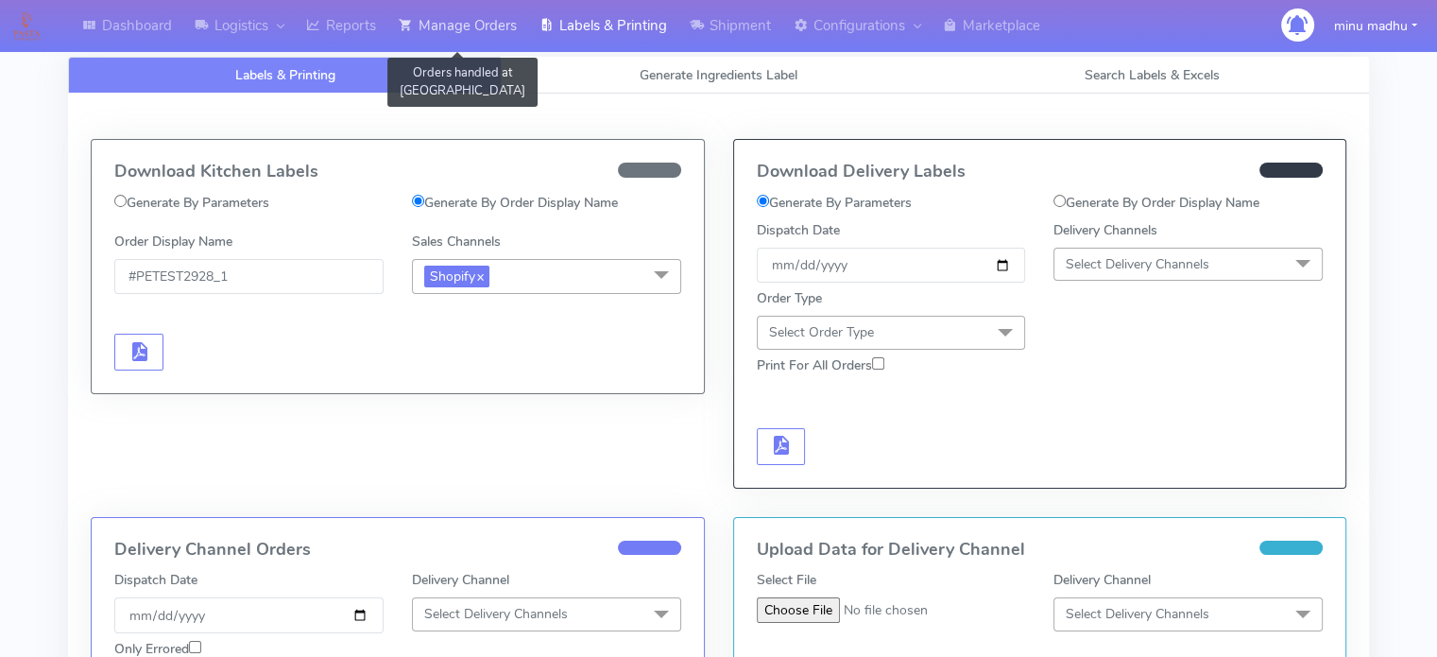
click at [458, 29] on link "Manage Orders" at bounding box center [457, 26] width 141 height 52
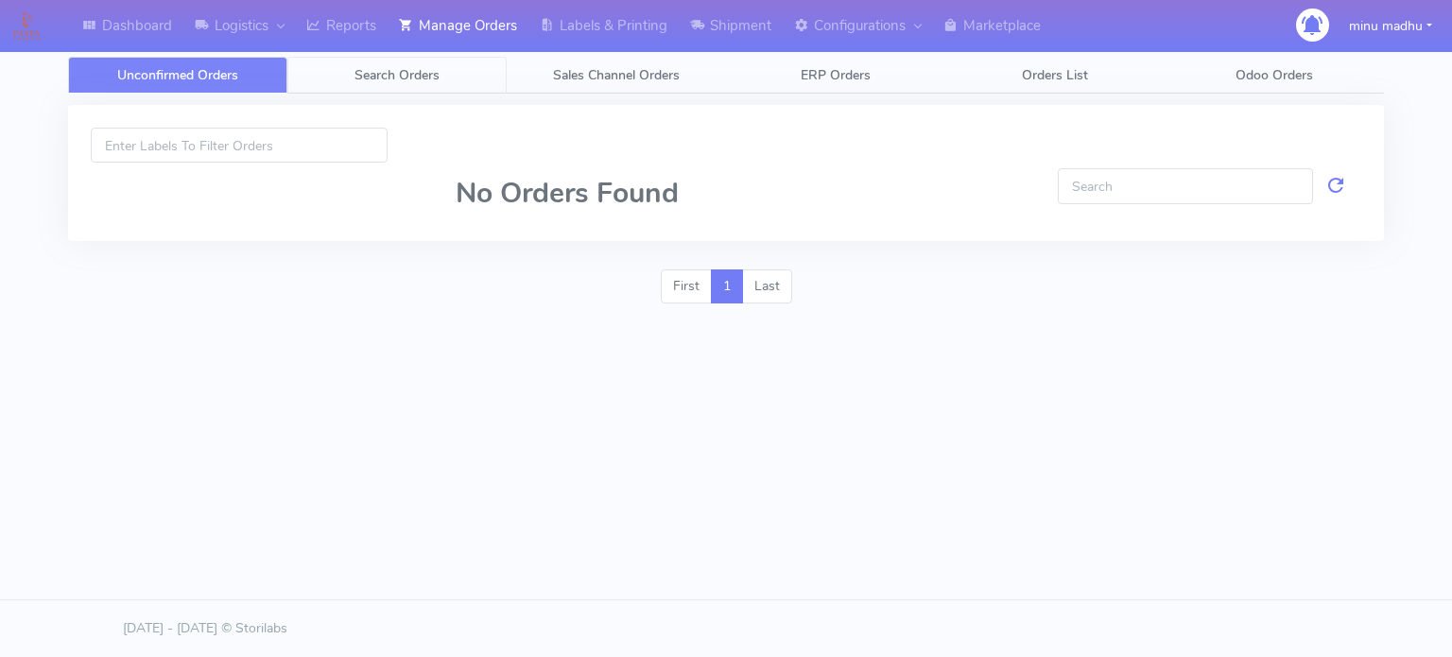
click at [404, 76] on span "Search Orders" at bounding box center [396, 75] width 85 height 18
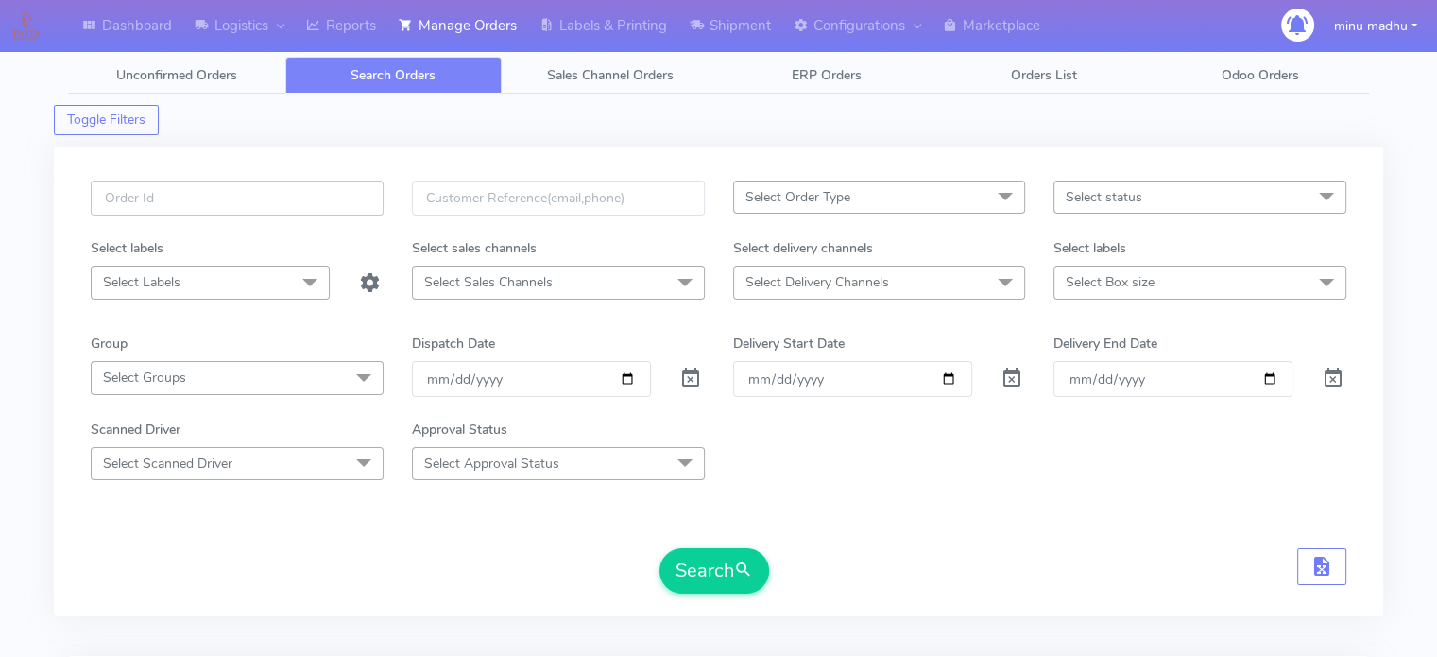
click at [262, 198] on input "text" at bounding box center [237, 197] width 293 height 35
paste input "#PETEST2928_1"
type input "#PETEST2928_1"
click at [688, 376] on span at bounding box center [690, 382] width 23 height 18
click at [698, 576] on button "Search" at bounding box center [715, 570] width 110 height 45
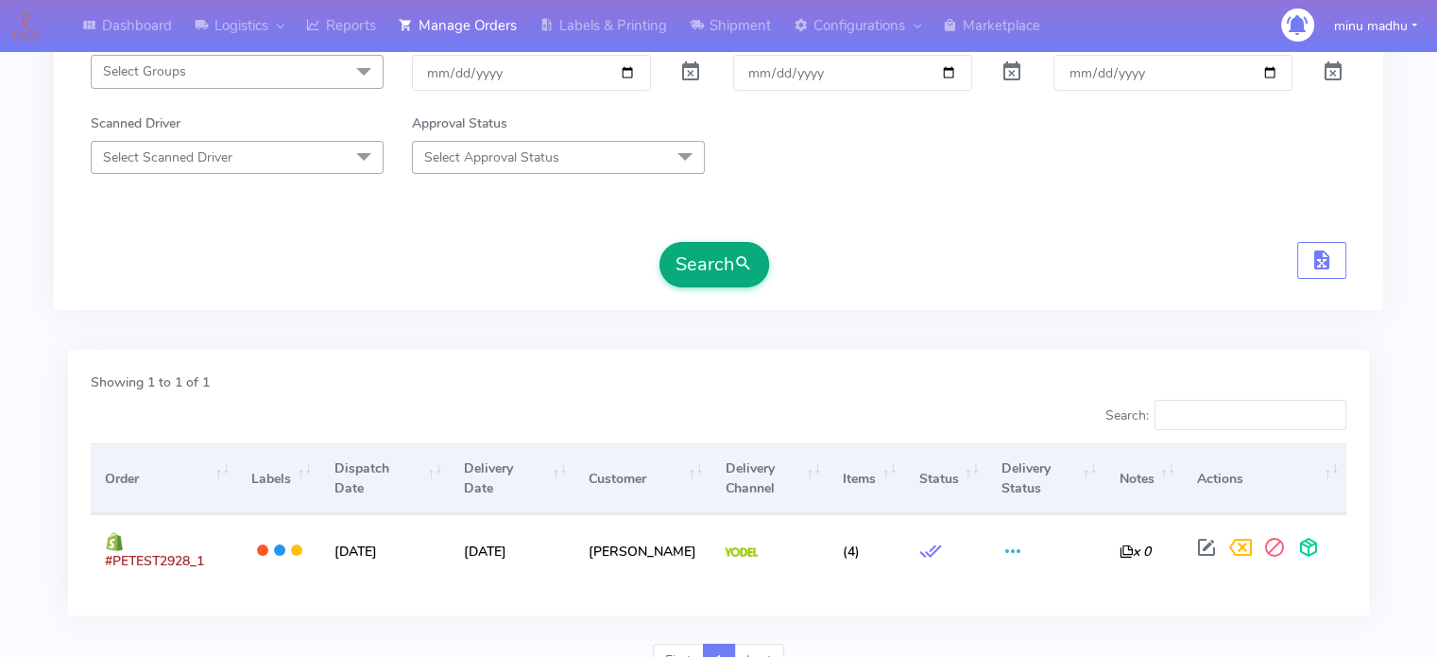
scroll to position [310, 0]
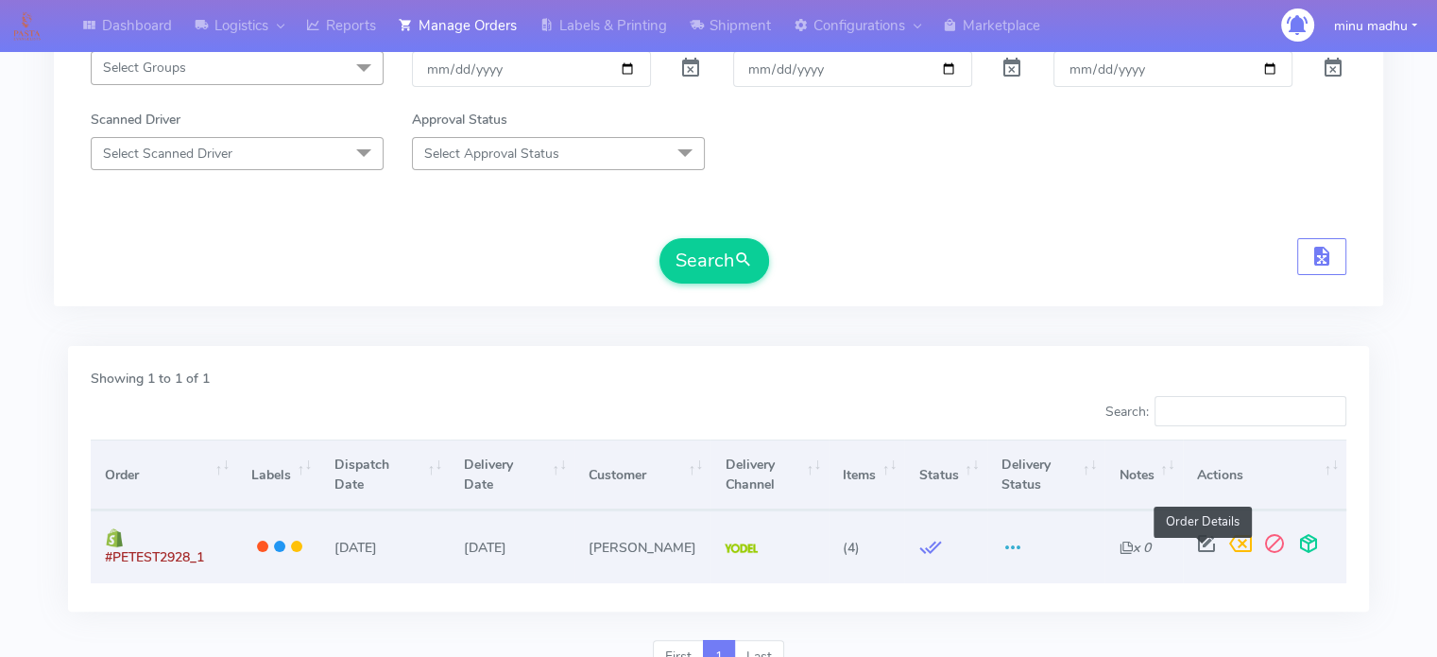
click at [1201, 547] on span at bounding box center [1207, 548] width 34 height 18
select select "5"
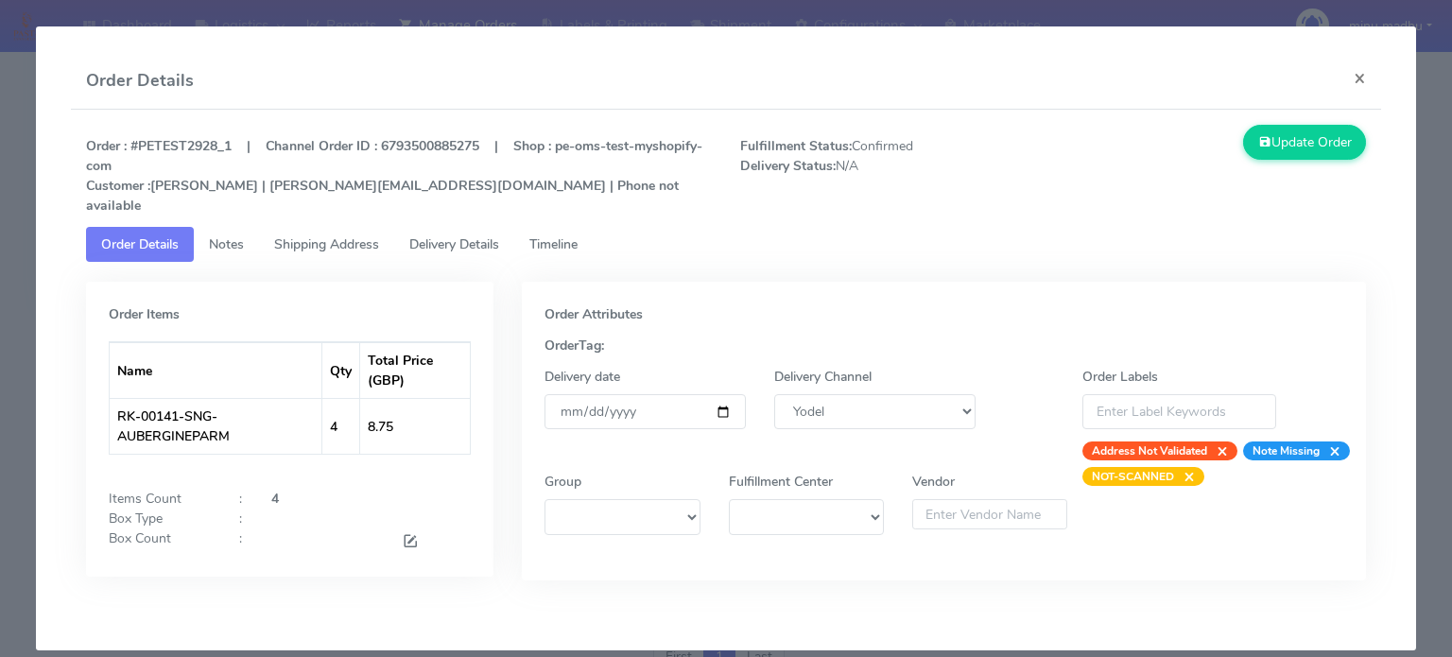
click at [571, 235] on span "Timeline" at bounding box center [553, 244] width 48 height 18
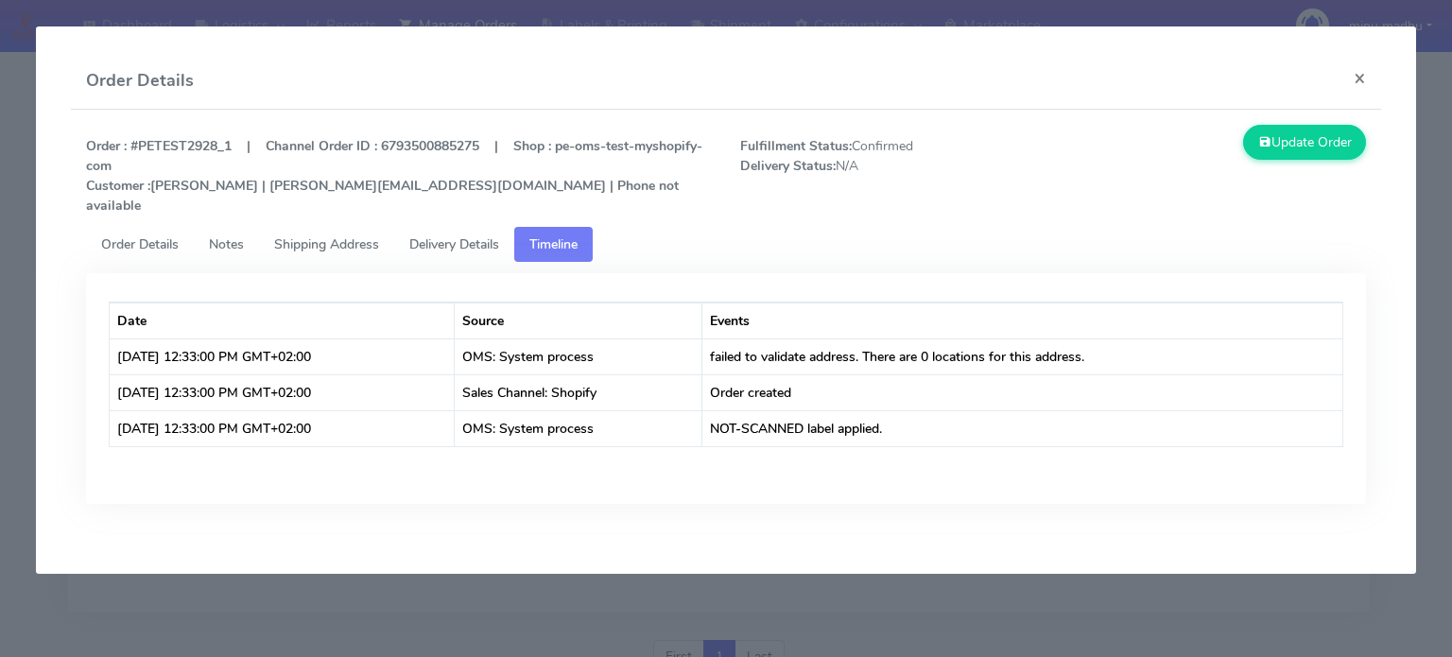
click at [227, 235] on span "Notes" at bounding box center [226, 244] width 35 height 18
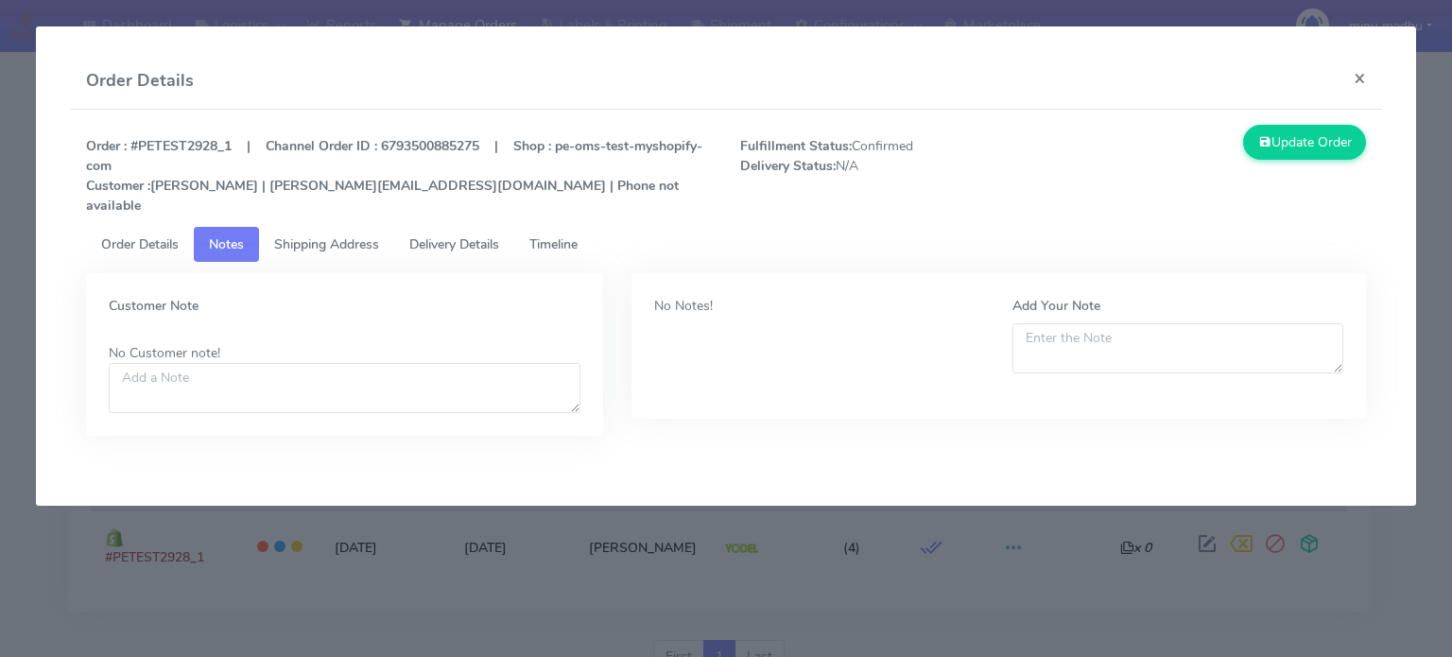
click at [342, 235] on span "Shipping Address" at bounding box center [326, 244] width 105 height 18
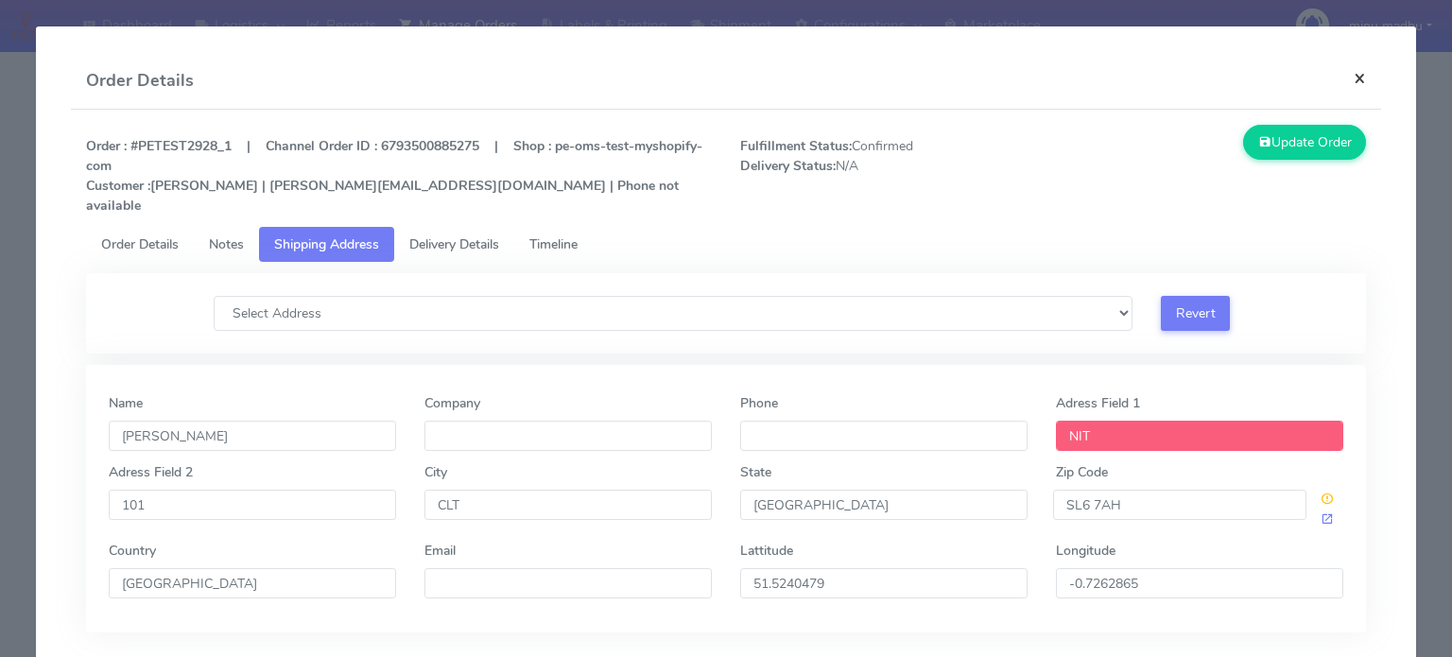
click at [1346, 77] on button "×" at bounding box center [1359, 78] width 43 height 50
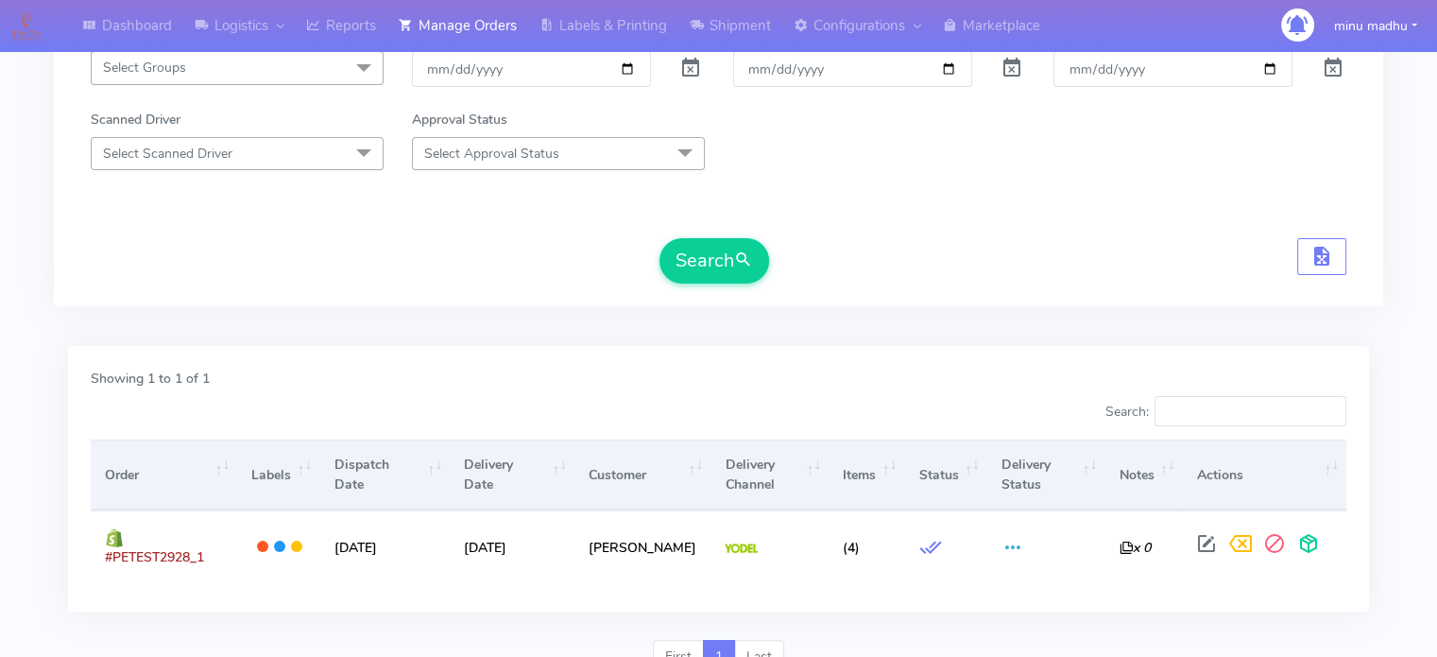
scroll to position [0, 0]
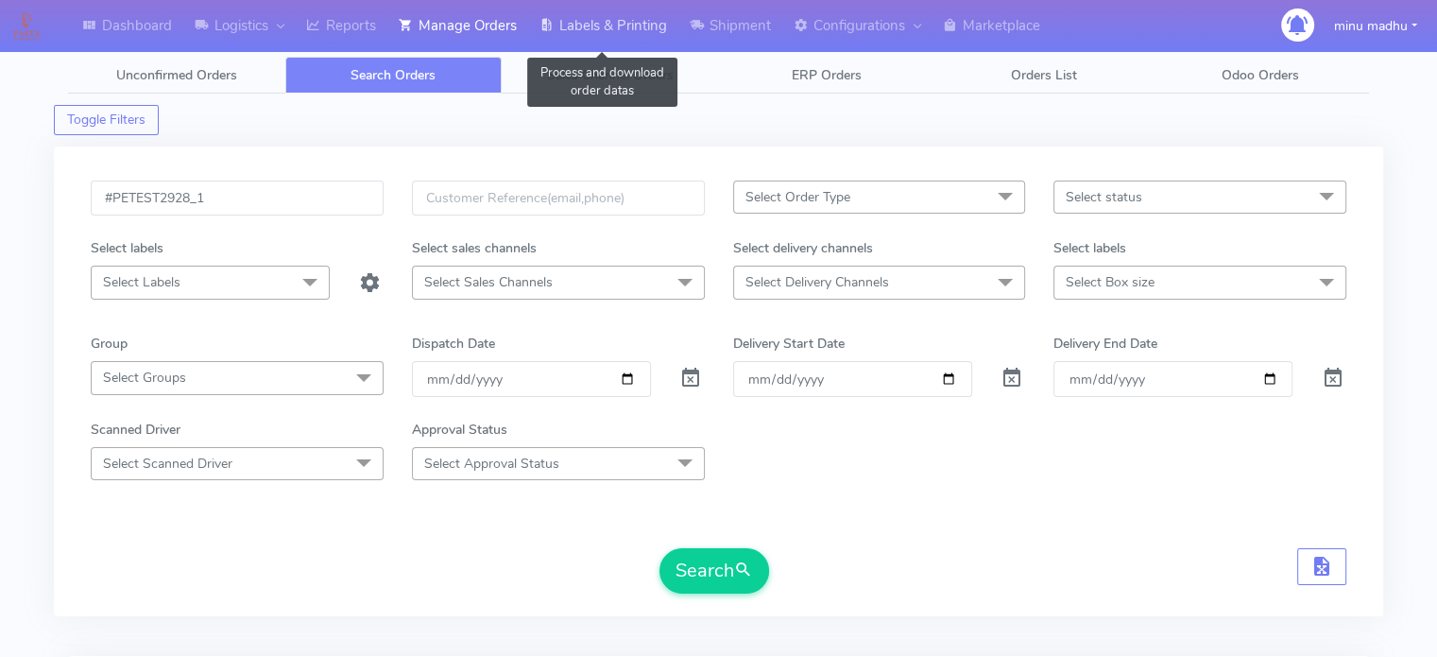
click at [596, 20] on link "Labels & Printing" at bounding box center [603, 26] width 150 height 52
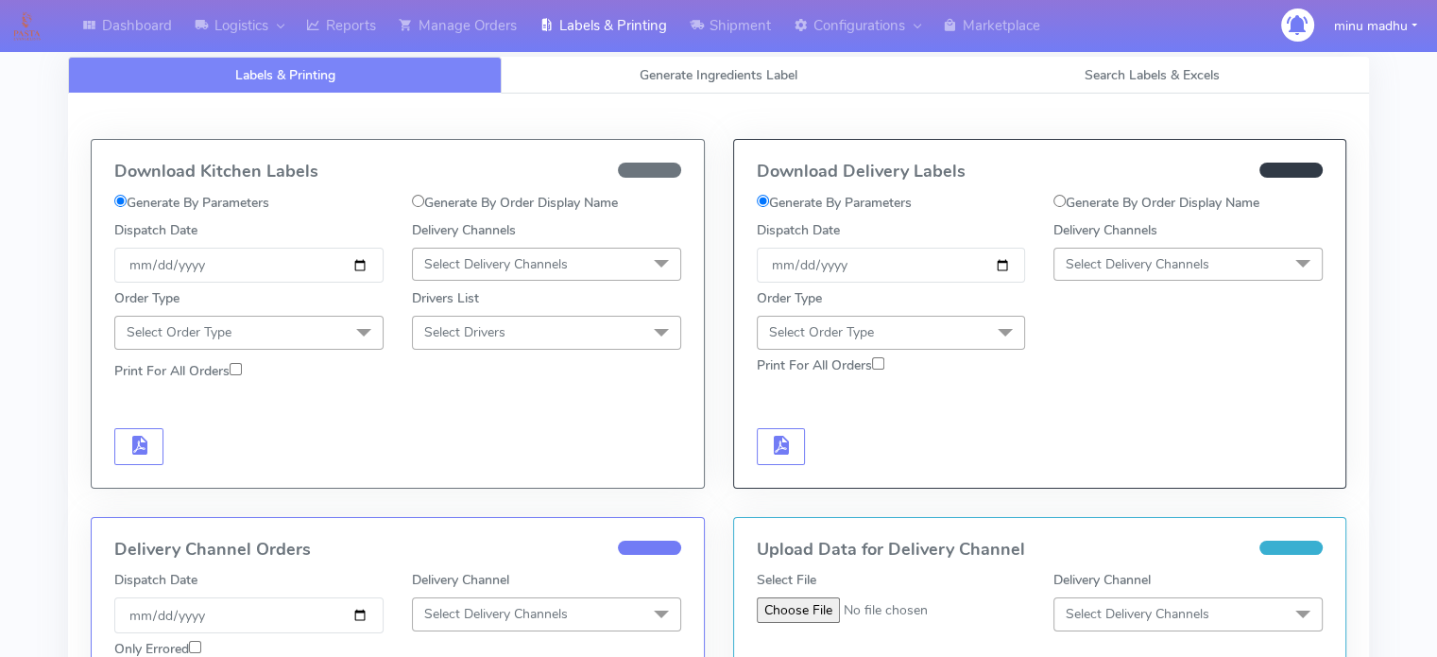
click at [416, 201] on input "Generate By Order Display Name" at bounding box center [418, 201] width 12 height 12
radio input "true"
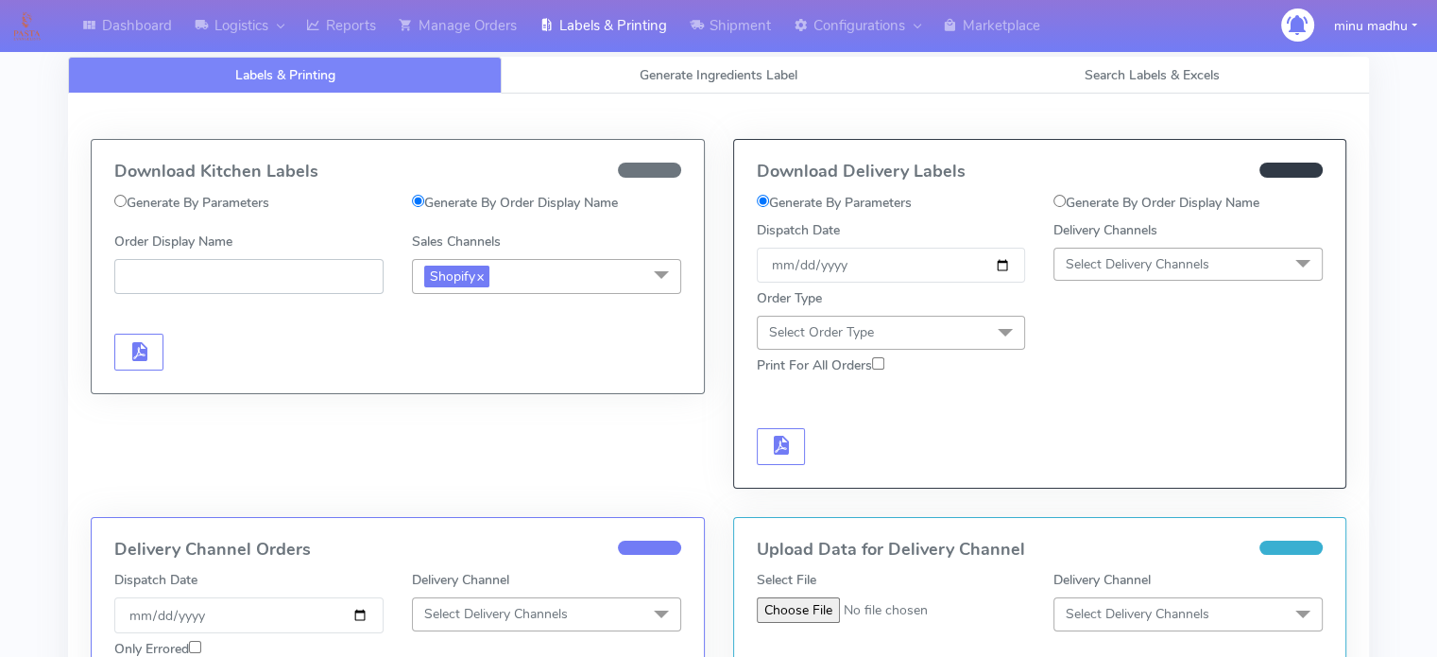
click at [234, 274] on input "Order Display Name" at bounding box center [248, 276] width 269 height 35
paste input "#PETEST2928_1"
click at [219, 274] on input "#PETEST2928_1" at bounding box center [248, 276] width 269 height 35
type input "#PETEST2927_1"
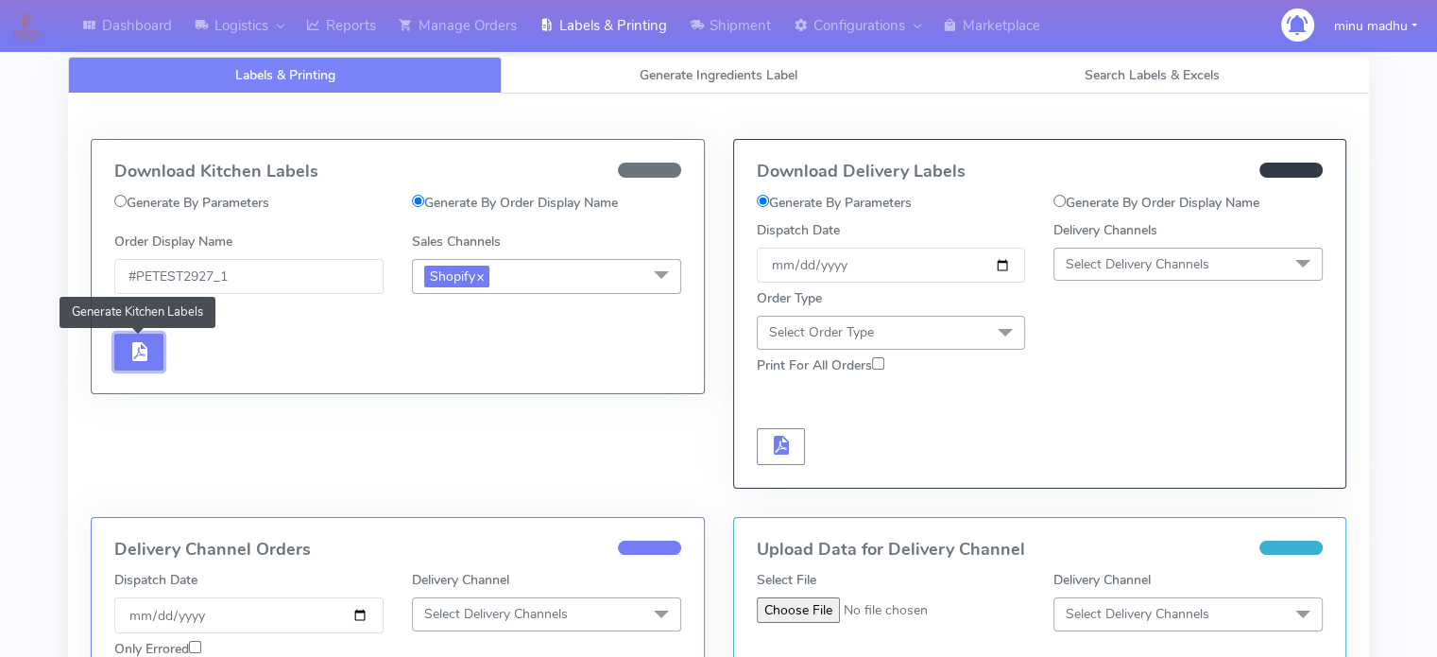
click at [132, 352] on span "button" at bounding box center [139, 356] width 23 height 18
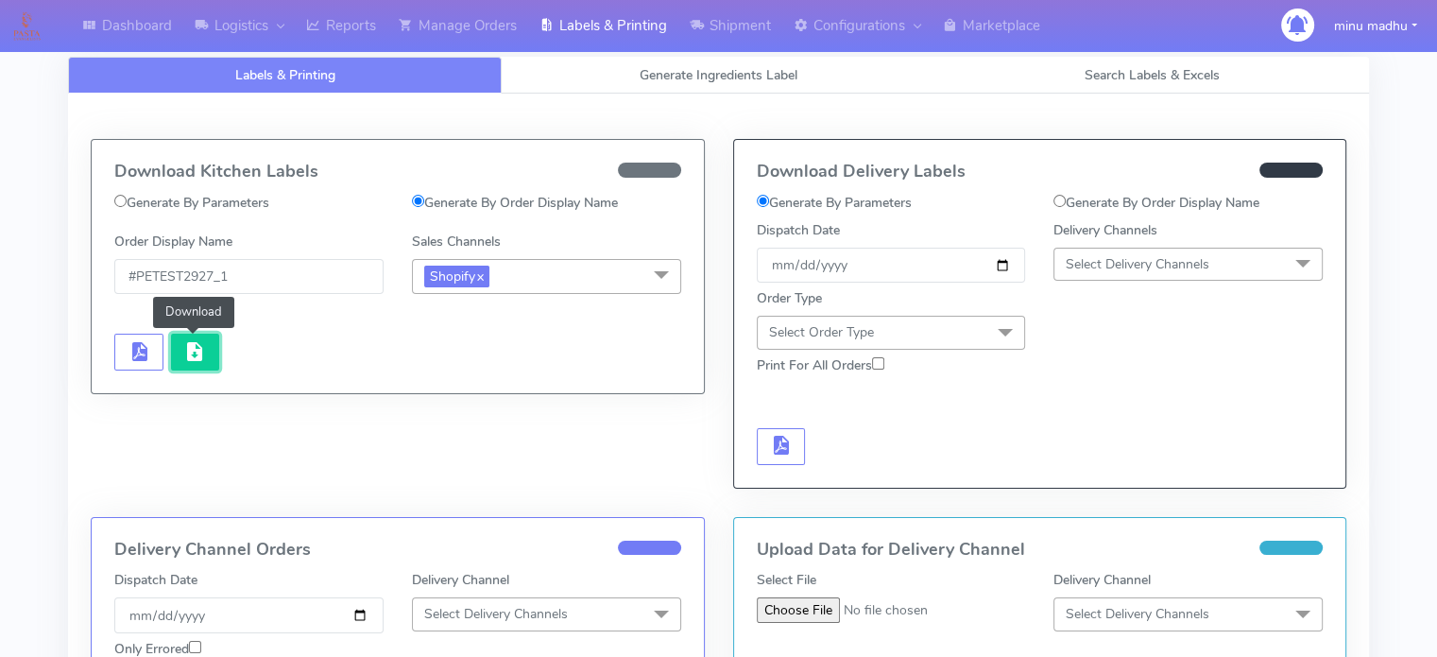
click at [191, 360] on span "button" at bounding box center [194, 356] width 23 height 18
drag, startPoint x: 245, startPoint y: 275, endPoint x: 101, endPoint y: 271, distance: 143.7
click at [101, 271] on div "Order Display Name #PETEST2927_1" at bounding box center [249, 263] width 298 height 62
click at [1062, 200] on input "Generate By Order Display Name" at bounding box center [1060, 201] width 12 height 12
radio input "true"
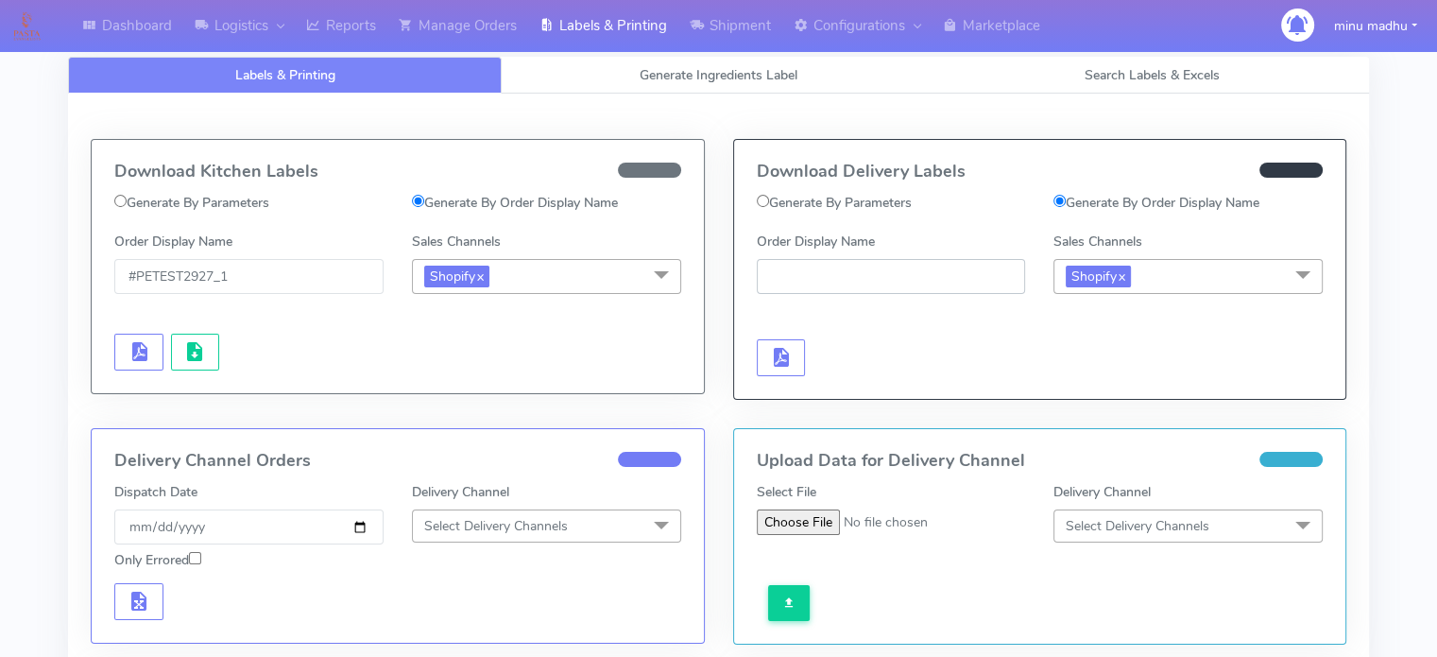
click at [876, 278] on input "Order Display Name" at bounding box center [891, 276] width 269 height 35
paste input "#PETEST2927_1"
type input "#PETEST2927_1"
click at [786, 354] on span "button" at bounding box center [780, 361] width 23 height 18
click at [474, 18] on link "Manage Orders" at bounding box center [457, 26] width 141 height 52
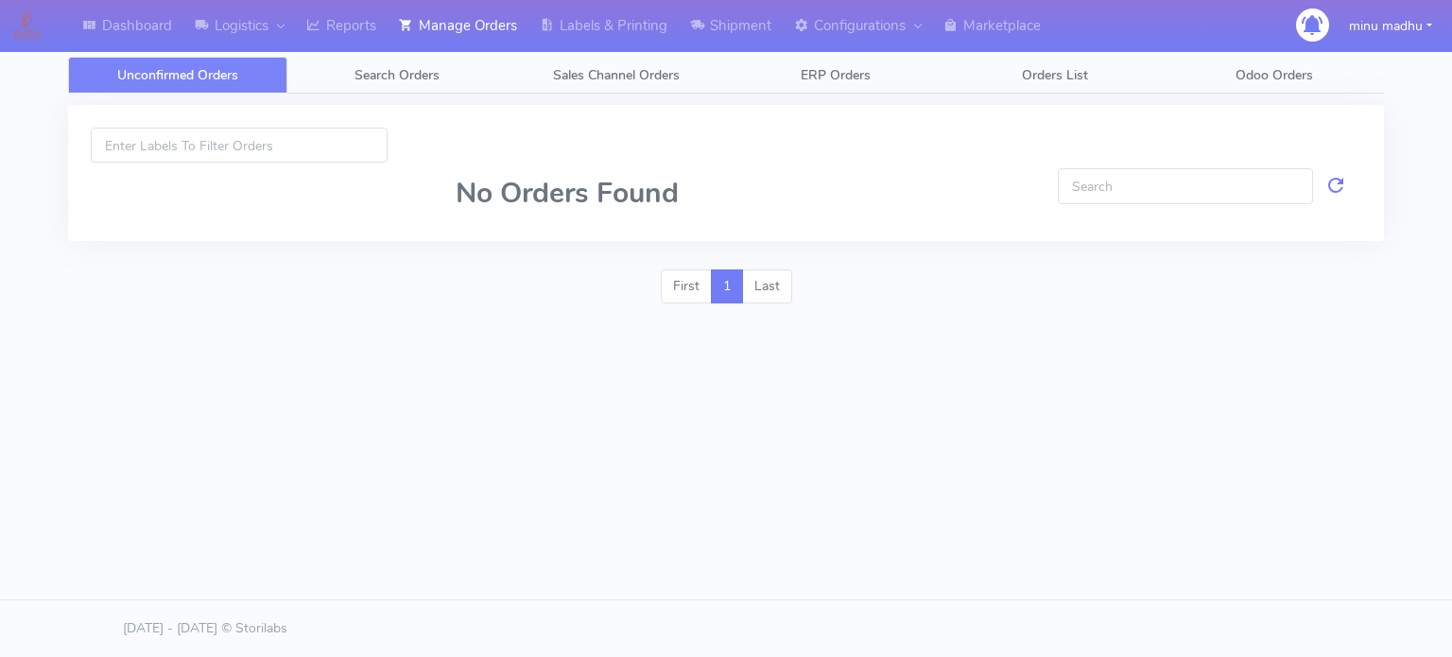
click at [197, 78] on span "Unconfirmed Orders" at bounding box center [177, 75] width 121 height 18
click at [392, 81] on span "Search Orders" at bounding box center [396, 75] width 85 height 18
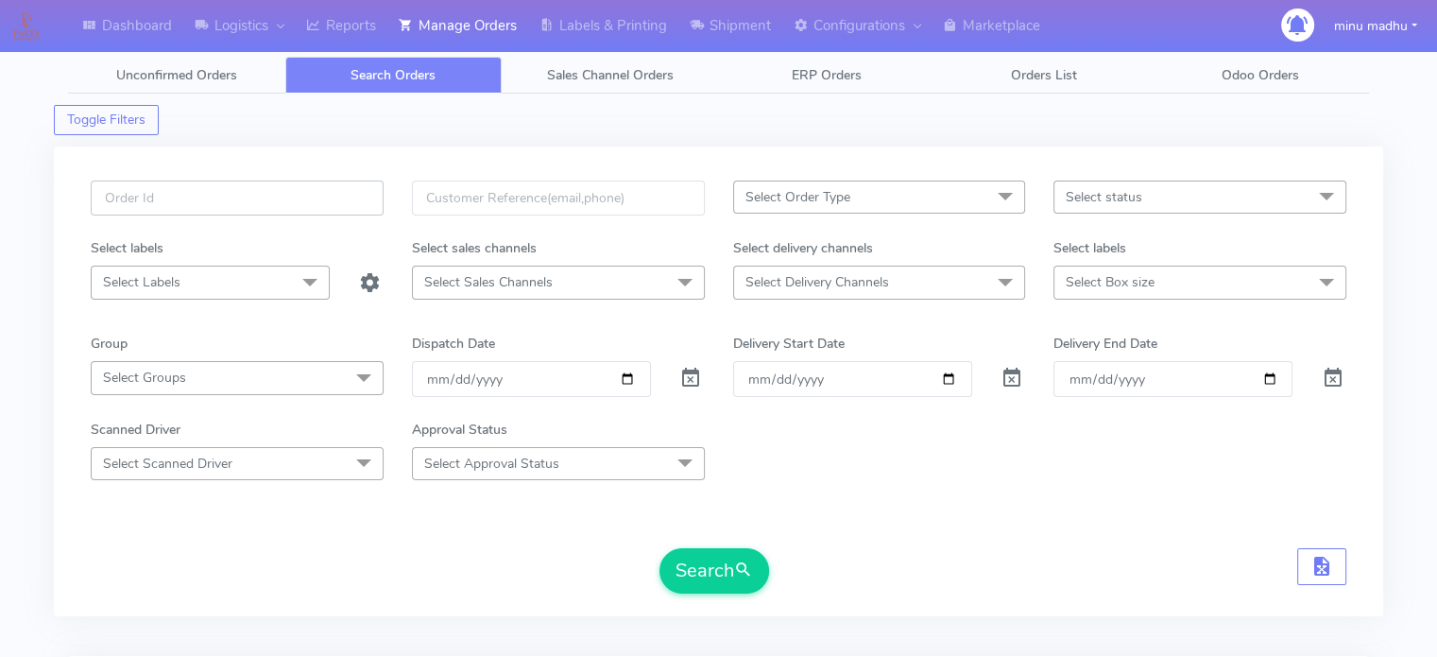
click at [240, 199] on input "text" at bounding box center [237, 197] width 293 height 35
paste input "#PETEST2929"
type input "#PETEST2929"
click at [690, 378] on span at bounding box center [690, 382] width 23 height 18
click at [702, 571] on button "Search" at bounding box center [715, 570] width 110 height 45
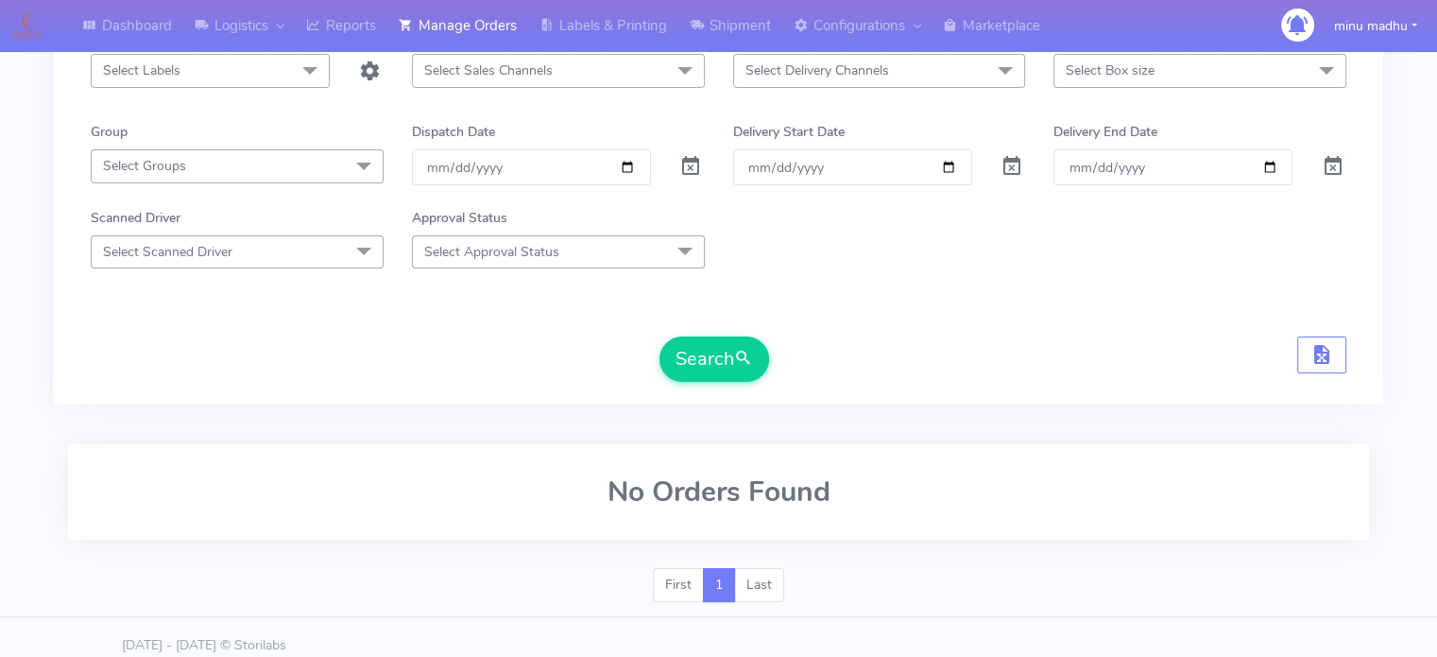
scroll to position [226, 0]
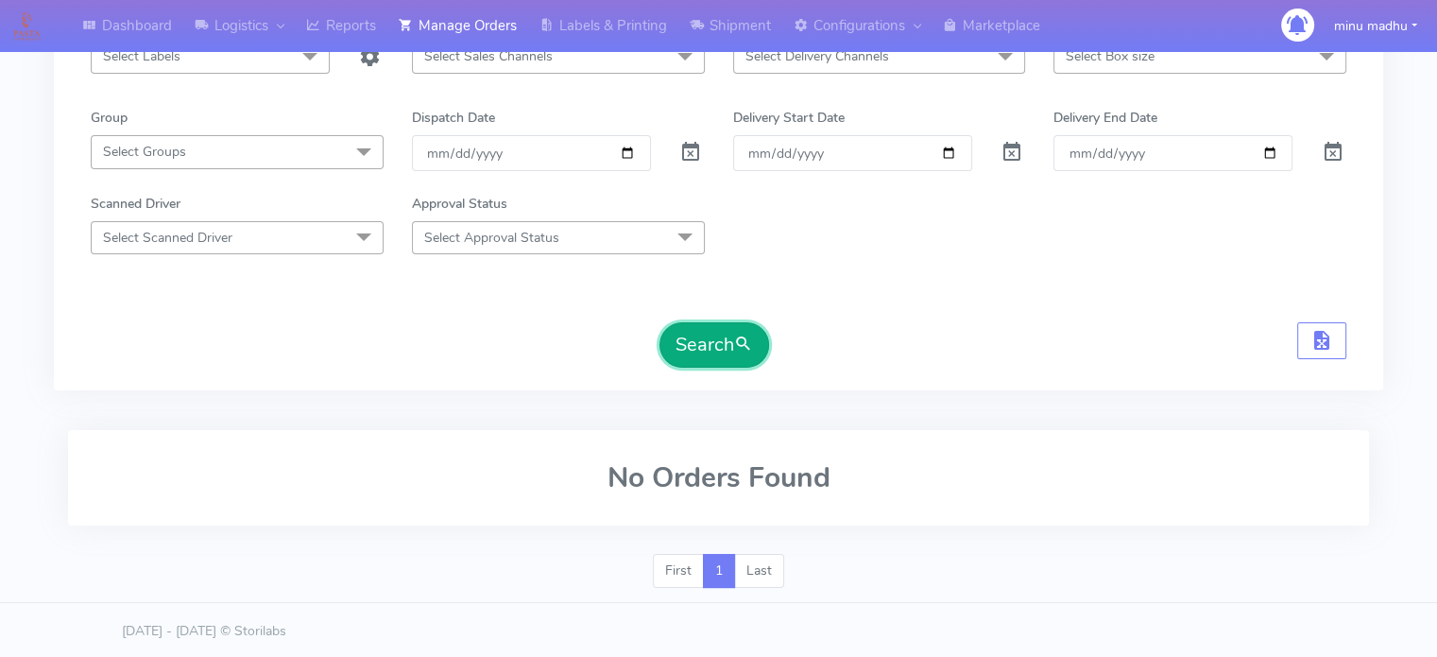
click at [699, 351] on button "Search" at bounding box center [715, 344] width 110 height 45
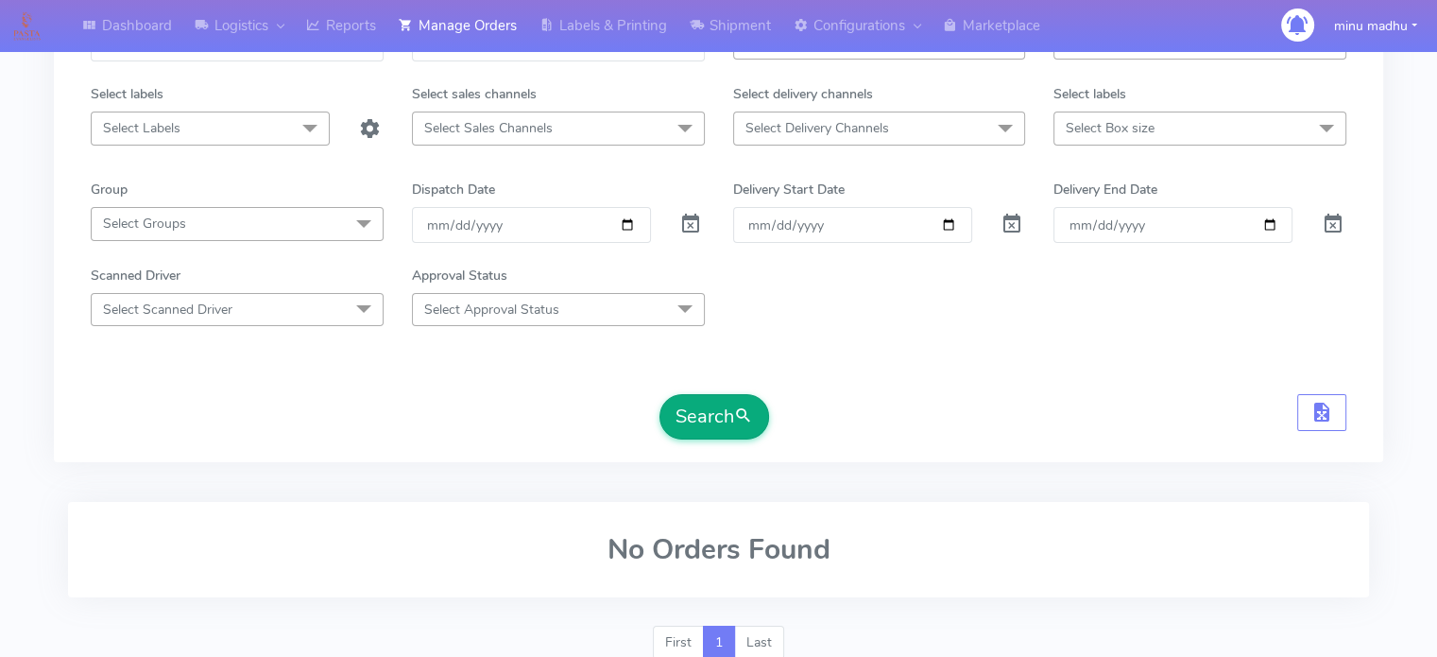
scroll to position [163, 0]
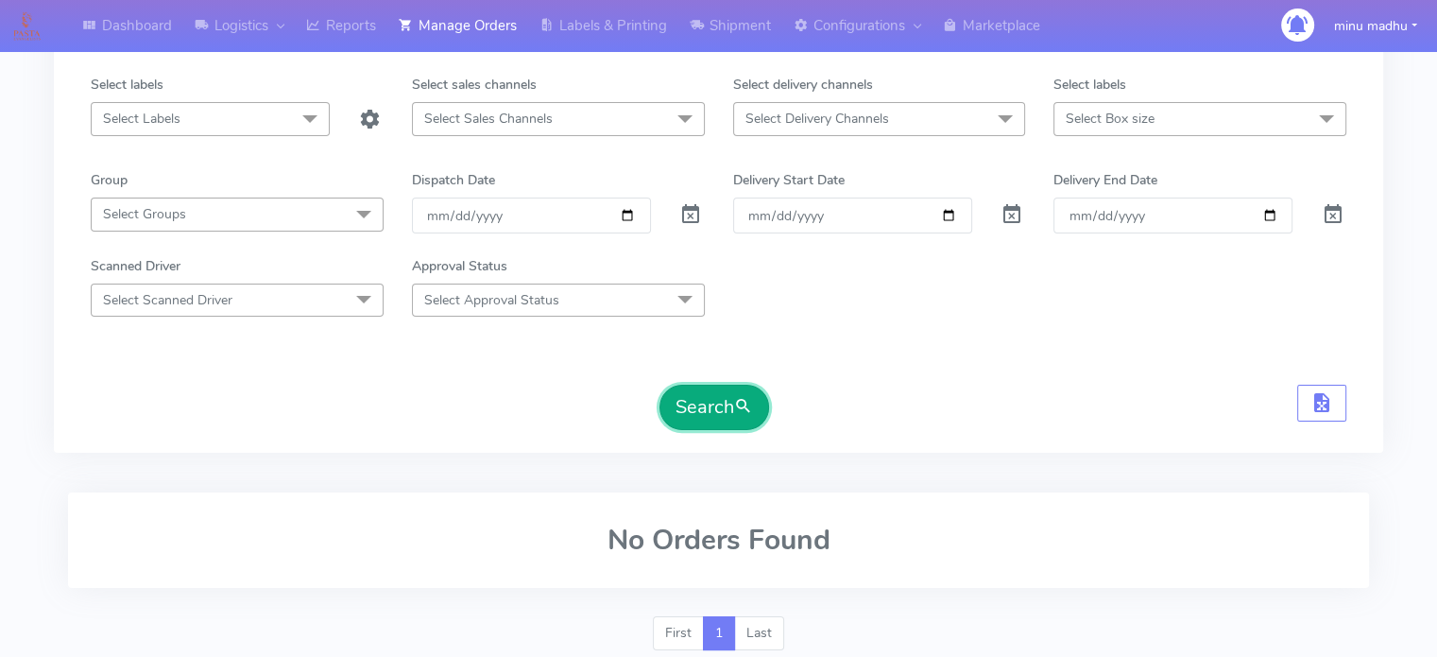
click at [700, 419] on button "Search" at bounding box center [715, 407] width 110 height 45
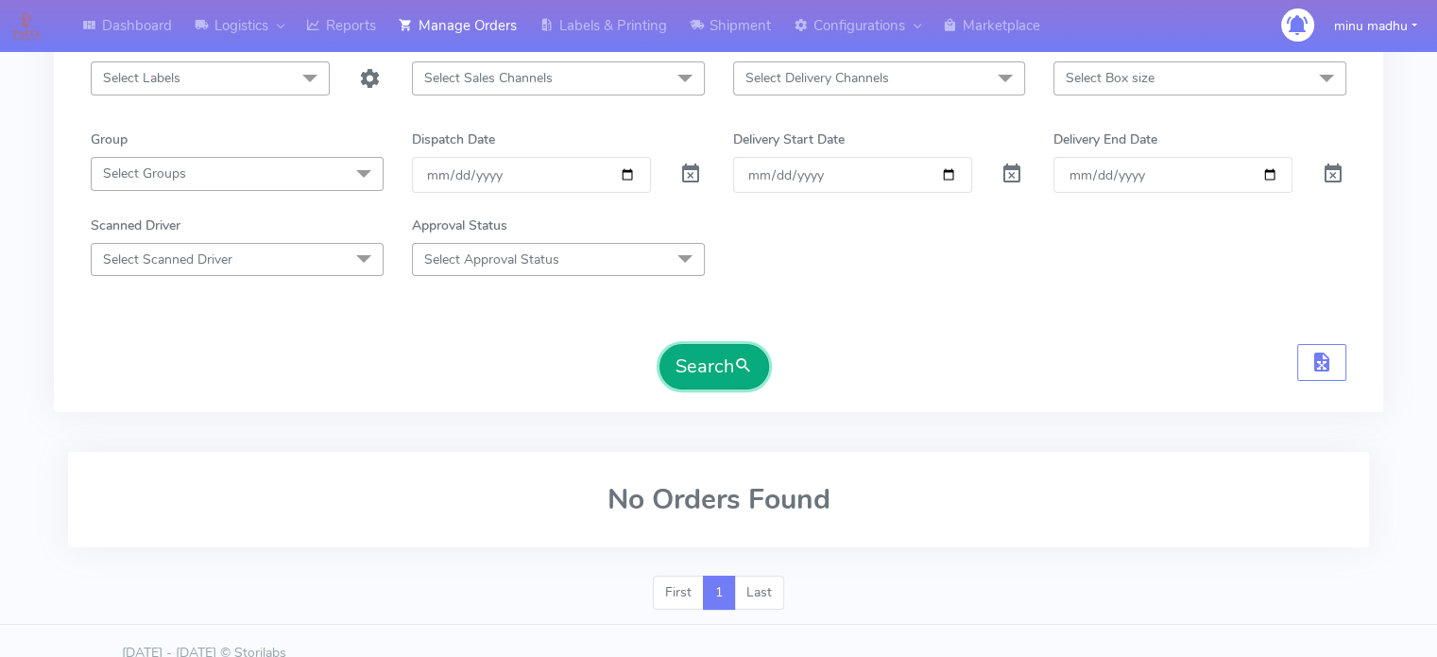
click at [693, 359] on button "Search" at bounding box center [715, 366] width 110 height 45
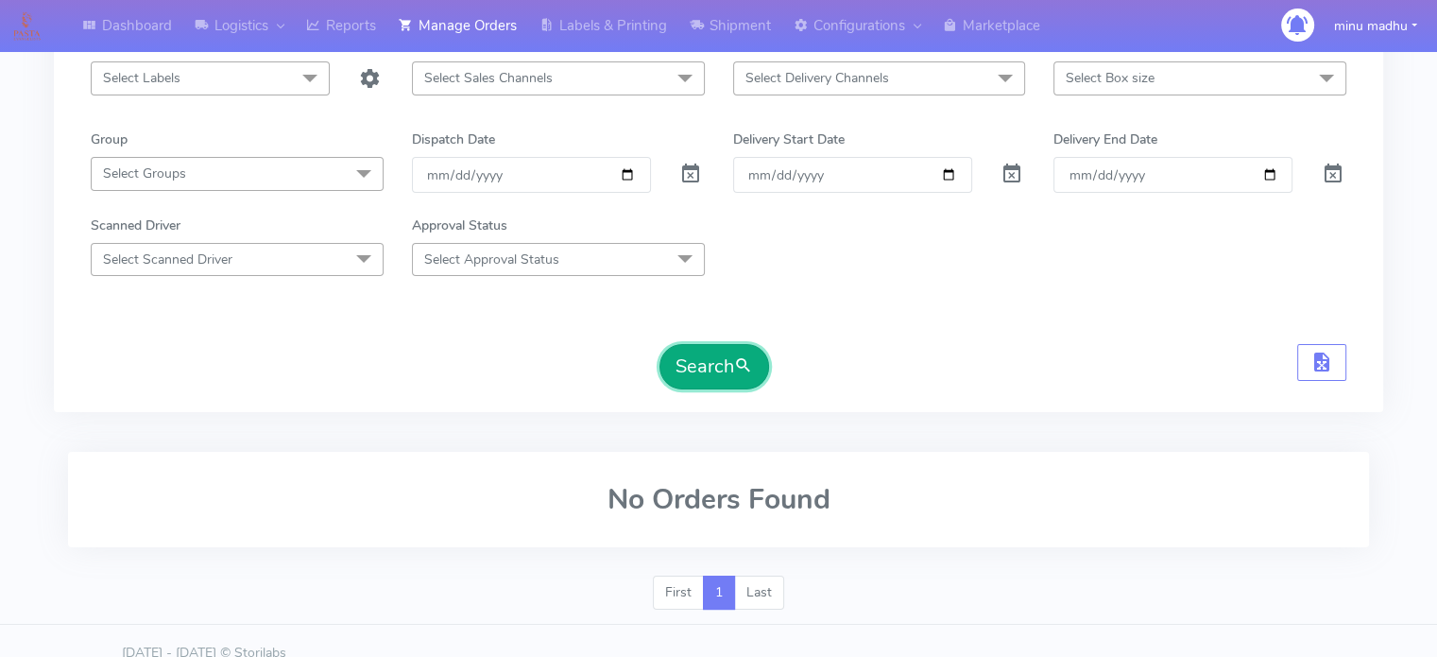
click at [693, 359] on button "Search" at bounding box center [715, 366] width 110 height 45
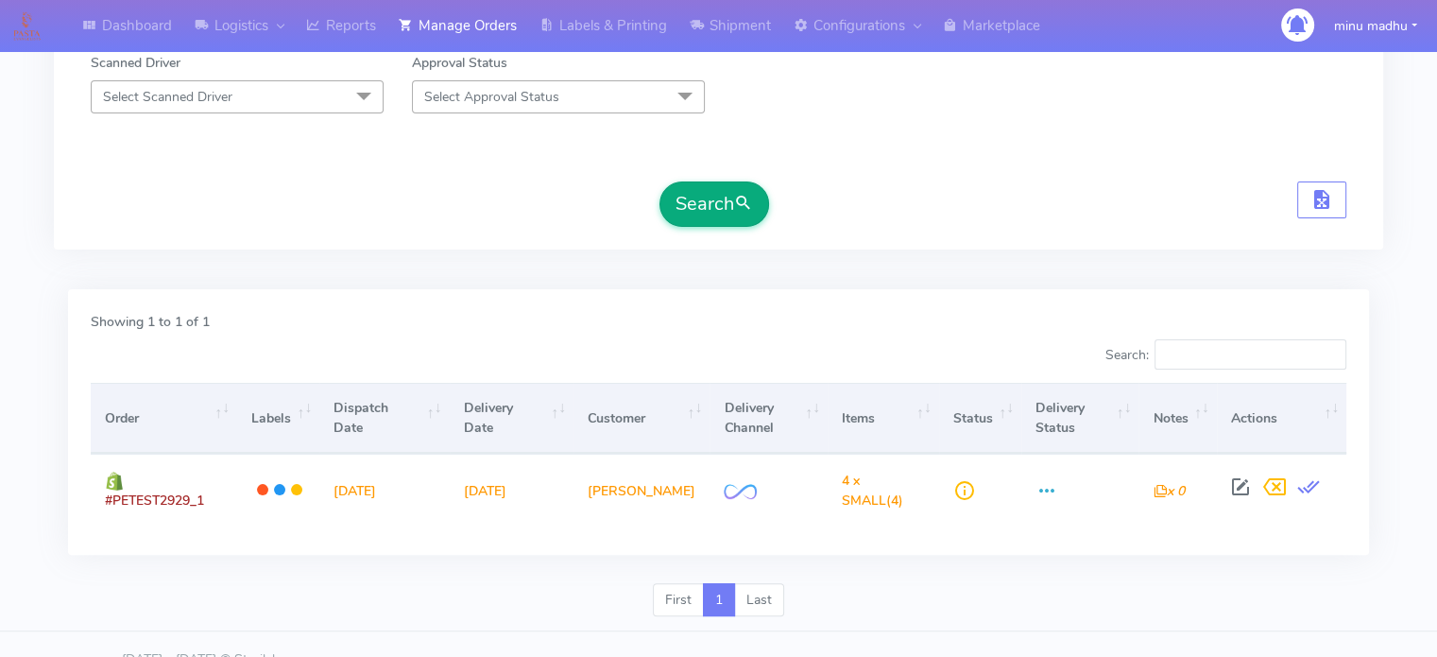
scroll to position [0, 0]
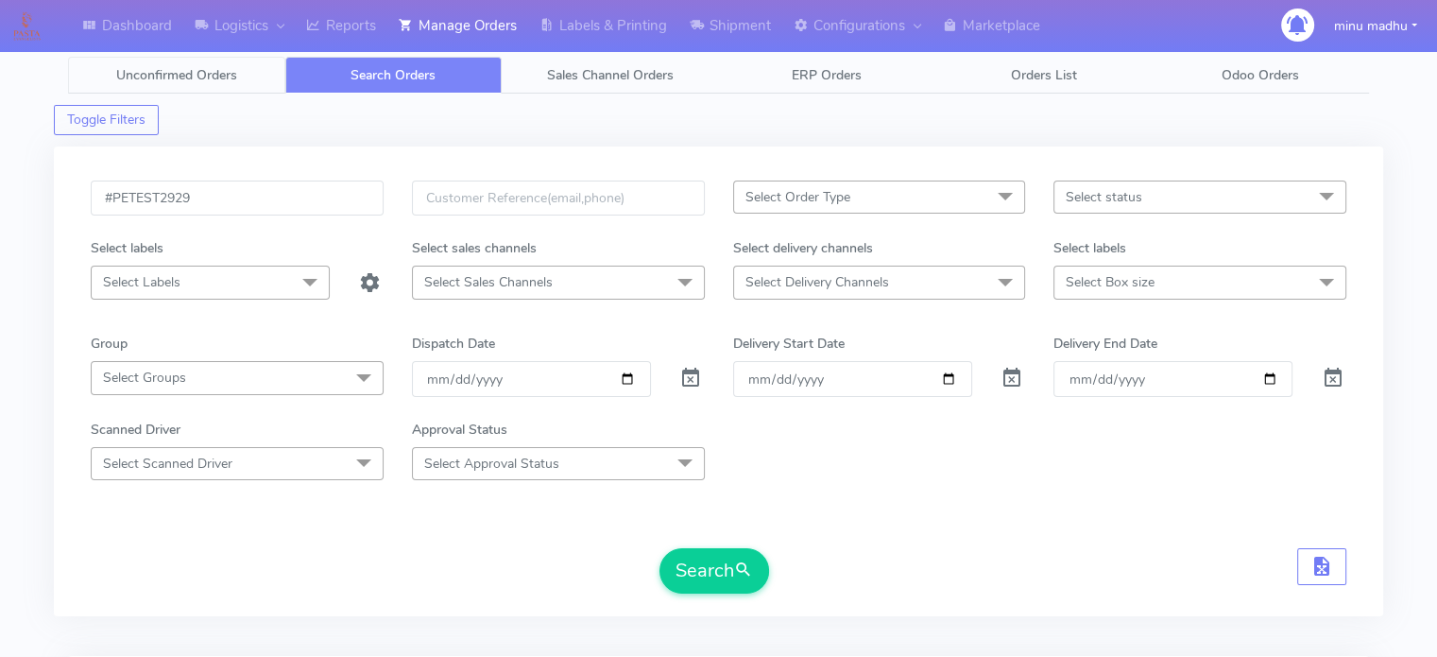
click at [189, 79] on span "Unconfirmed Orders" at bounding box center [176, 75] width 121 height 18
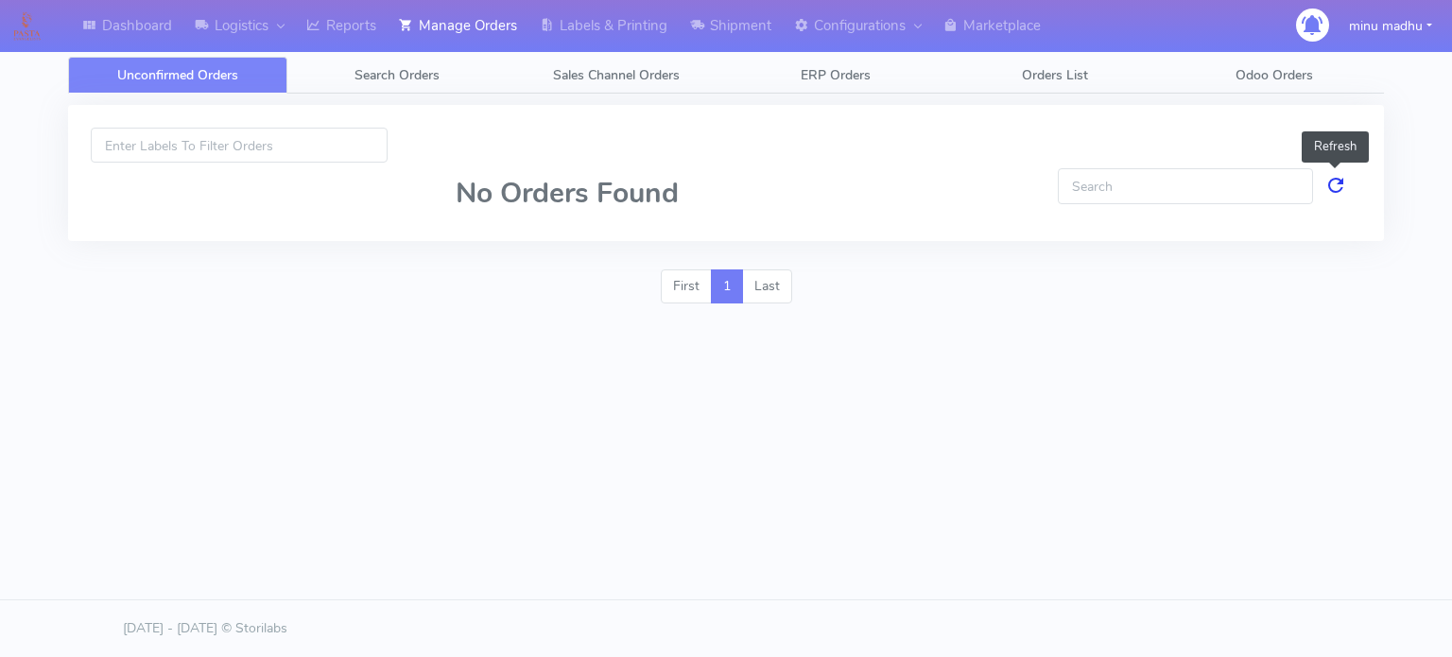
click at [1338, 184] on link at bounding box center [1335, 185] width 23 height 35
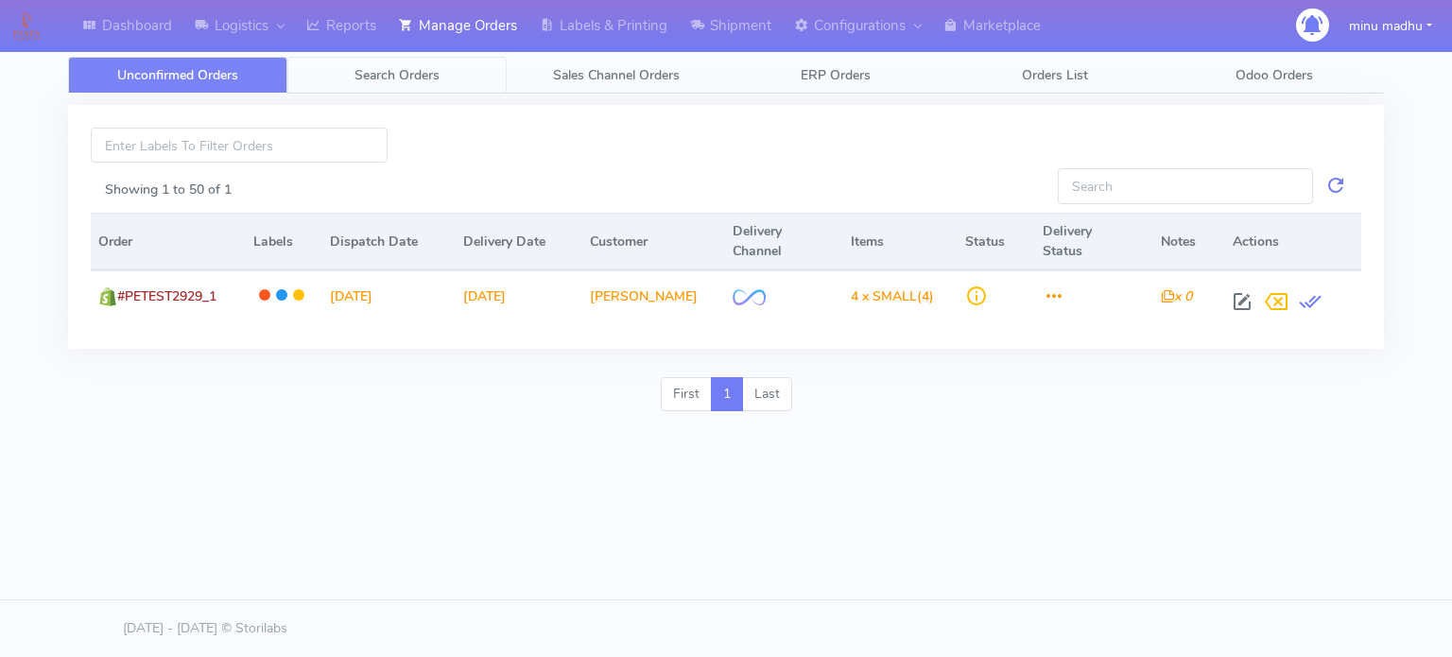
click at [374, 63] on link "Search Orders" at bounding box center [396, 75] width 219 height 37
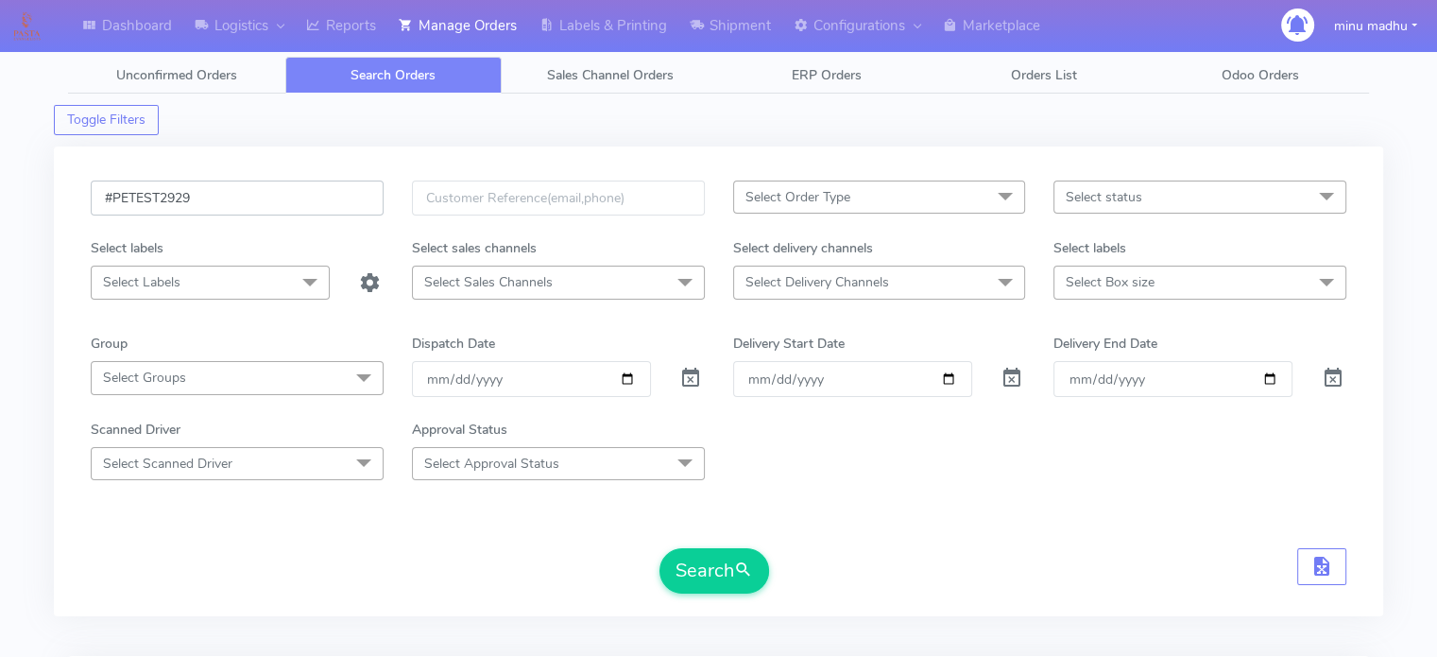
click at [274, 197] on input "#PETEST2929" at bounding box center [237, 197] width 293 height 35
type input "#PETEST2927_1"
click at [684, 556] on button "Search" at bounding box center [715, 570] width 110 height 45
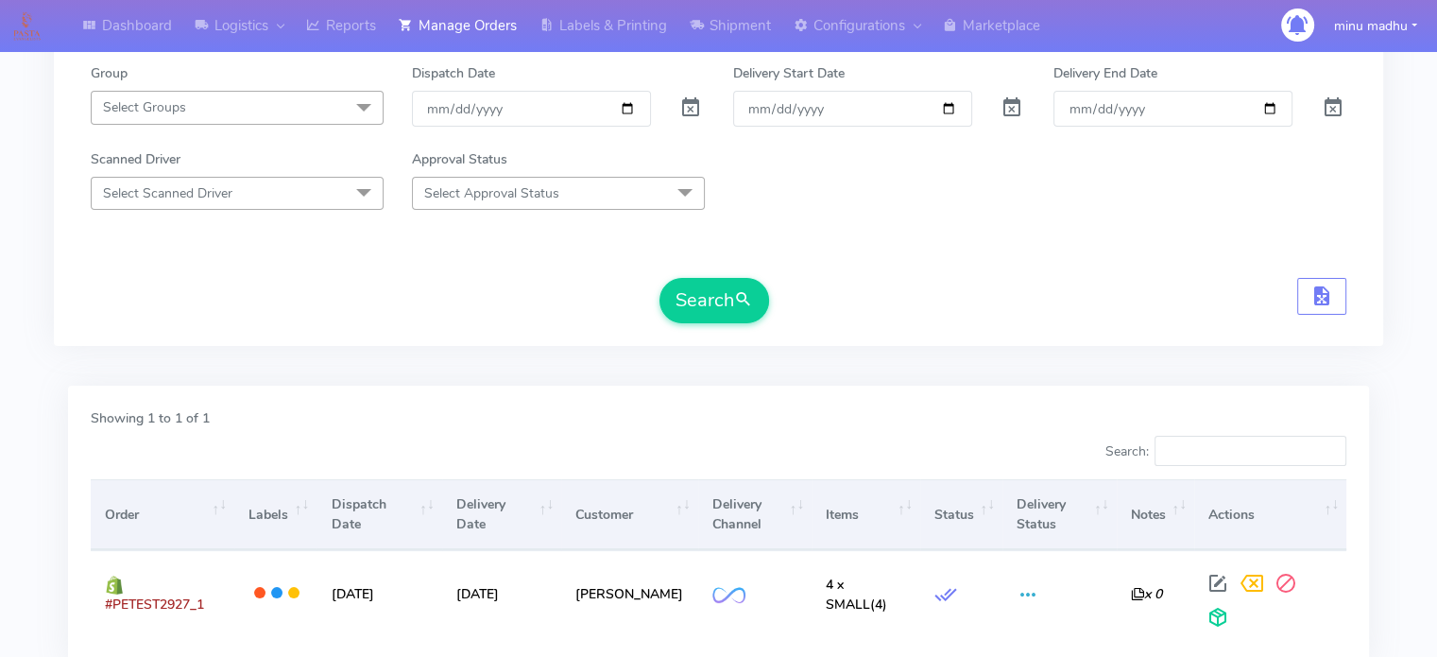
scroll to position [395, 0]
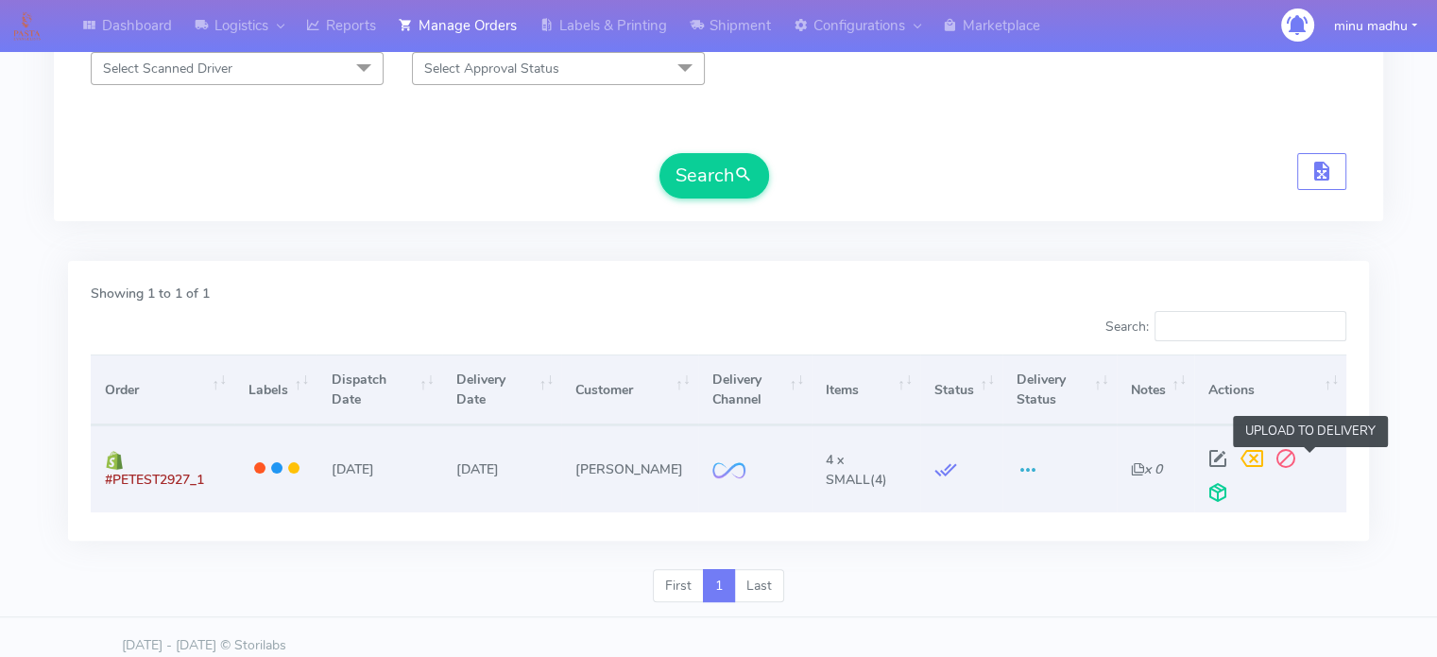
click at [1235, 488] on span at bounding box center [1218, 497] width 34 height 18
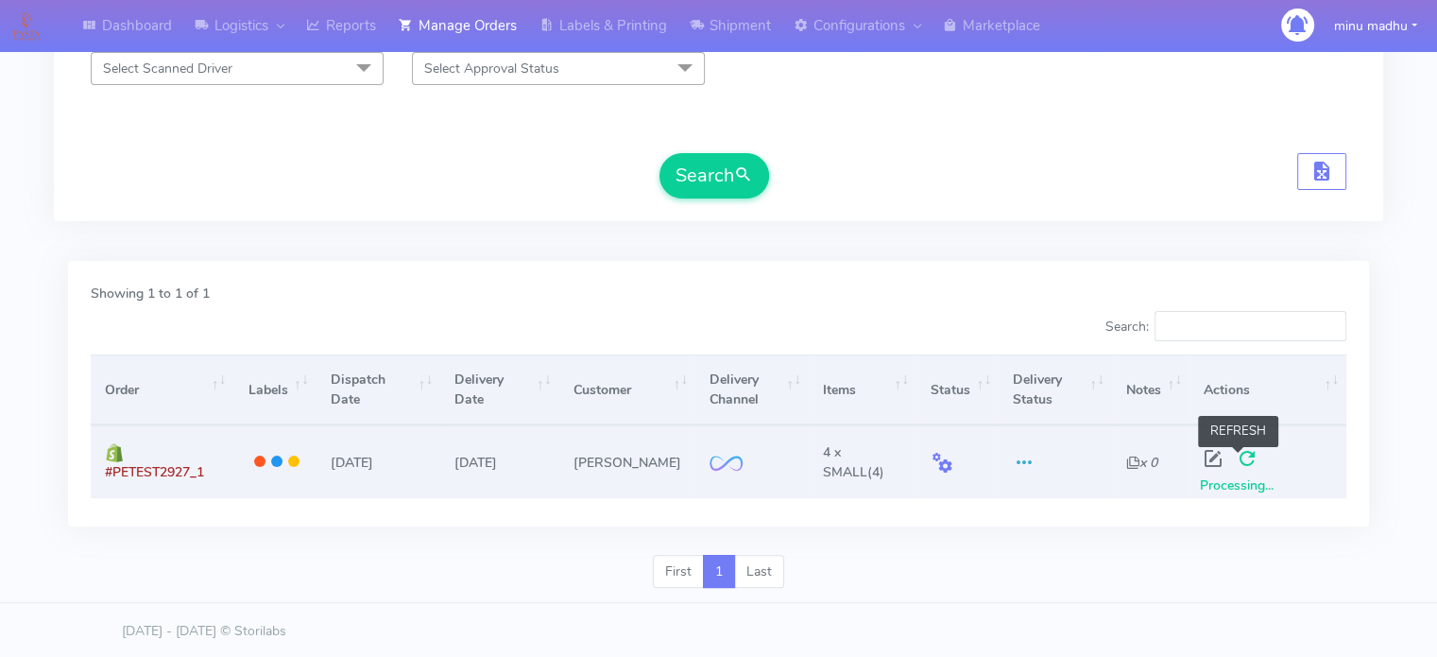
click at [1237, 468] on span at bounding box center [1247, 463] width 34 height 18
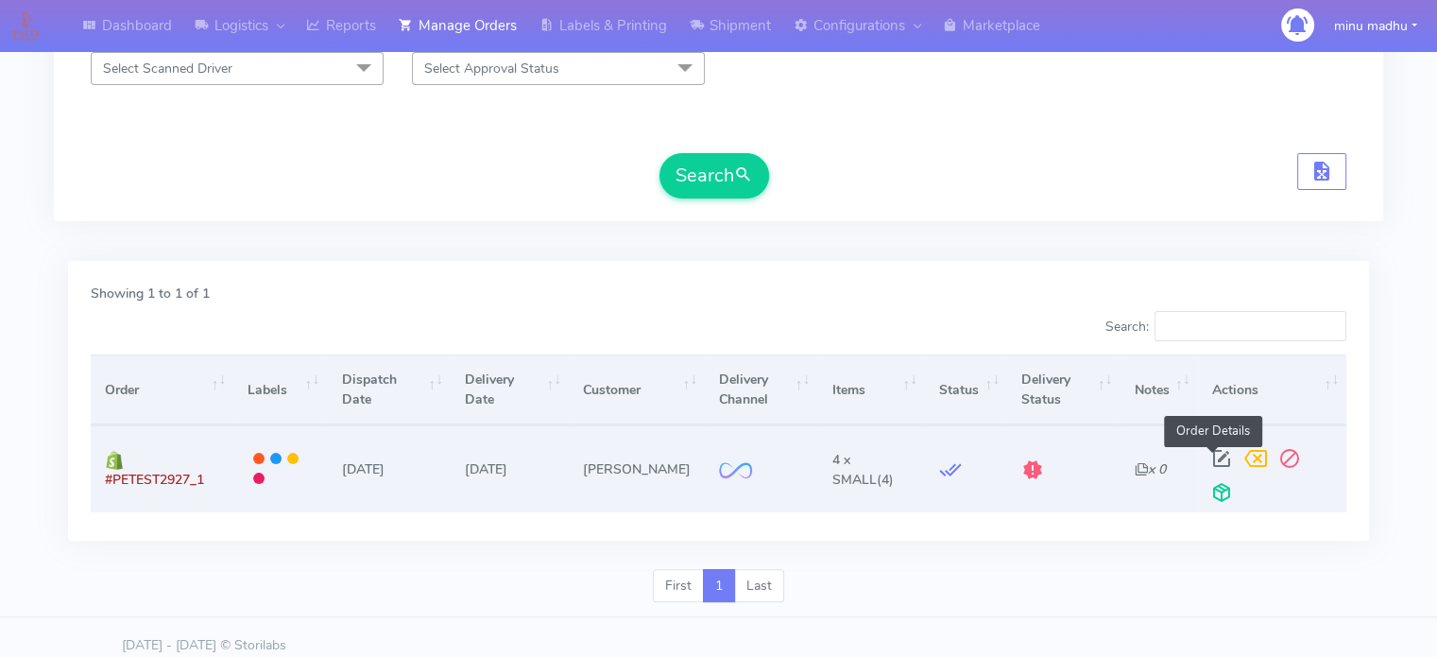
click at [1206, 454] on span at bounding box center [1222, 463] width 34 height 18
select select "2"
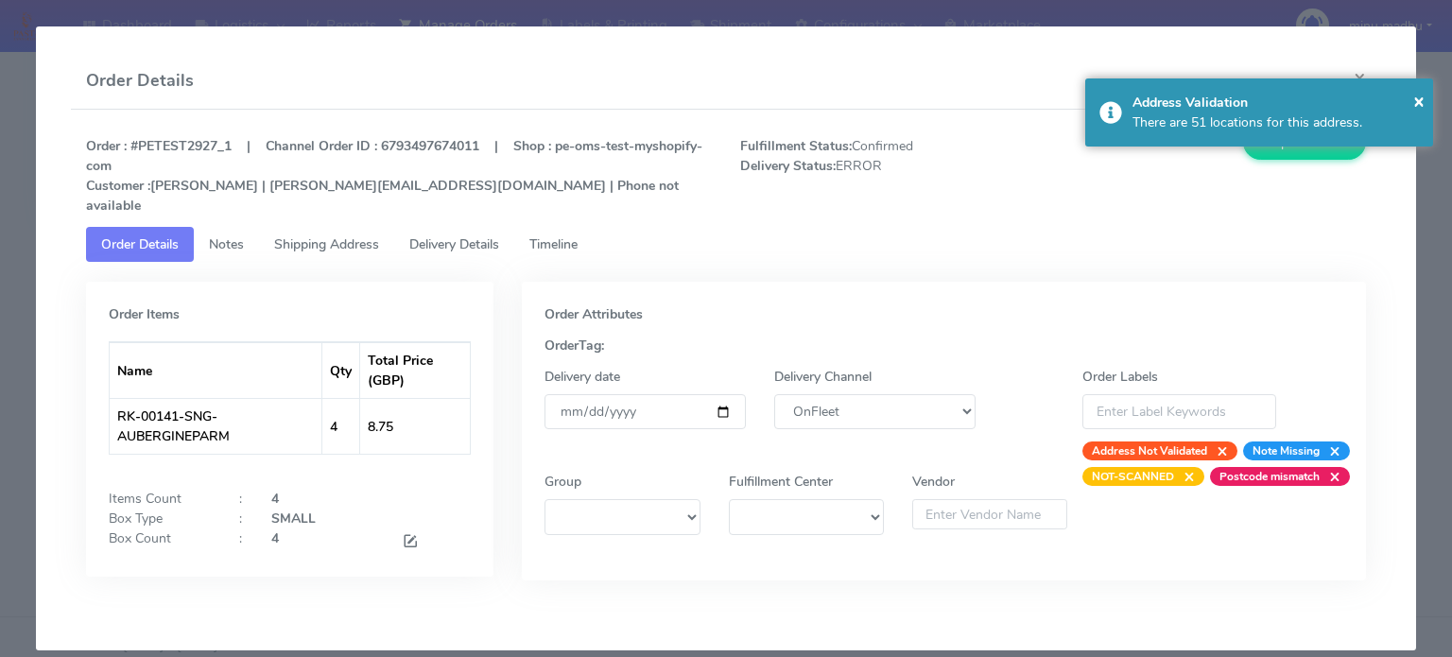
click at [307, 235] on span "Shipping Address" at bounding box center [326, 244] width 105 height 18
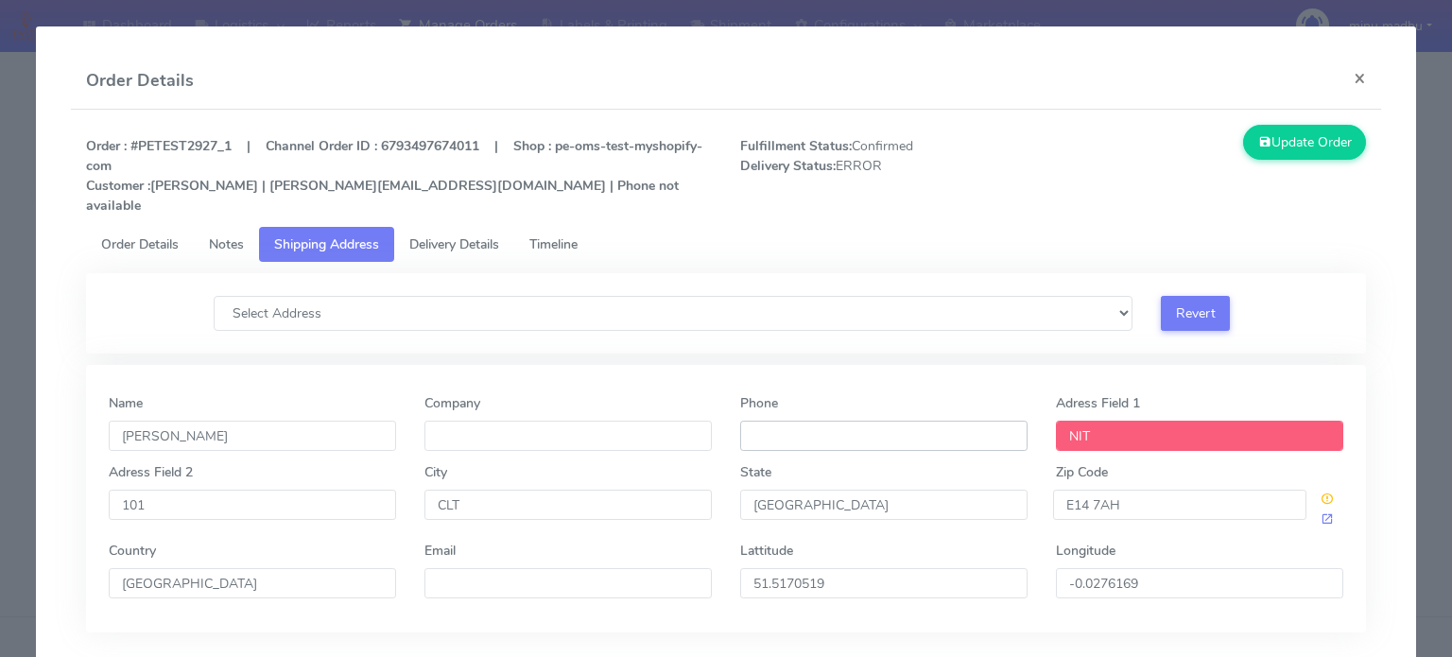
click at [782, 421] on input "Phone" at bounding box center [883, 436] width 287 height 30
type input "[PHONE_NUMBER]"
click at [1270, 135] on button "Update Order" at bounding box center [1304, 142] width 123 height 35
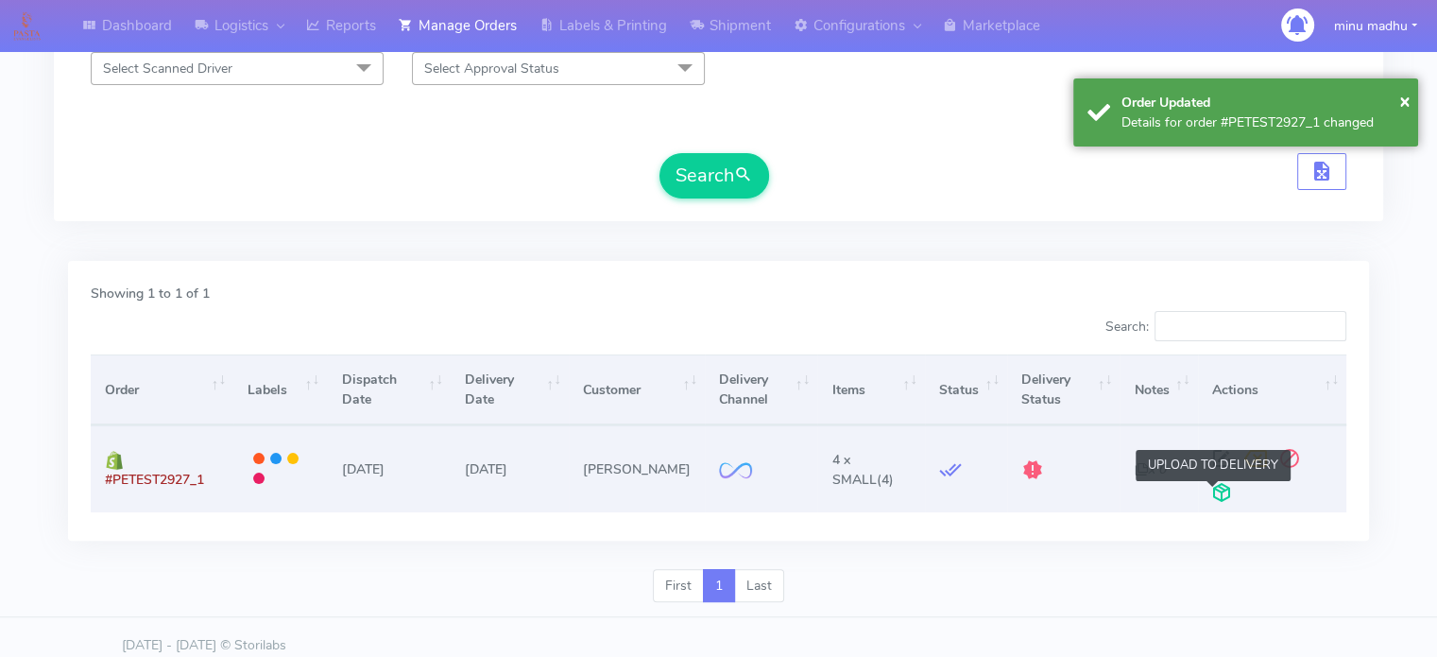
click at [1209, 488] on span at bounding box center [1222, 497] width 34 height 18
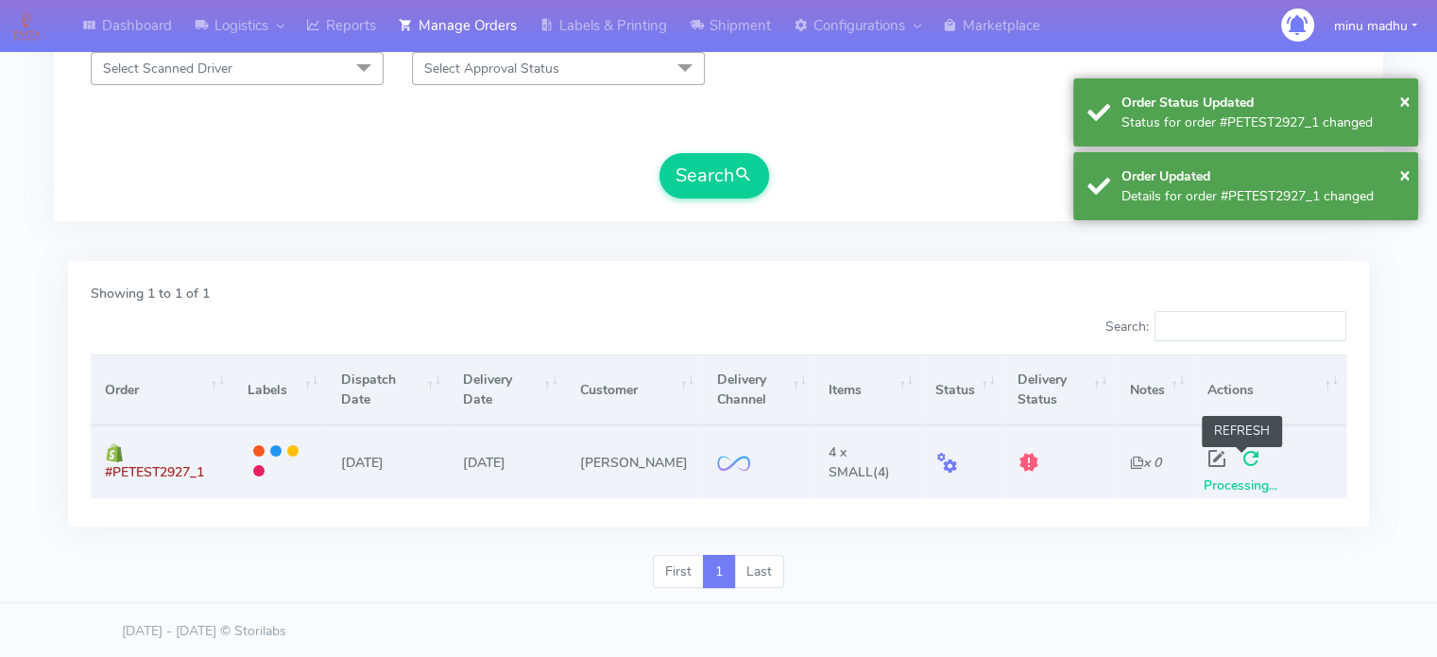
click at [1253, 458] on span at bounding box center [1251, 463] width 34 height 18
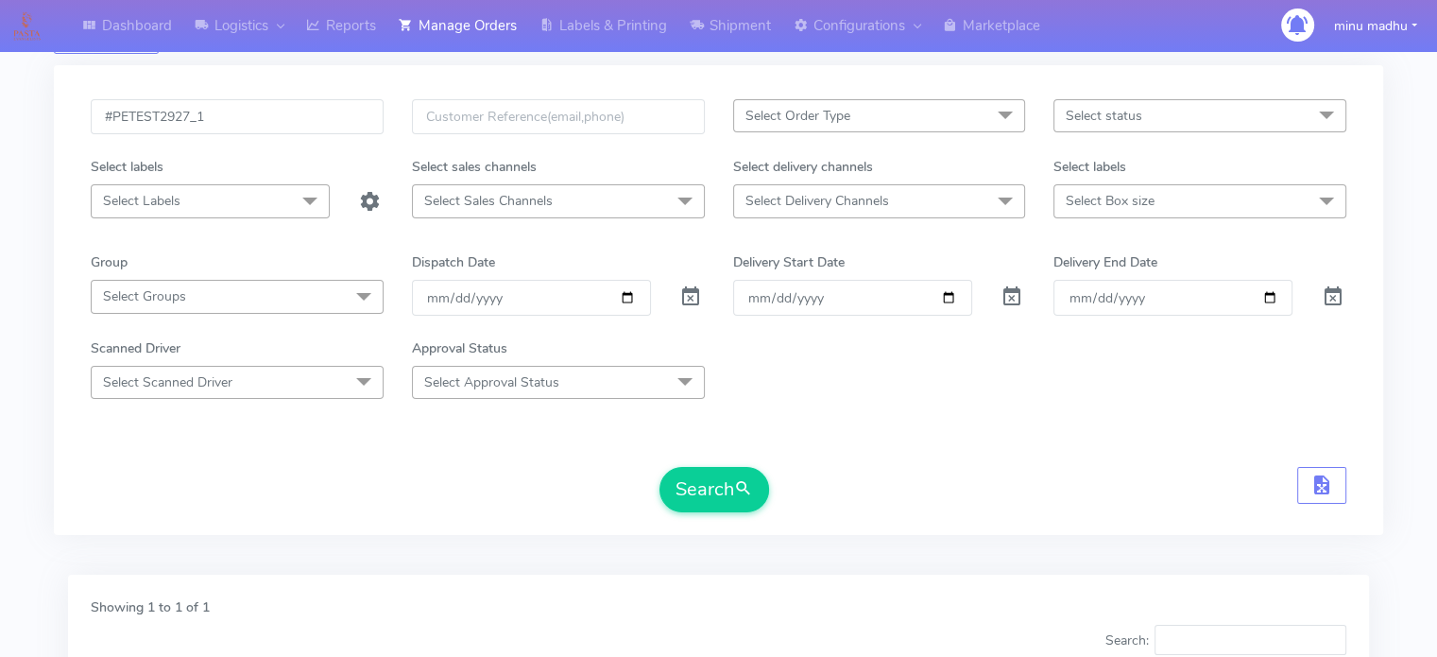
scroll to position [79, 0]
click at [189, 116] on input "#PETEST2927_1" at bounding box center [237, 118] width 293 height 35
type input "#PETEST2928_1"
click at [694, 497] on button "Search" at bounding box center [715, 491] width 110 height 45
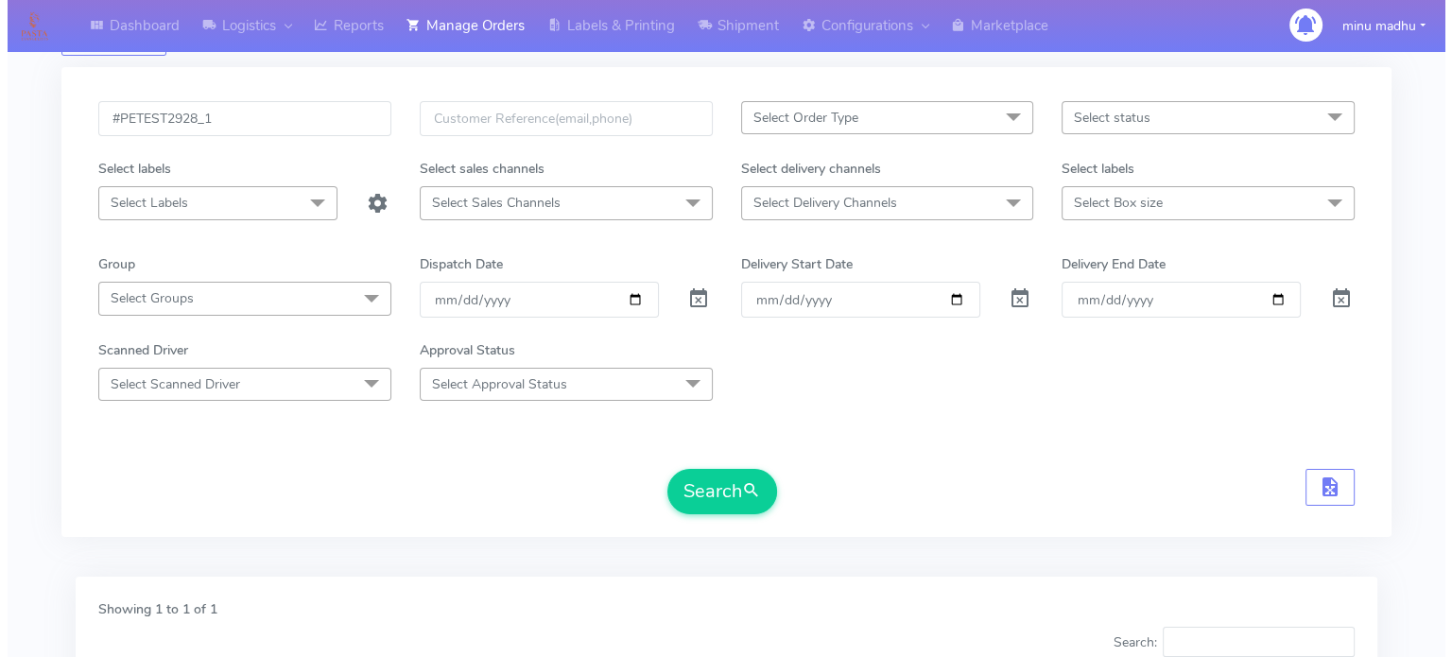
scroll to position [386, 0]
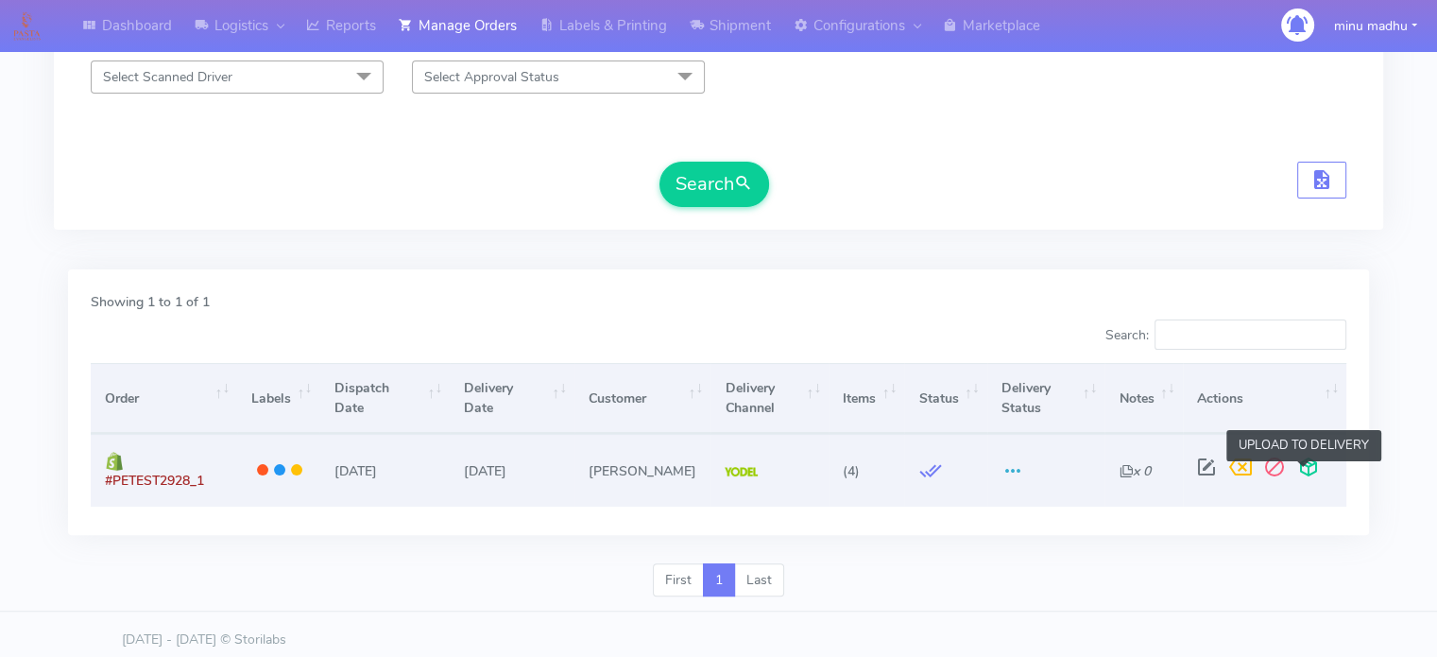
click at [1310, 470] on span at bounding box center [1309, 471] width 34 height 18
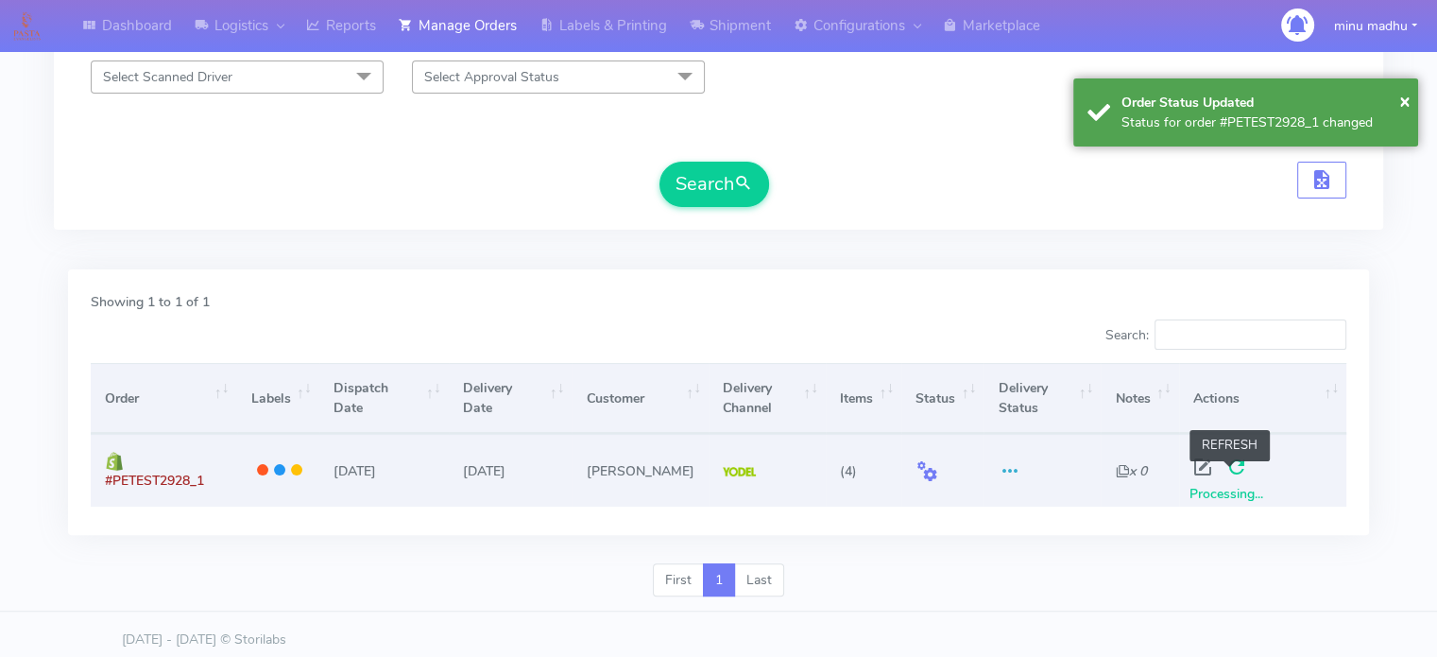
click at [1233, 478] on span at bounding box center [1237, 471] width 34 height 18
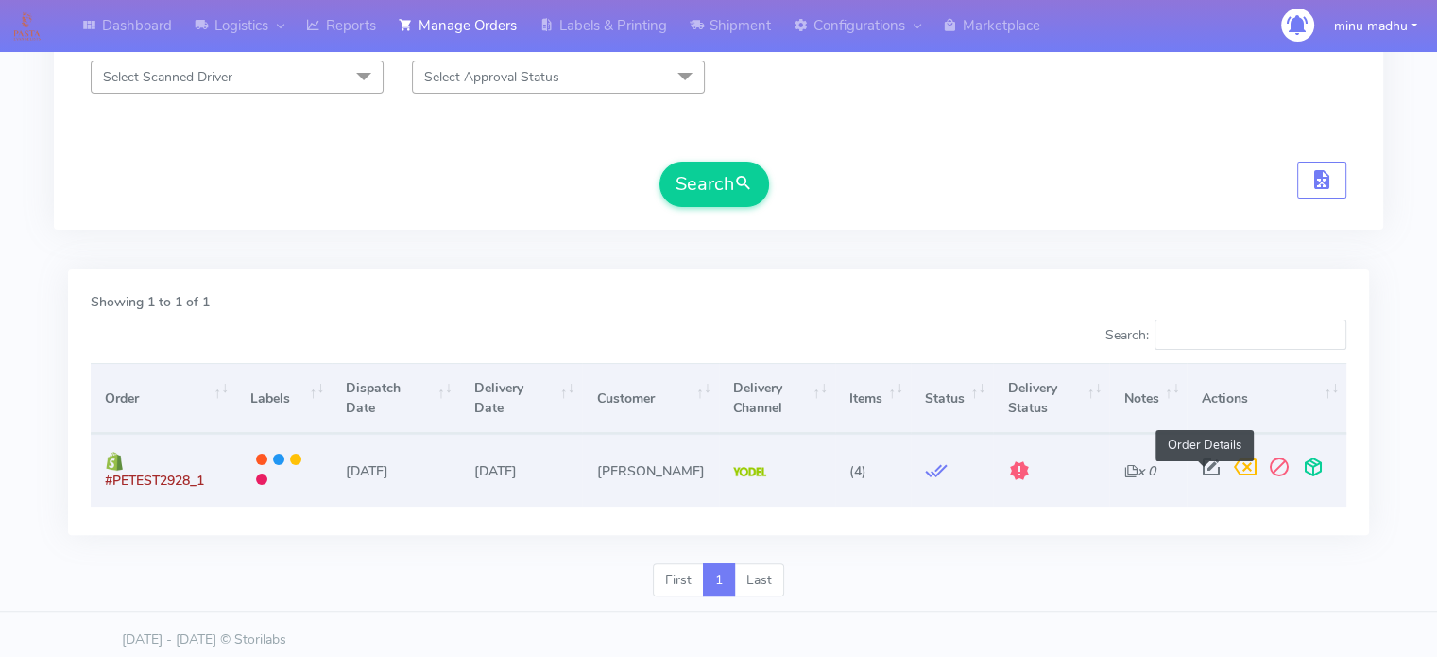
click at [1202, 471] on span at bounding box center [1211, 471] width 34 height 18
select select "5"
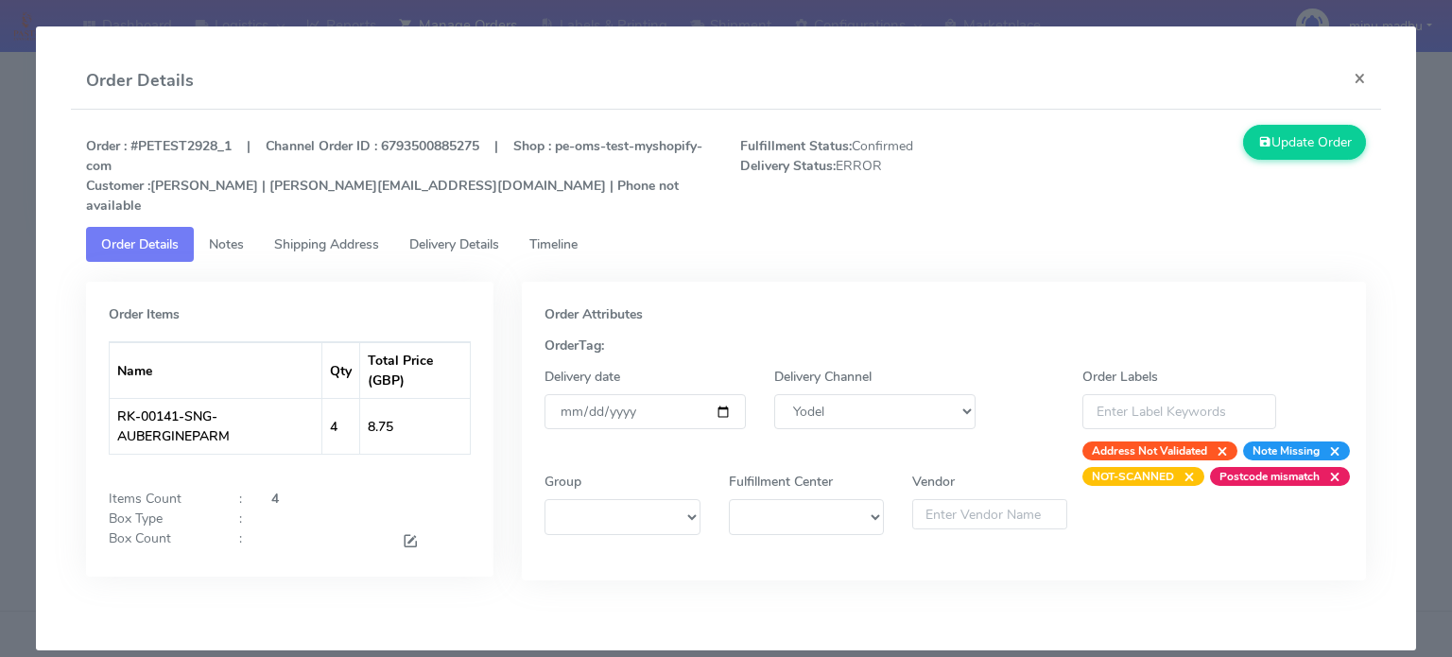
click at [338, 235] on span "Shipping Address" at bounding box center [326, 244] width 105 height 18
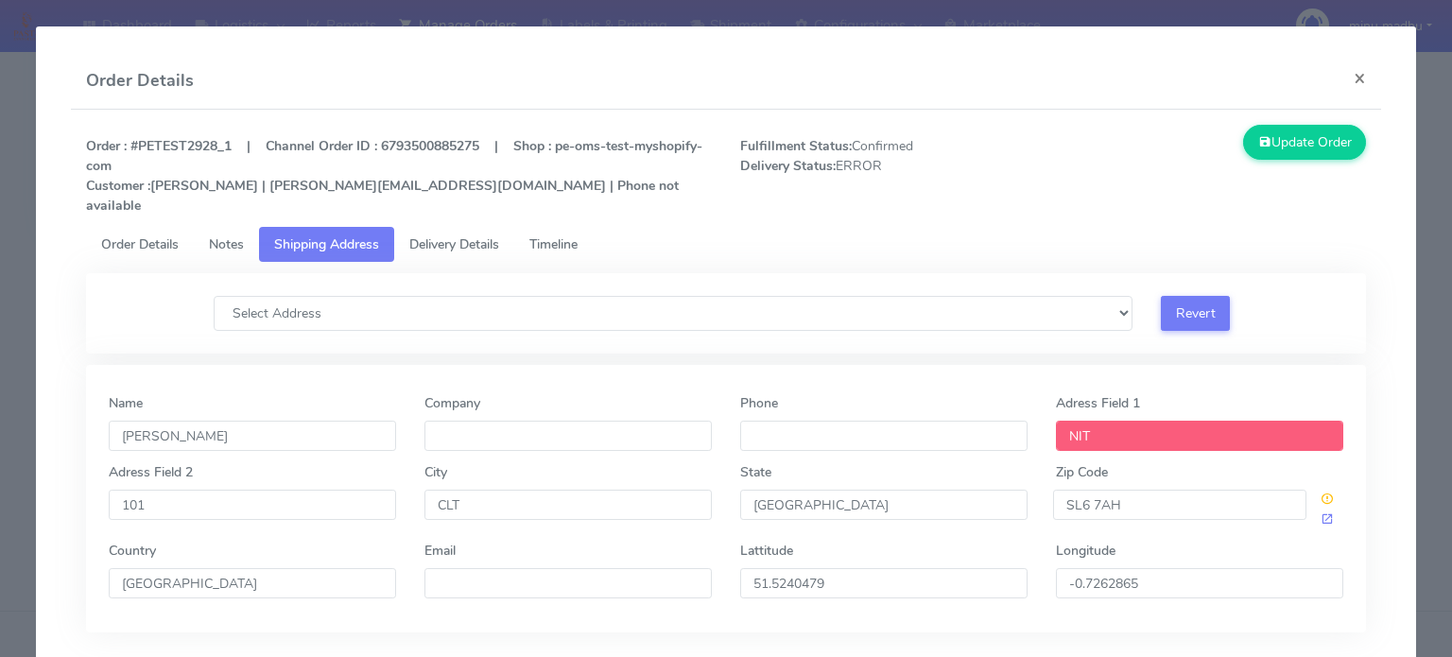
click at [338, 235] on span "Shipping Address" at bounding box center [326, 244] width 105 height 18
click at [823, 421] on input "Phone" at bounding box center [883, 436] width 287 height 30
type input "[PHONE_NUMBER]"
click at [1282, 142] on button "Update Order" at bounding box center [1304, 142] width 123 height 35
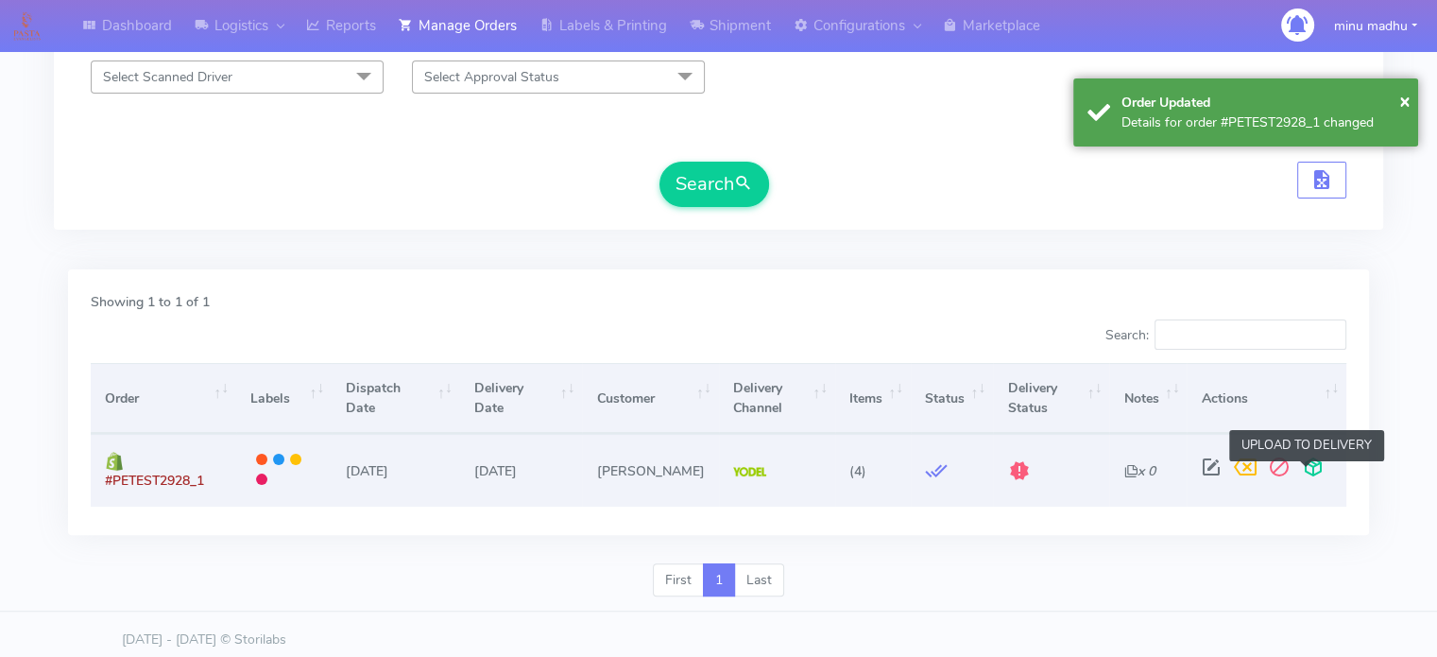
click at [1304, 470] on span at bounding box center [1314, 471] width 34 height 18
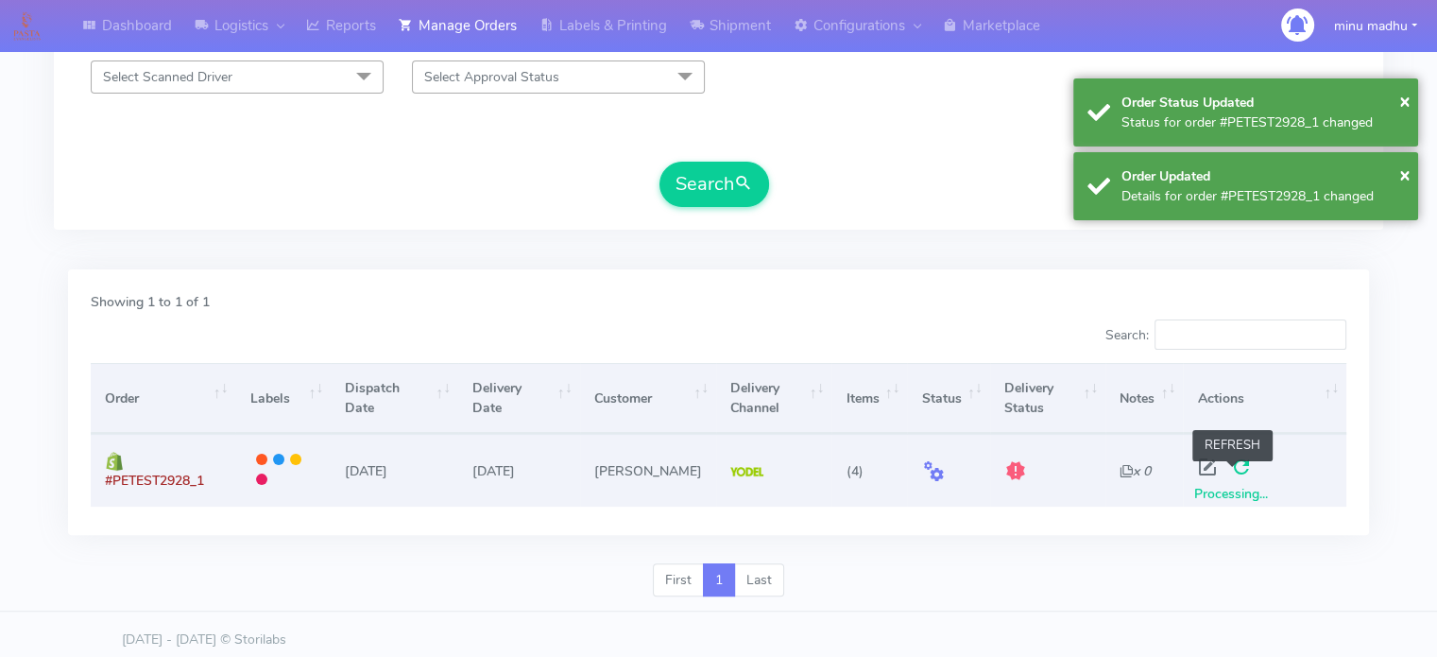
click at [1232, 473] on span at bounding box center [1241, 471] width 34 height 18
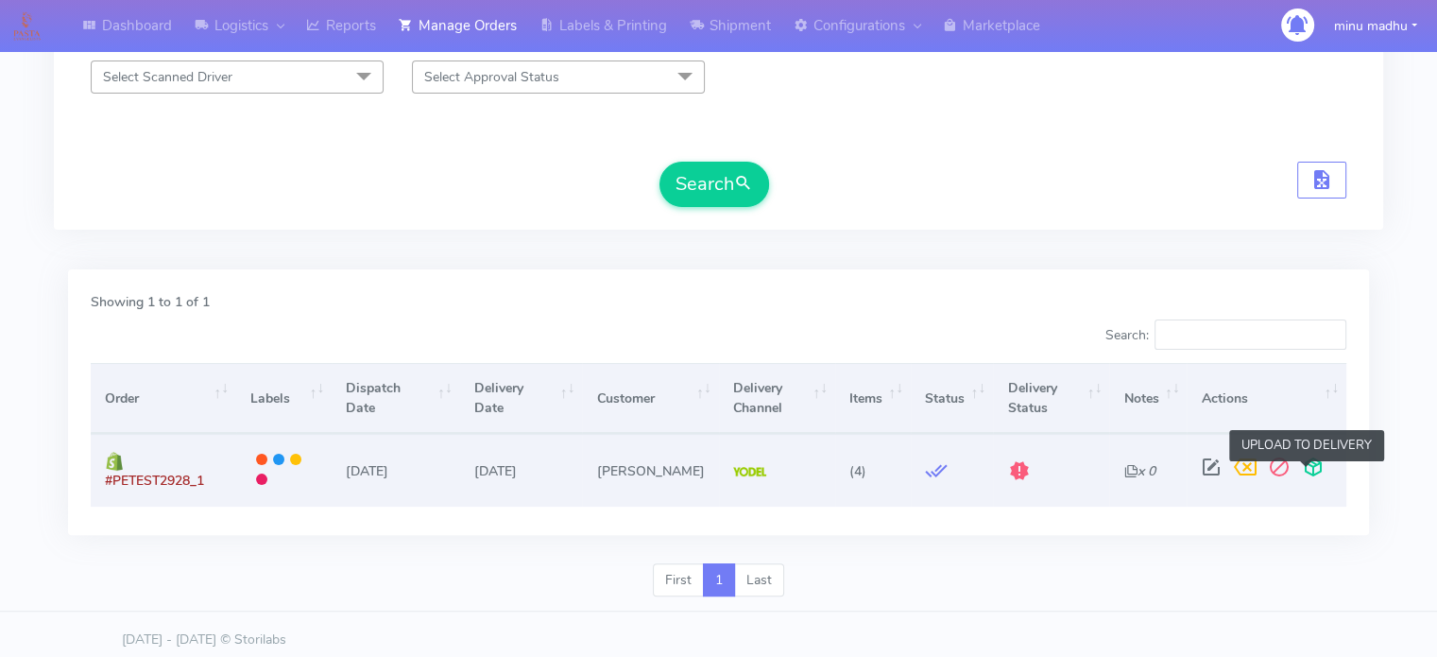
click at [1304, 472] on span at bounding box center [1314, 471] width 34 height 18
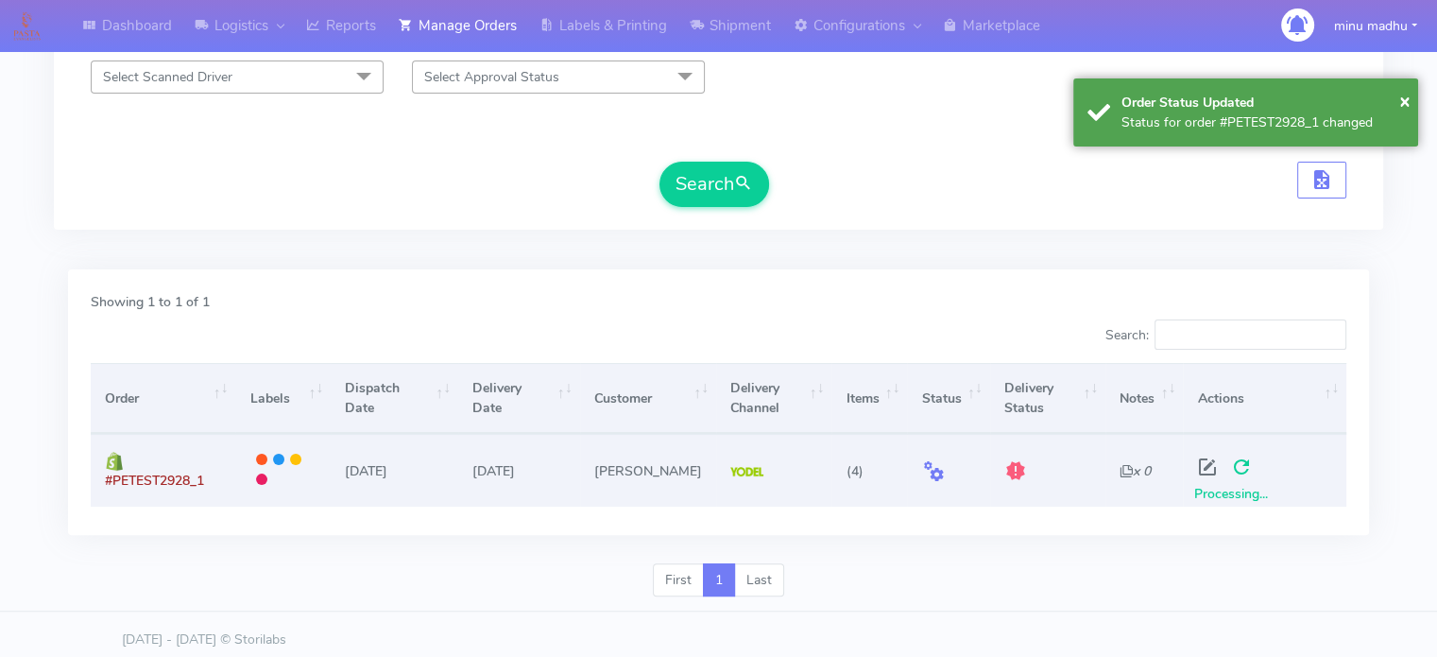
click at [1267, 485] on span "Processing..." at bounding box center [1231, 494] width 74 height 18
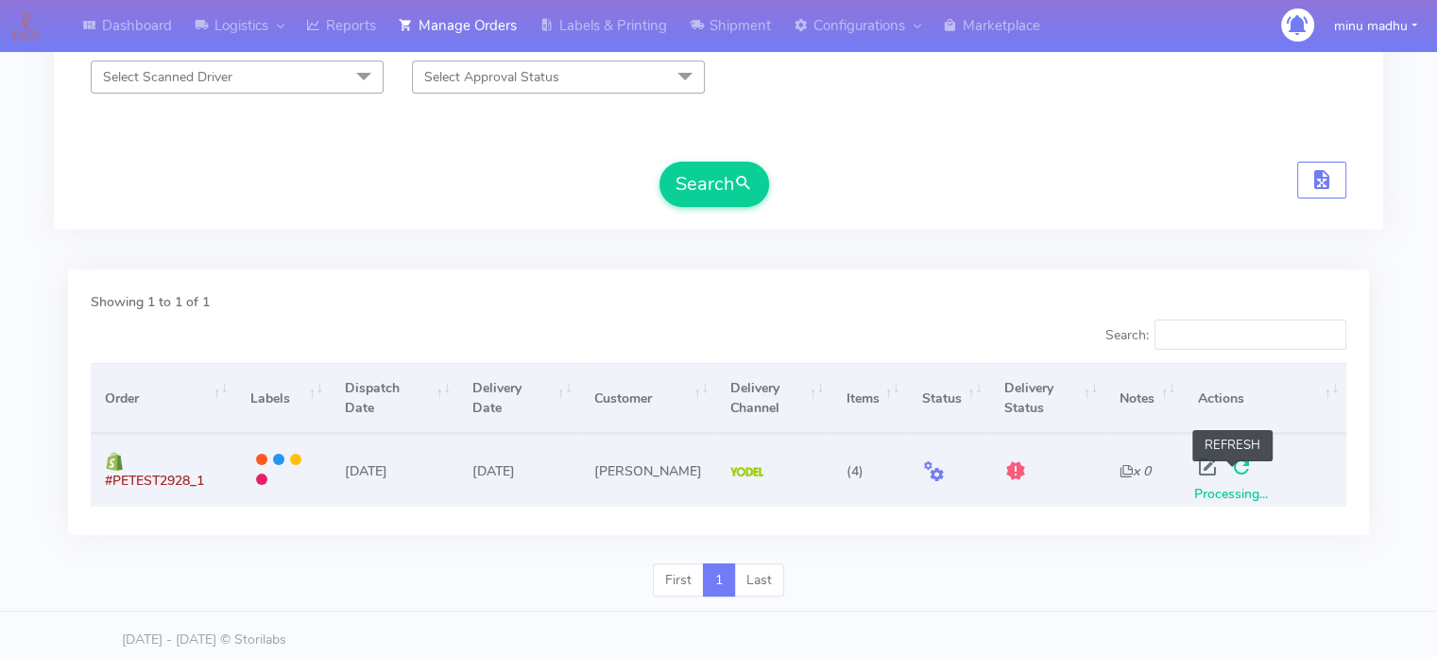
click at [1228, 472] on span at bounding box center [1241, 471] width 34 height 18
click at [1198, 473] on span at bounding box center [1211, 471] width 34 height 18
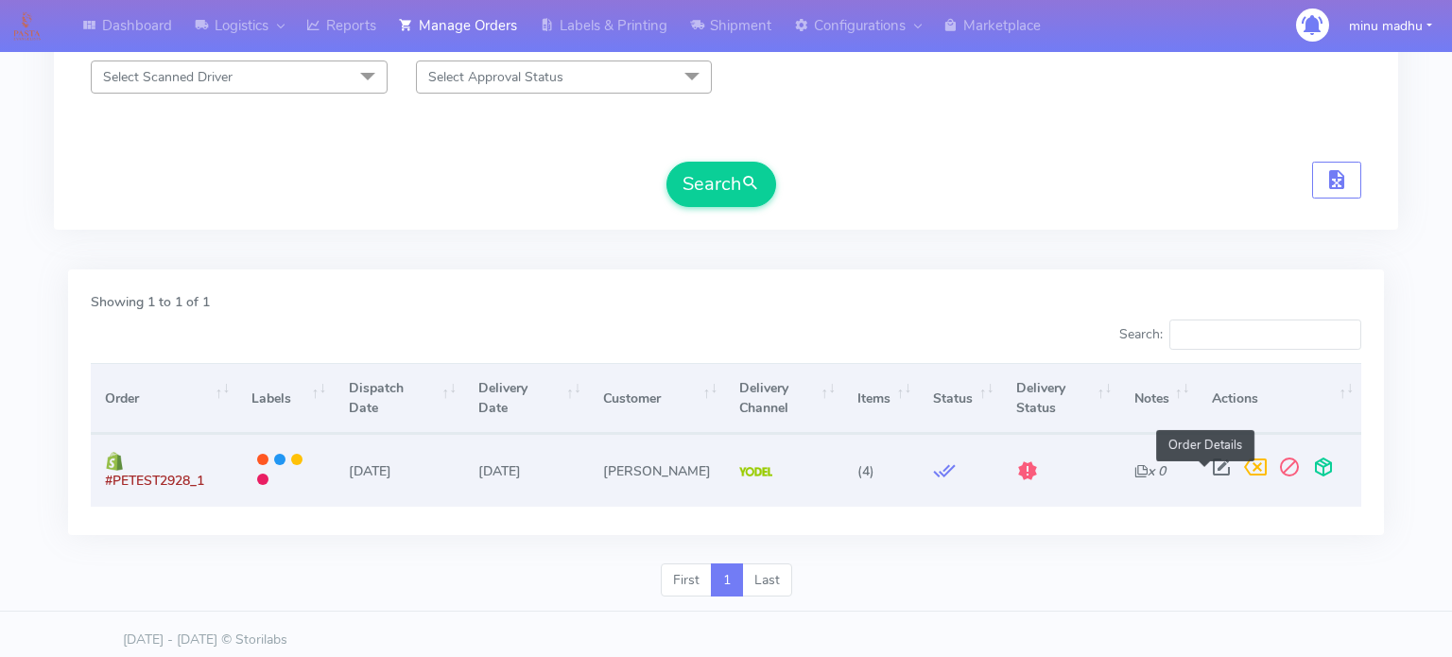
select select "5"
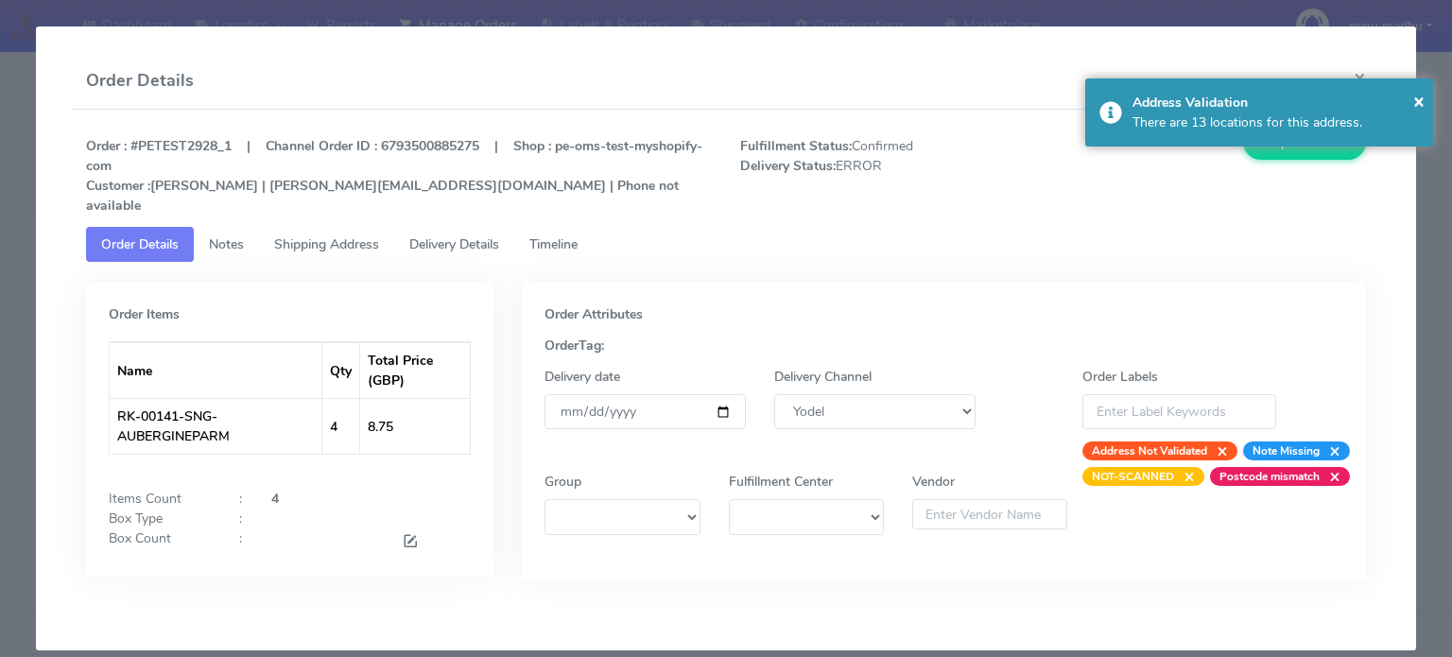
click at [561, 235] on span "Timeline" at bounding box center [553, 244] width 48 height 18
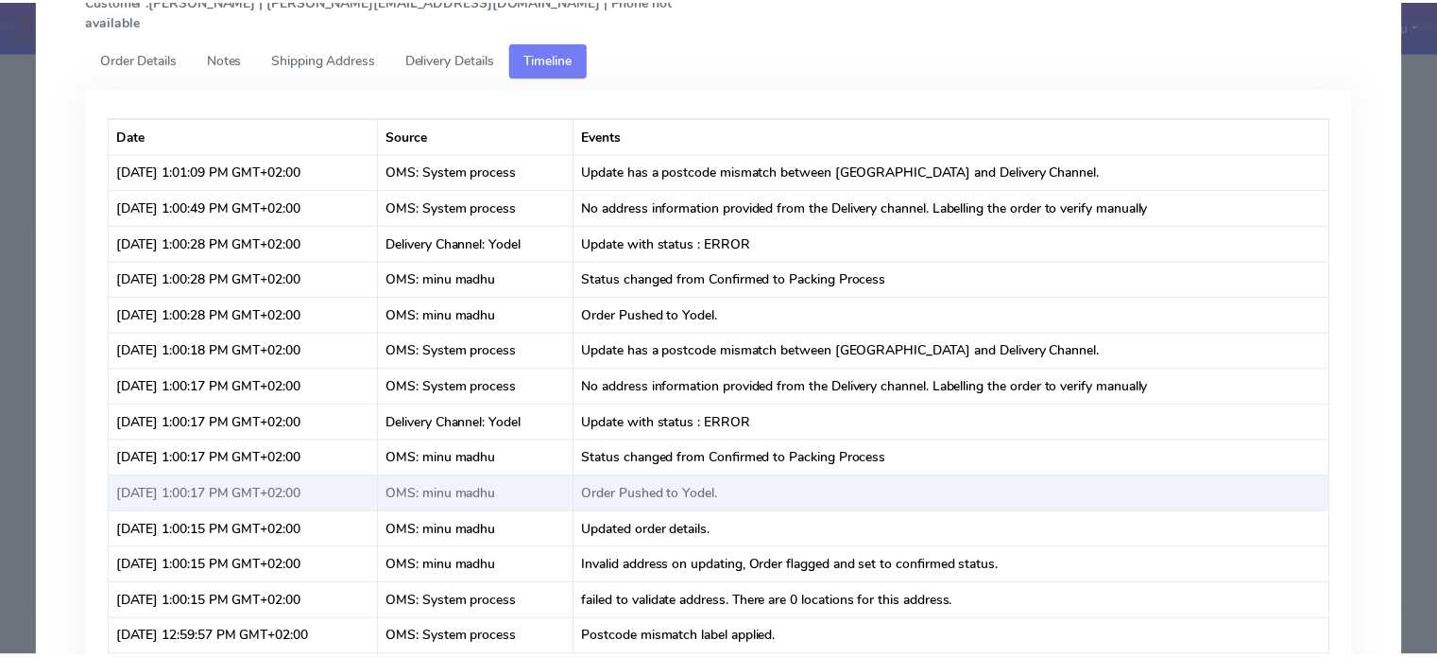
scroll to position [0, 0]
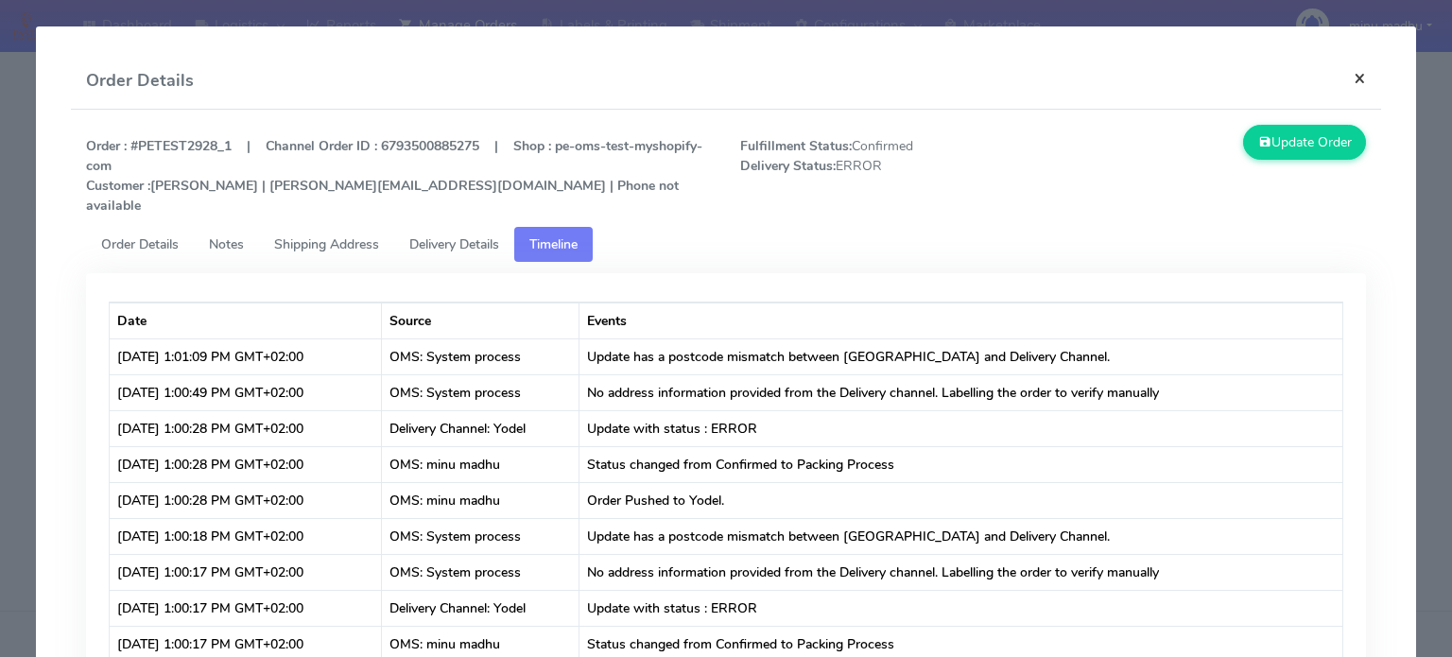
click at [1347, 82] on button "×" at bounding box center [1359, 78] width 43 height 50
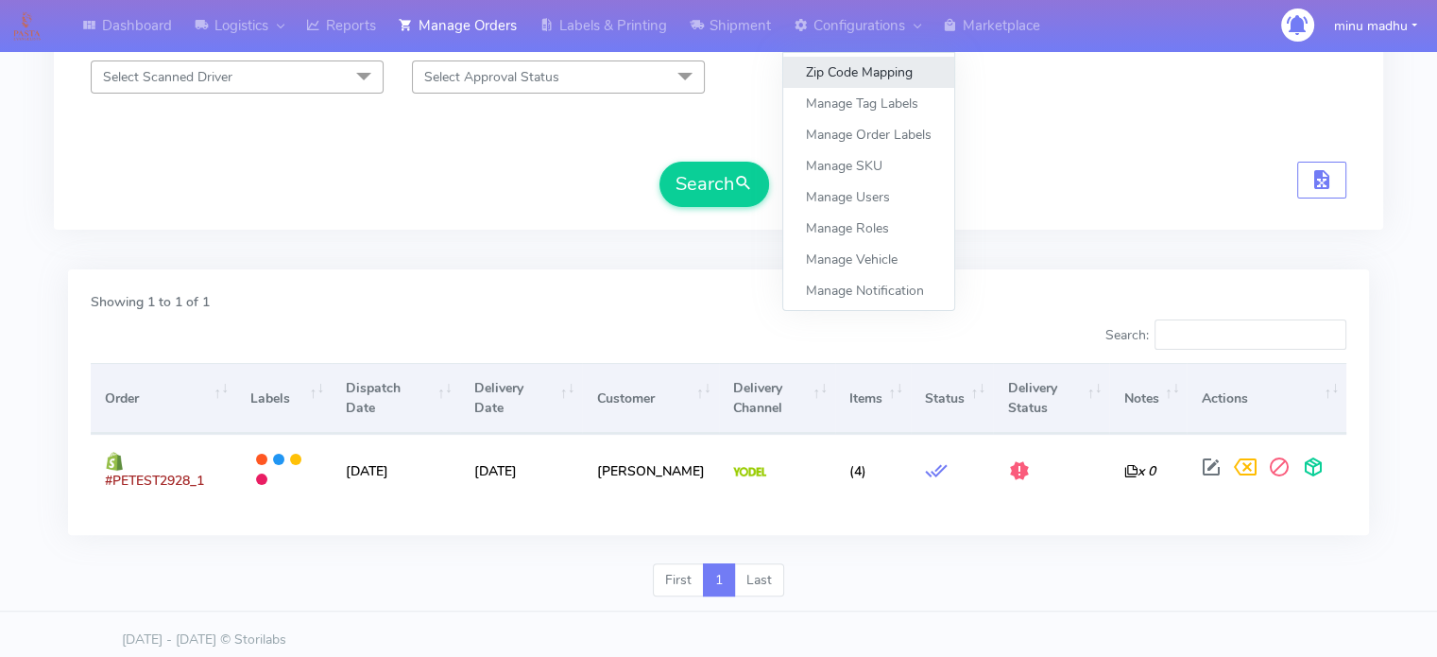
click at [846, 75] on link "Zip Code Mapping" at bounding box center [868, 72] width 171 height 31
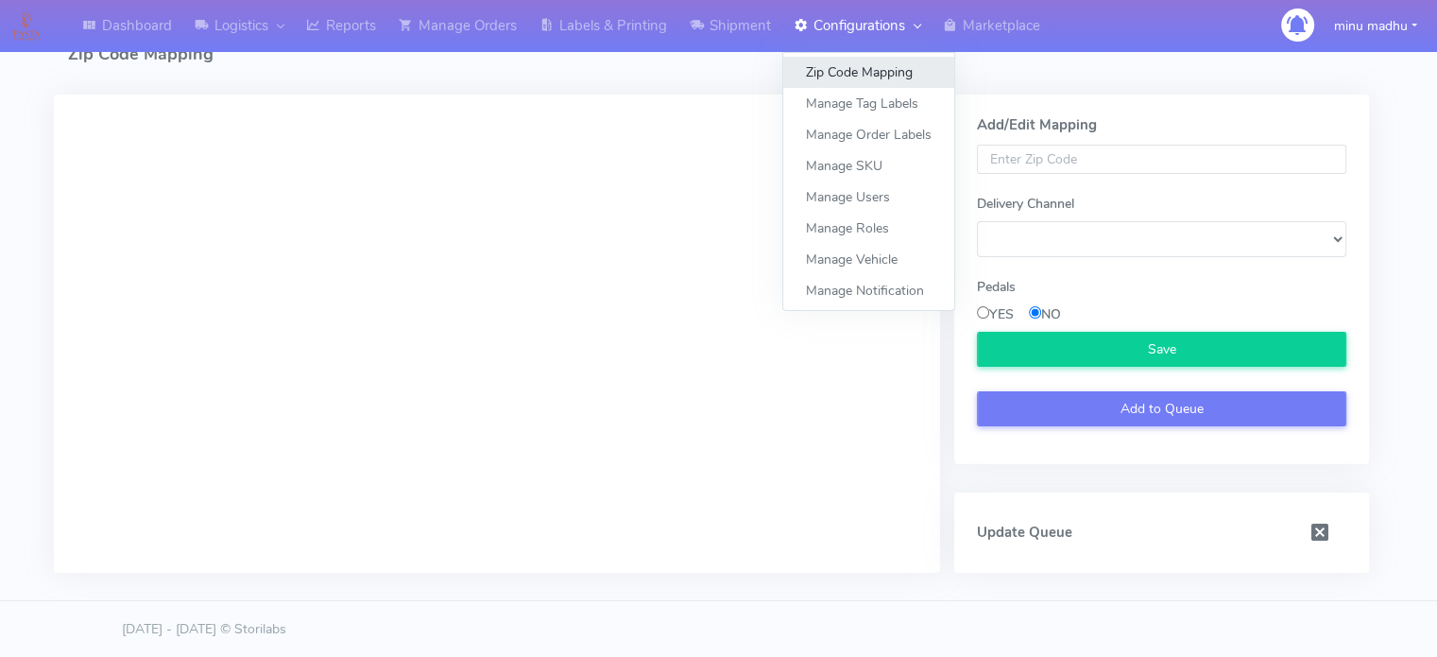
select select
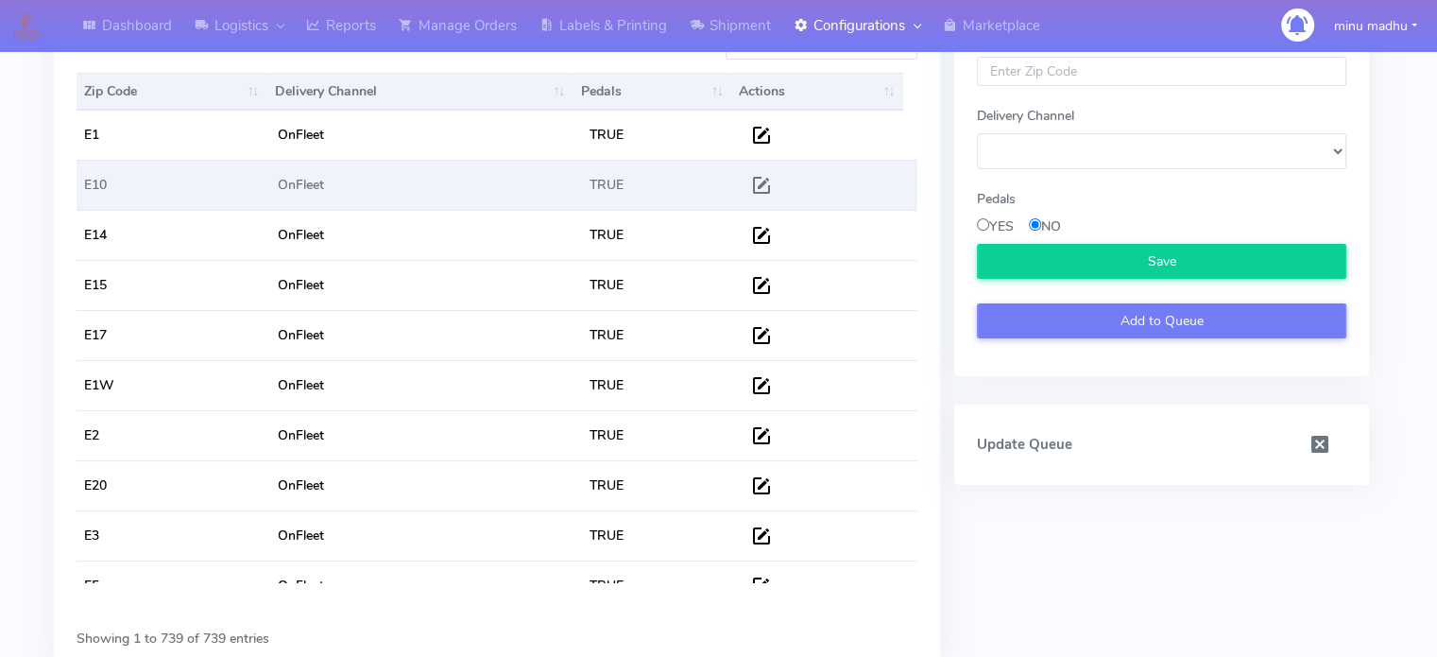
scroll to position [112, 0]
